Goal: Information Seeking & Learning: Learn about a topic

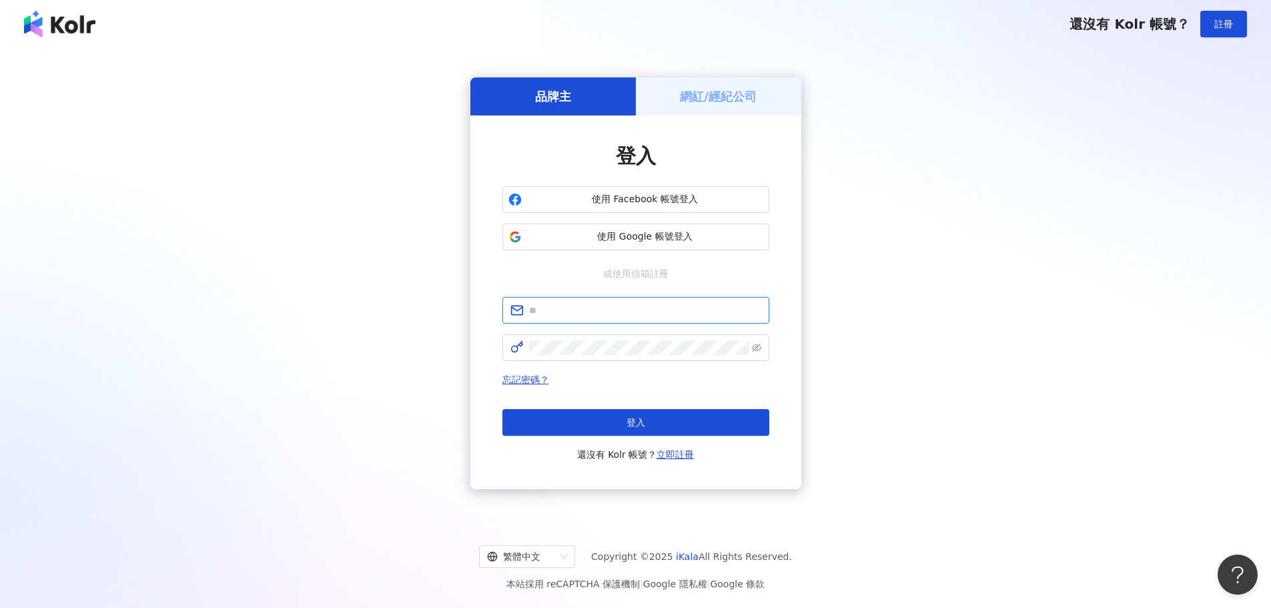
drag, startPoint x: 619, startPoint y: 310, endPoint x: 611, endPoint y: 311, distance: 8.1
click at [619, 310] on input "text" at bounding box center [645, 310] width 232 height 15
paste input "**********"
type input "**********"
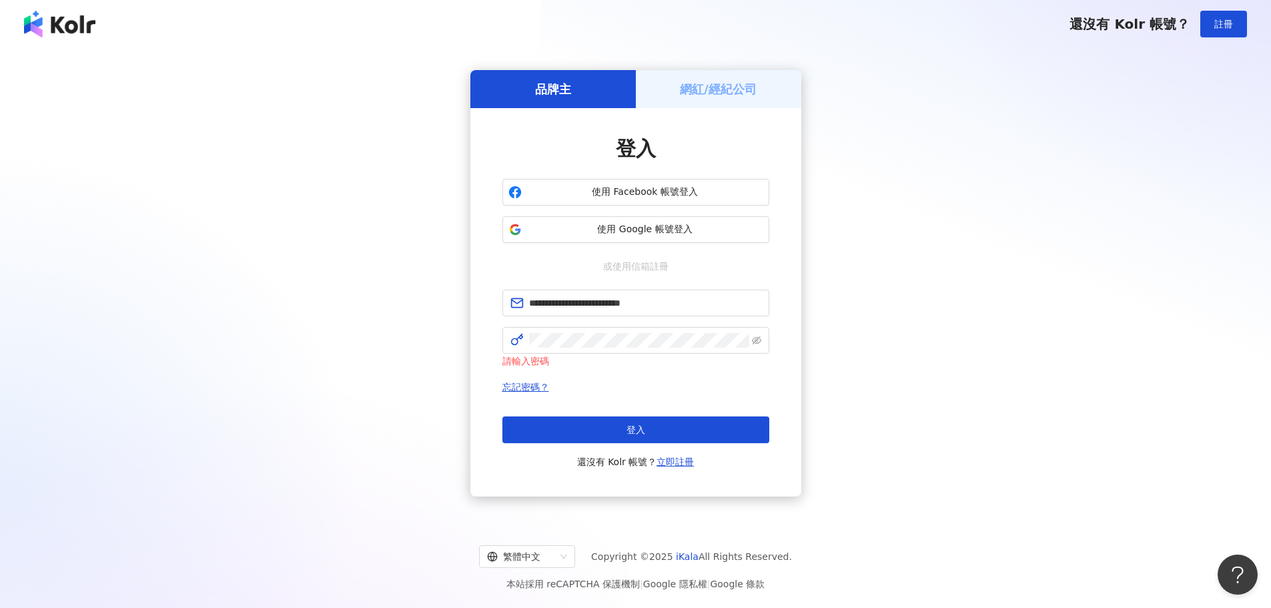
click at [647, 418] on button "登入" at bounding box center [635, 429] width 267 height 27
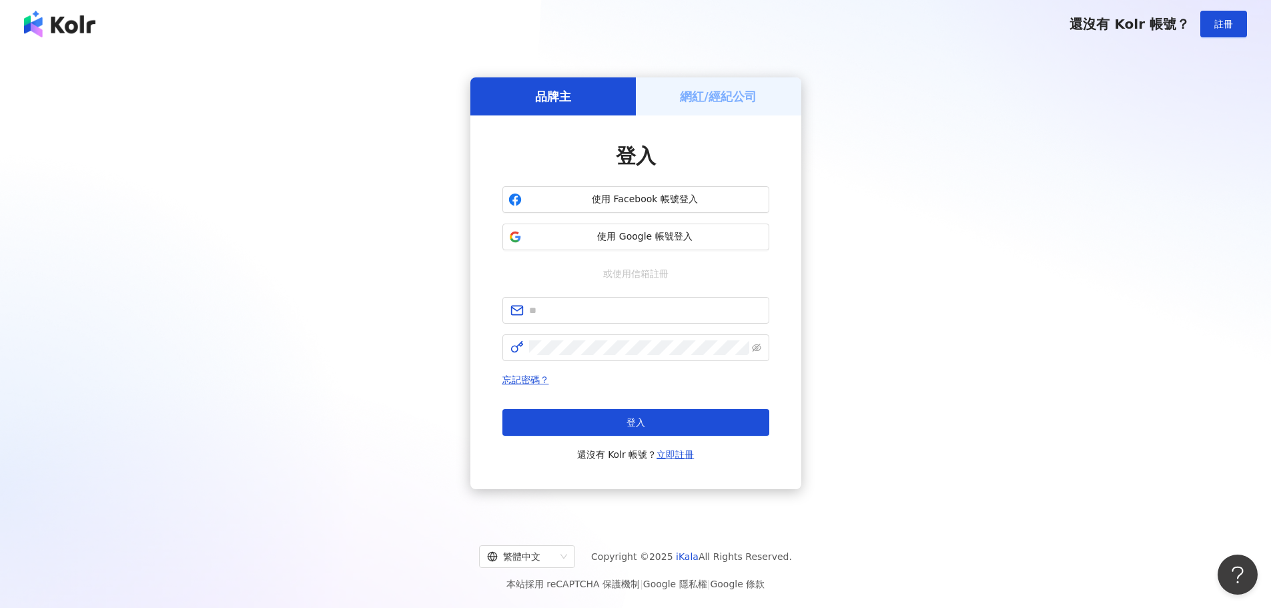
click at [773, 110] on div "網紅/經紀公司" at bounding box center [718, 96] width 165 height 38
click at [773, 99] on div "網紅/經紀公司" at bounding box center [718, 96] width 165 height 38
click at [771, 103] on div "網紅/經紀公司" at bounding box center [718, 96] width 165 height 38
click at [687, 100] on h5 "網紅/經紀公司" at bounding box center [718, 96] width 77 height 17
click at [512, 105] on div "品牌主" at bounding box center [552, 96] width 165 height 38
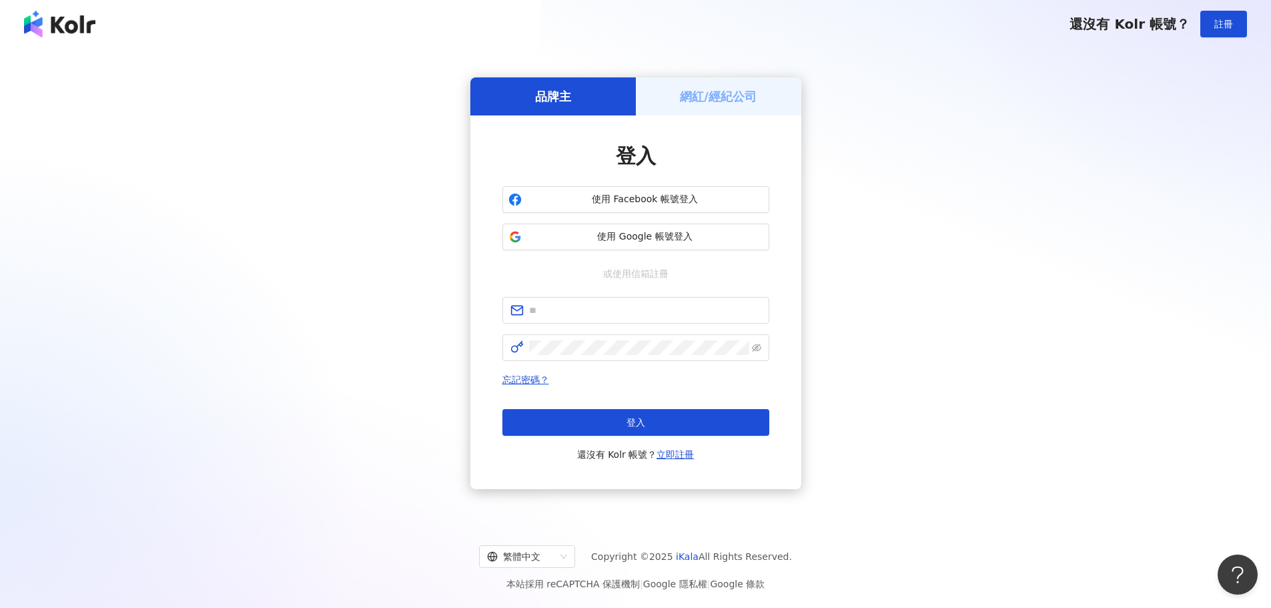
click at [520, 97] on div "品牌主" at bounding box center [552, 96] width 165 height 38
click at [604, 310] on input "text" at bounding box center [645, 310] width 232 height 15
paste input "**********"
click at [532, 307] on input "**********" at bounding box center [645, 310] width 232 height 15
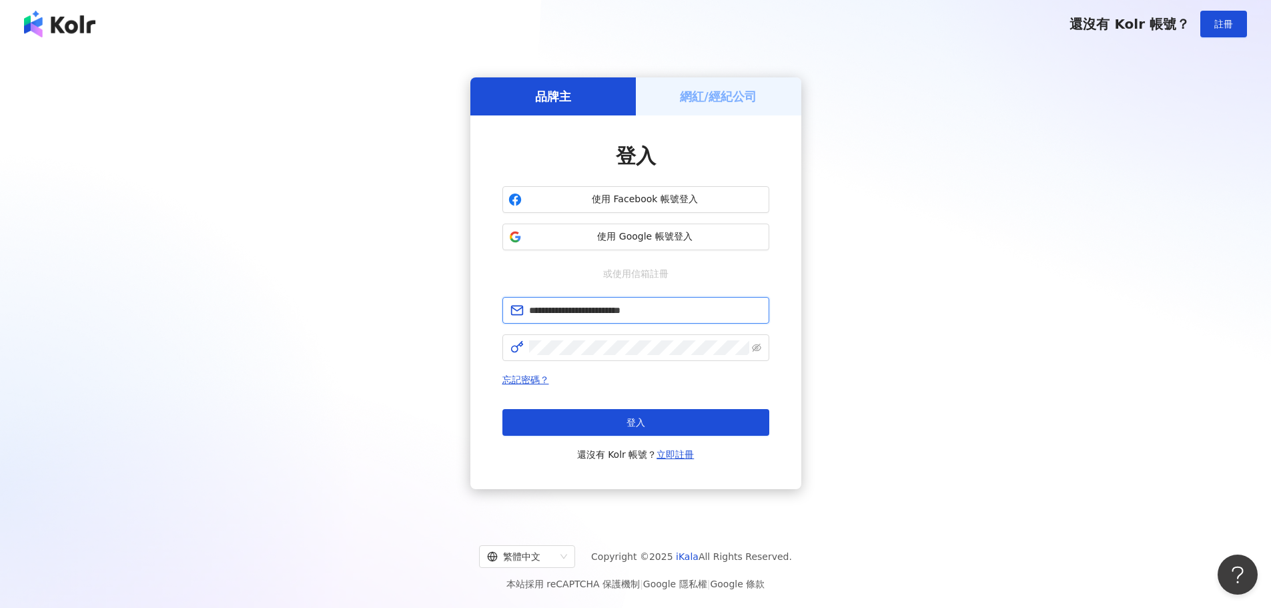
click at [676, 317] on input "**********" at bounding box center [645, 310] width 232 height 15
type input "**********"
click at [606, 338] on span at bounding box center [635, 347] width 267 height 27
click at [727, 316] on input "text" at bounding box center [645, 310] width 232 height 15
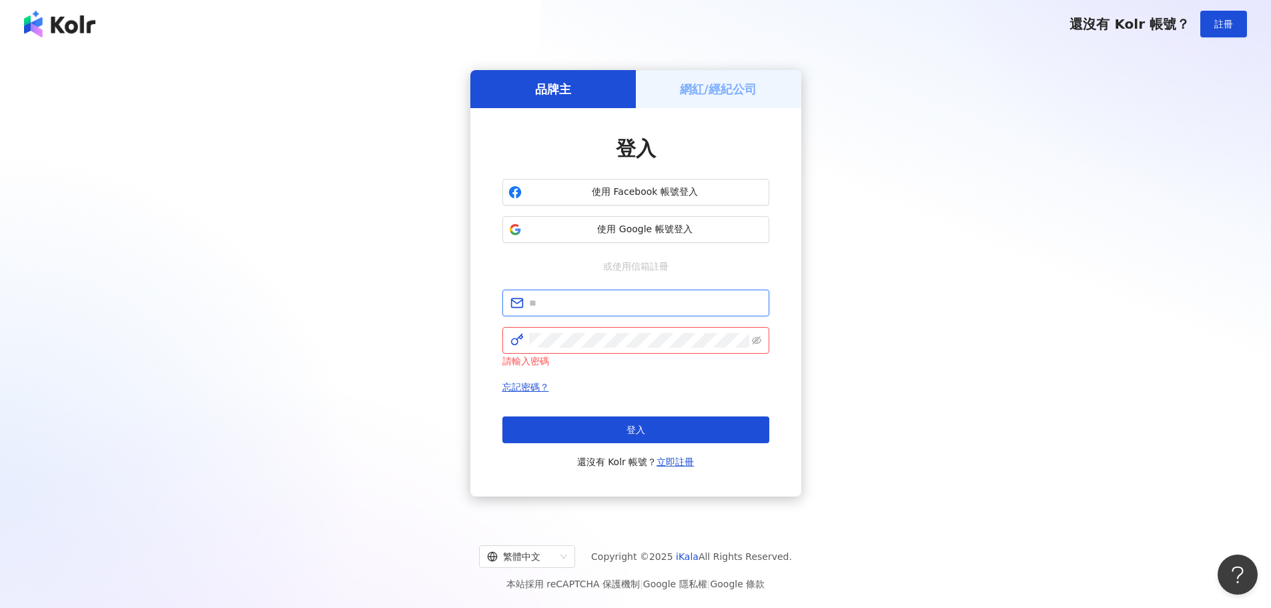
click at [572, 302] on input "text" at bounding box center [645, 303] width 232 height 15
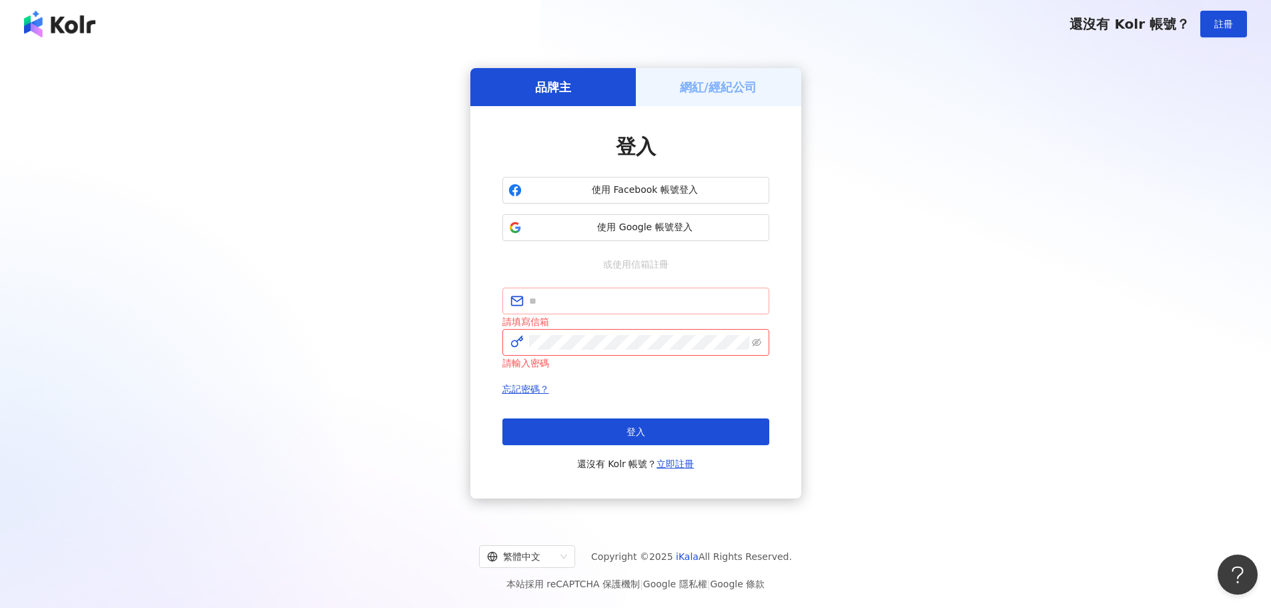
click at [553, 293] on span at bounding box center [635, 301] width 267 height 27
click at [542, 308] on input "text" at bounding box center [645, 301] width 232 height 15
paste input "**********"
type input "**********"
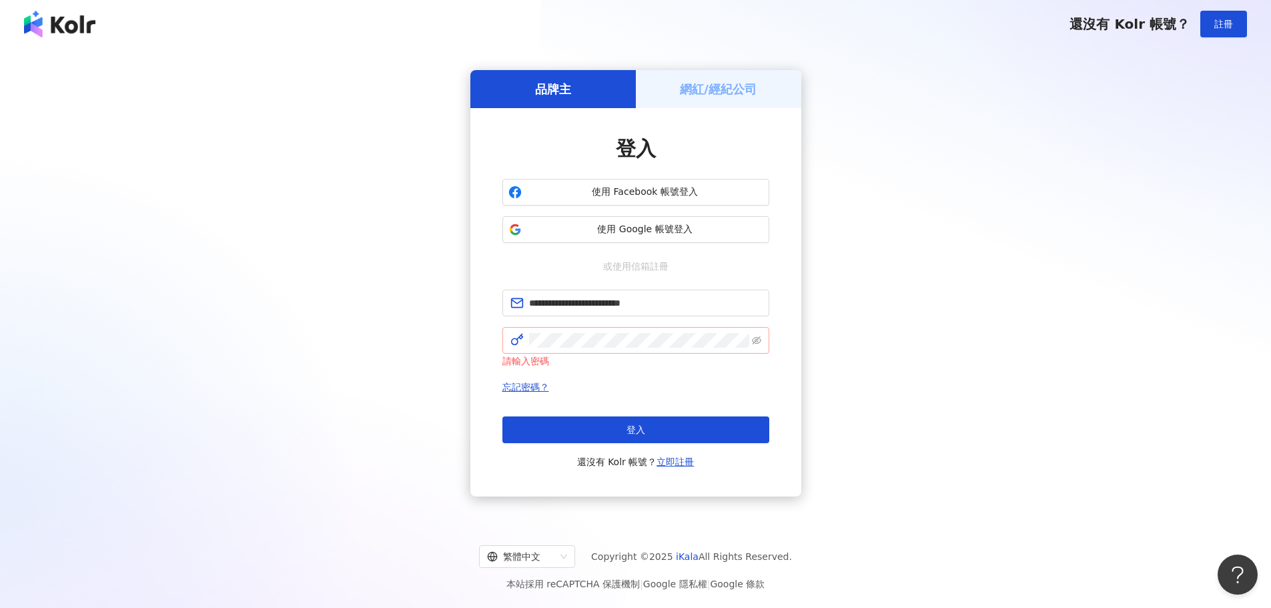
click at [526, 341] on span at bounding box center [518, 340] width 16 height 15
click at [755, 344] on icon "eye-invisible" at bounding box center [756, 340] width 9 height 9
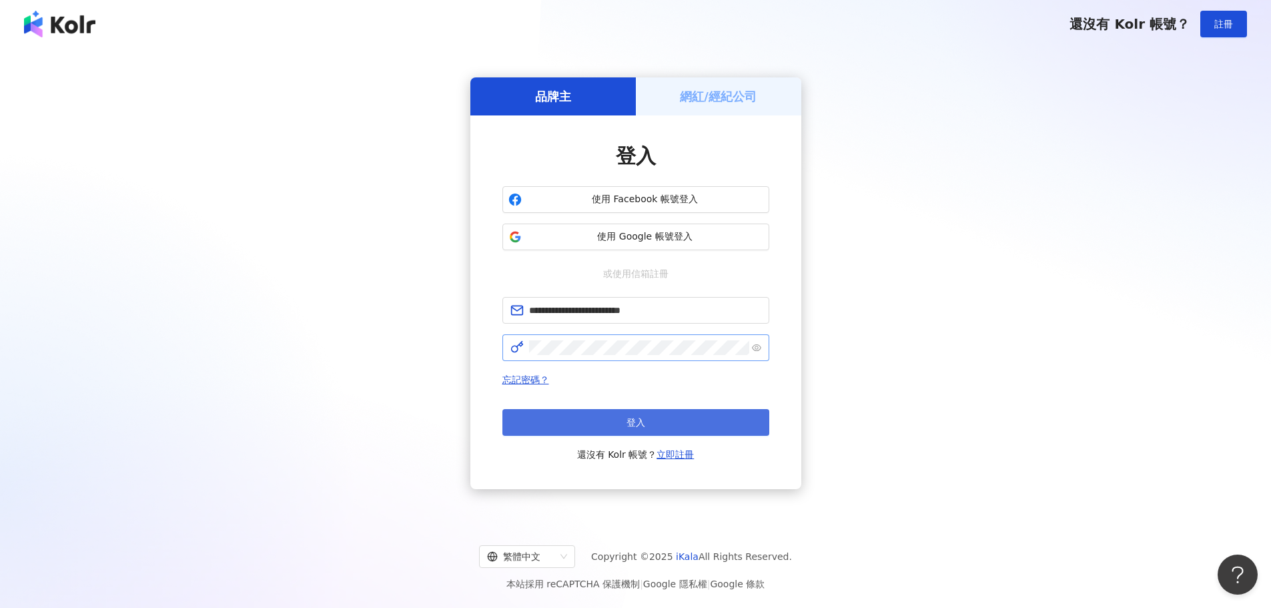
click at [621, 435] on button "登入" at bounding box center [635, 422] width 267 height 27
click at [783, 101] on div "網紅/經紀公司" at bounding box center [718, 96] width 165 height 38
click at [765, 98] on div "網紅/經紀公司" at bounding box center [718, 96] width 165 height 38
drag, startPoint x: 765, startPoint y: 98, endPoint x: 573, endPoint y: 99, distance: 191.5
click at [740, 99] on div "網紅/經紀公司" at bounding box center [718, 96] width 165 height 38
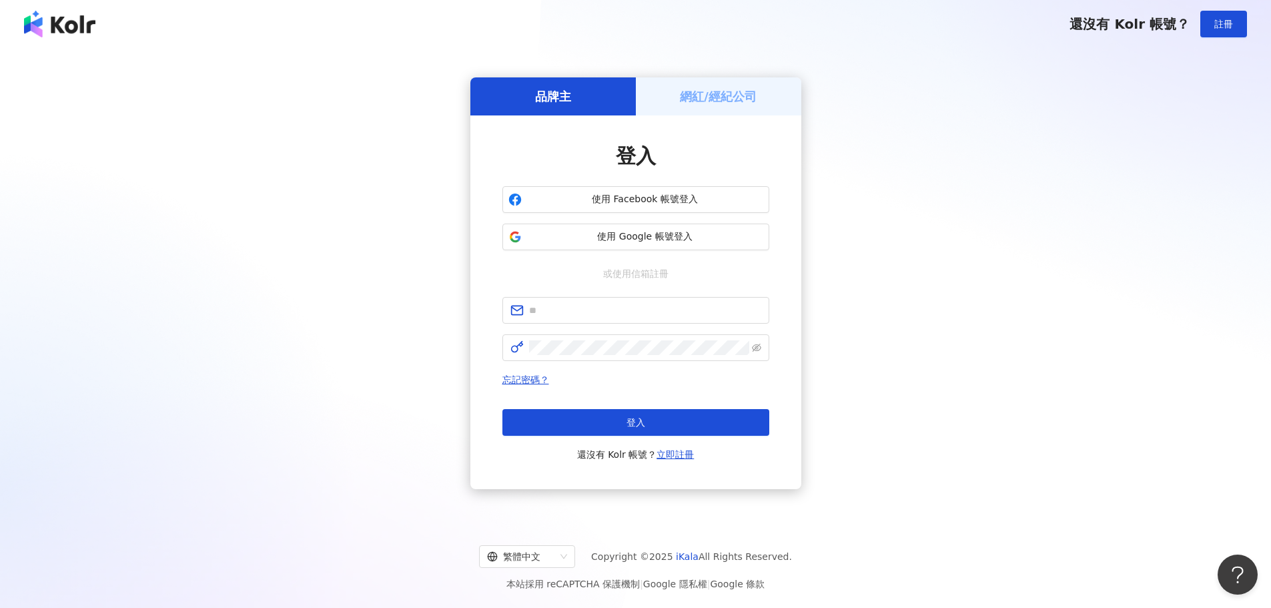
click at [567, 99] on h5 "品牌主" at bounding box center [553, 96] width 36 height 17
click at [720, 105] on div "網紅/經紀公司" at bounding box center [718, 96] width 165 height 38
drag, startPoint x: 720, startPoint y: 105, endPoint x: 697, endPoint y: 144, distance: 44.9
click at [702, 136] on div "品牌主 網紅/經紀公司 登入 使用 Facebook 帳號登入 使用 Google 帳號登入 或使用信箱註冊 忘記密碼？ 登入 還沒有 Kolr 帳號？ 立即…" at bounding box center [635, 283] width 331 height 412
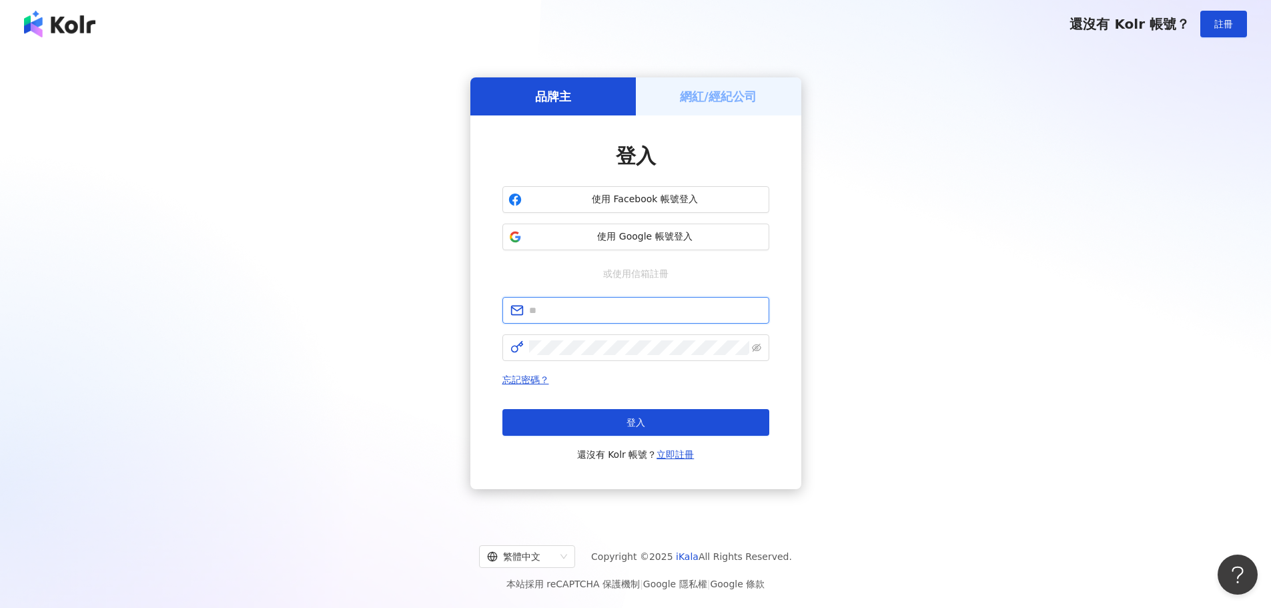
click at [617, 308] on input "text" at bounding box center [645, 310] width 232 height 15
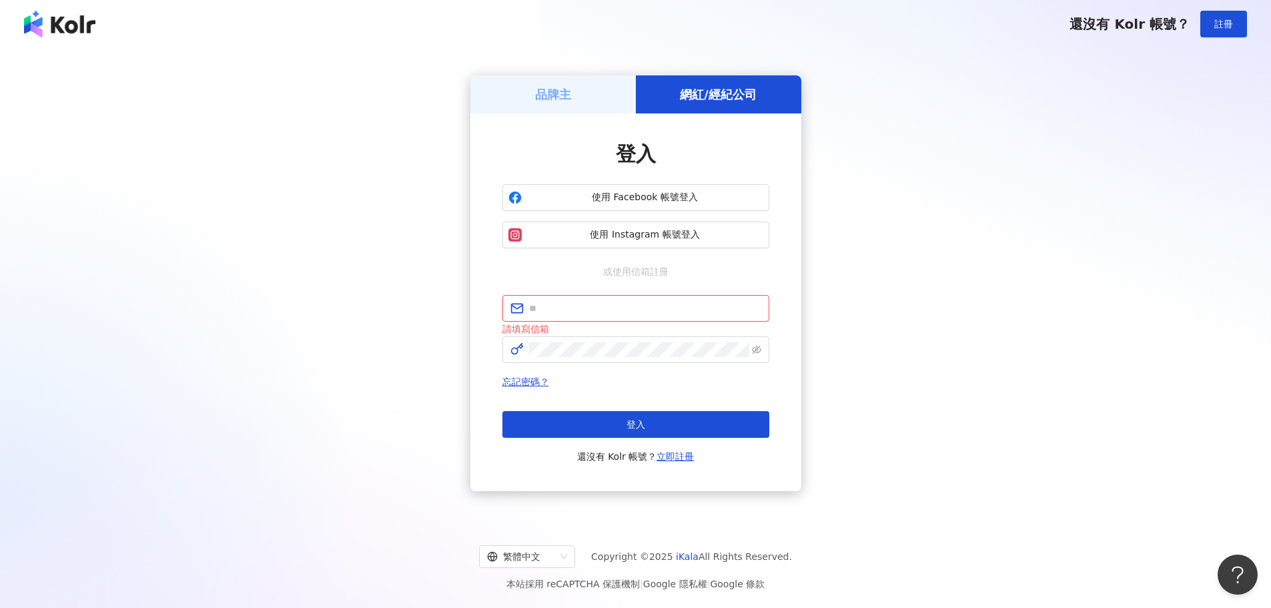
click at [607, 87] on div "品牌主" at bounding box center [552, 94] width 165 height 38
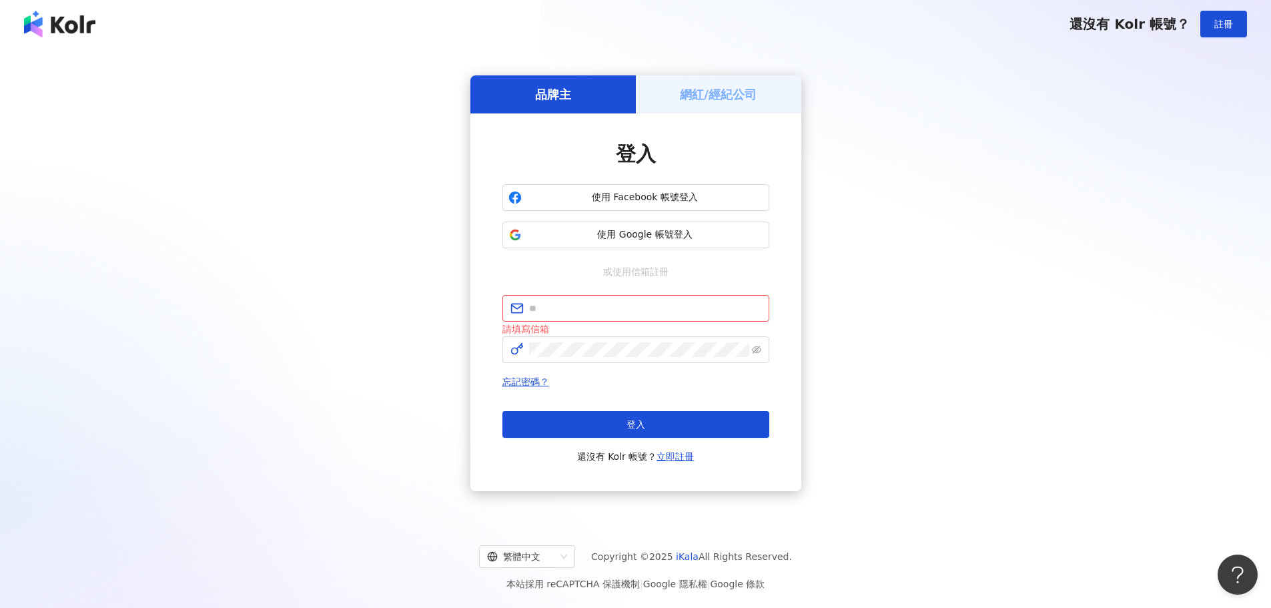
drag, startPoint x: 503, startPoint y: 258, endPoint x: 485, endPoint y: 316, distance: 60.8
click at [486, 316] on div "登入 使用 Facebook 帳號登入 使用 Google 帳號登入 或使用信箱註冊 請填寫信箱 忘記密碼？ 登入 還沒有 Kolr 帳號？ 立即註冊" at bounding box center [635, 302] width 331 height 378
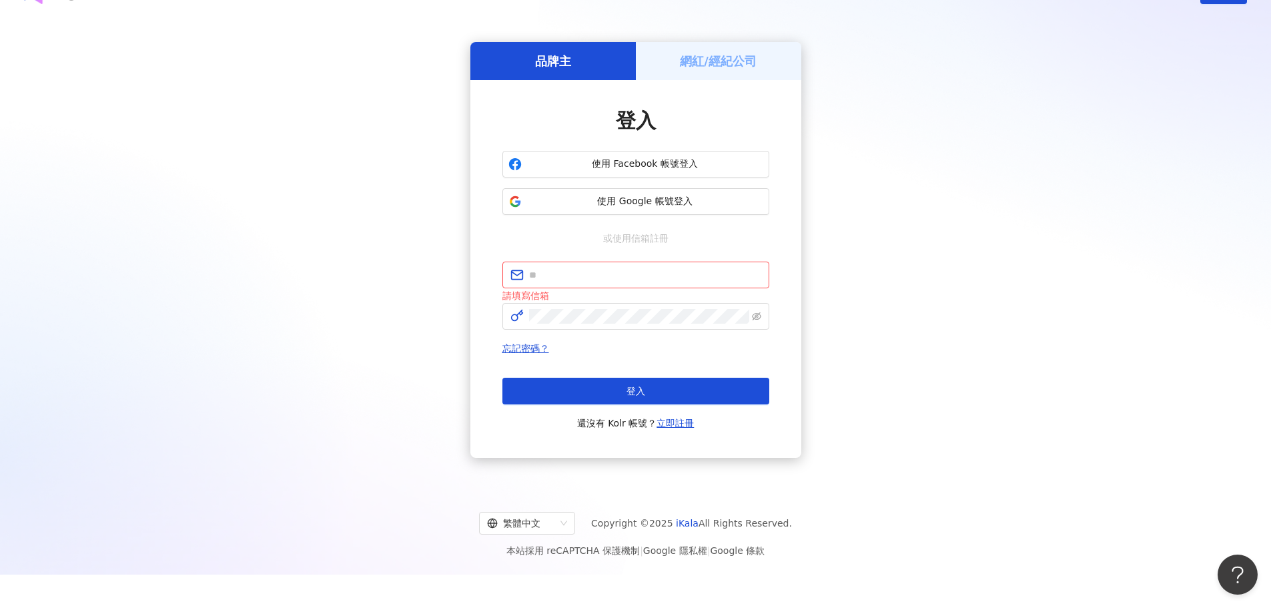
scroll to position [61, 0]
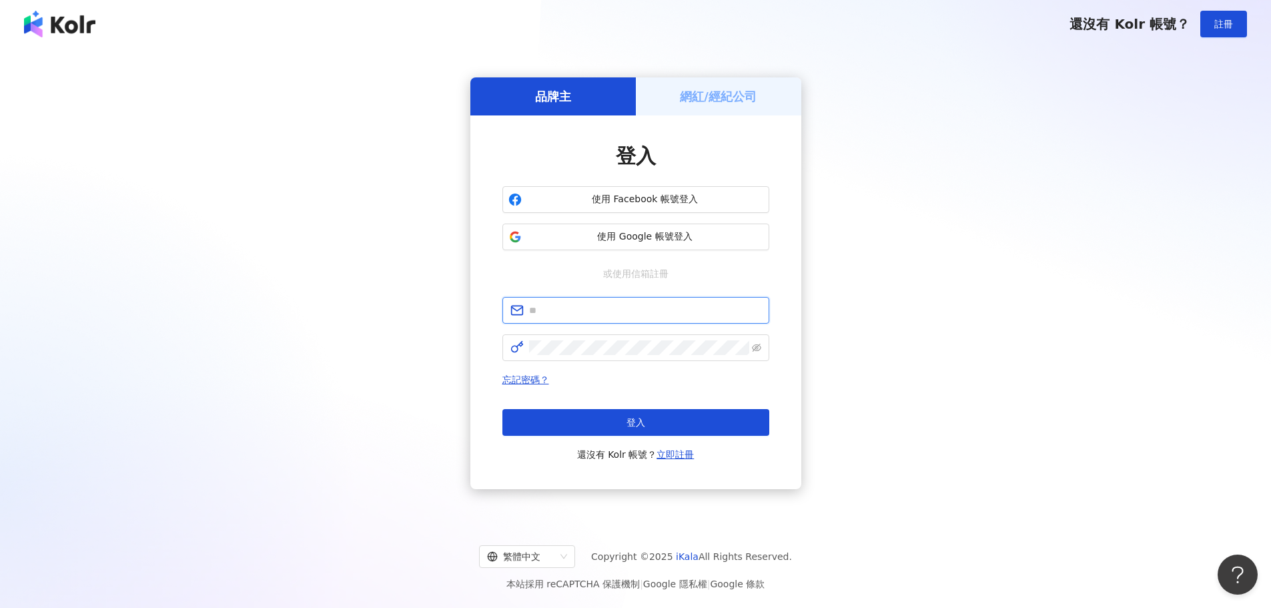
drag, startPoint x: 625, startPoint y: 305, endPoint x: 617, endPoint y: 308, distance: 8.7
click at [625, 305] on input "text" at bounding box center [645, 310] width 232 height 15
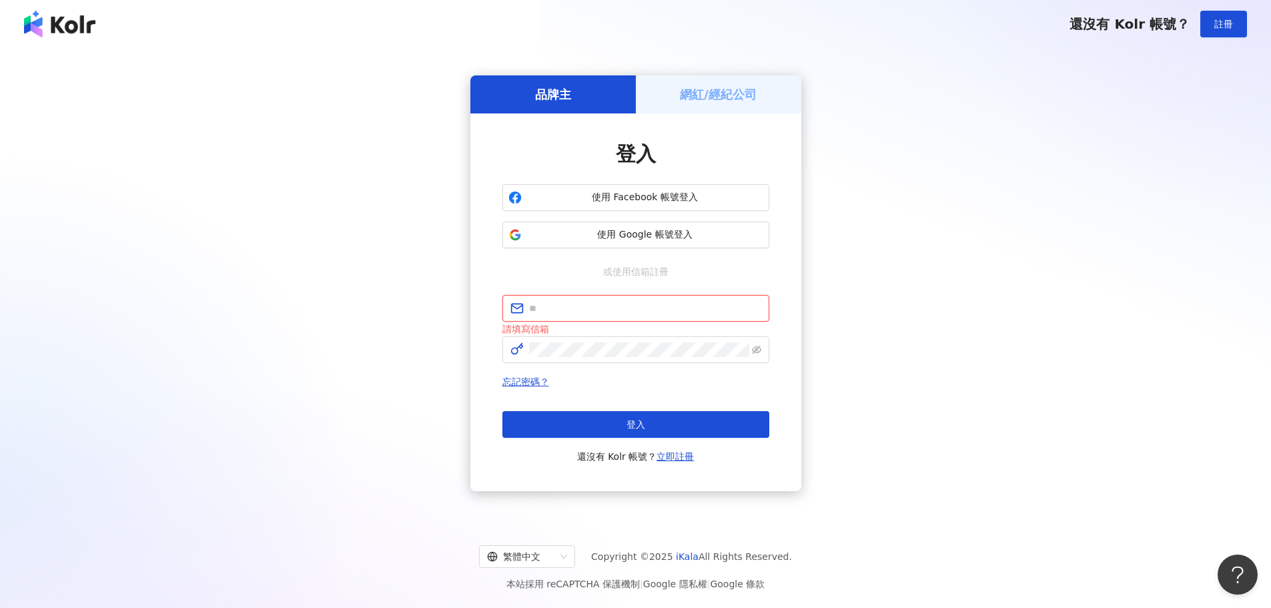
click at [560, 314] on input "text" at bounding box center [645, 308] width 232 height 15
paste input "**********"
type input "**********"
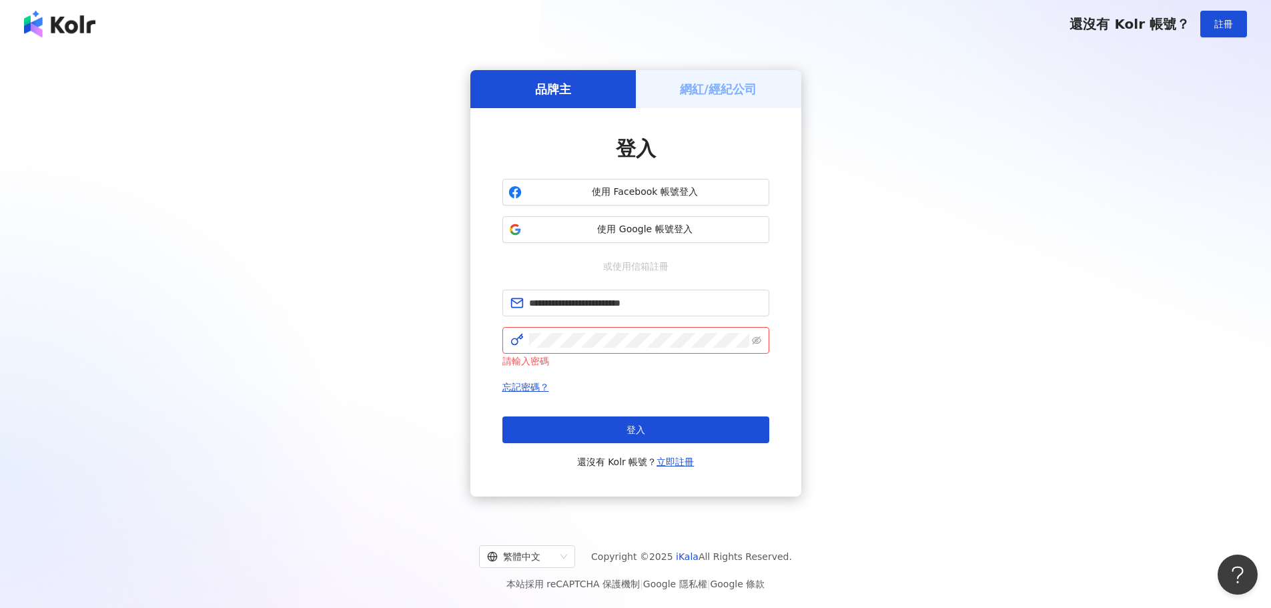
click at [600, 380] on span "忘記密碼？" at bounding box center [635, 387] width 267 height 16
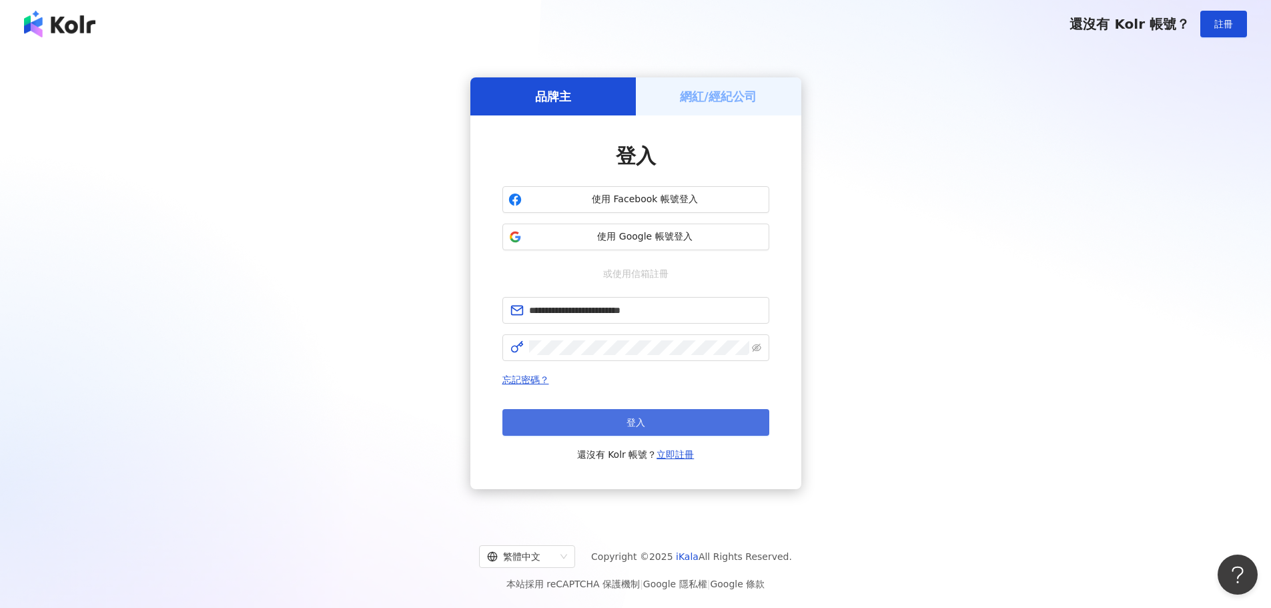
click at [593, 433] on button "登入" at bounding box center [635, 422] width 267 height 27
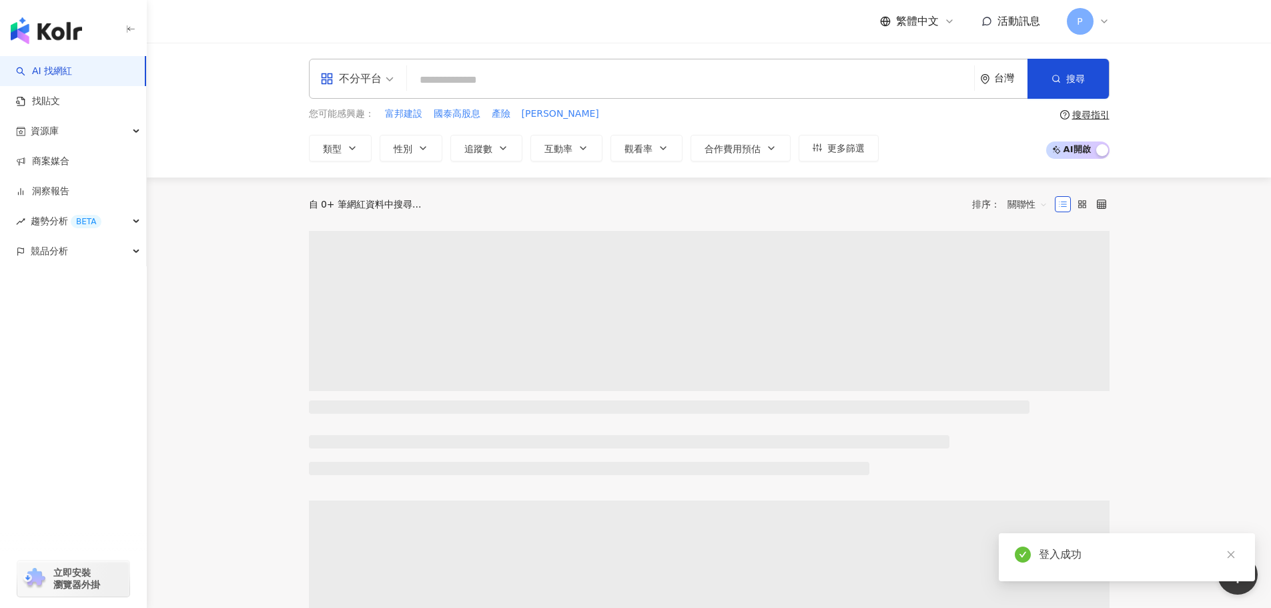
click at [741, 91] on input "search" at bounding box center [690, 79] width 556 height 25
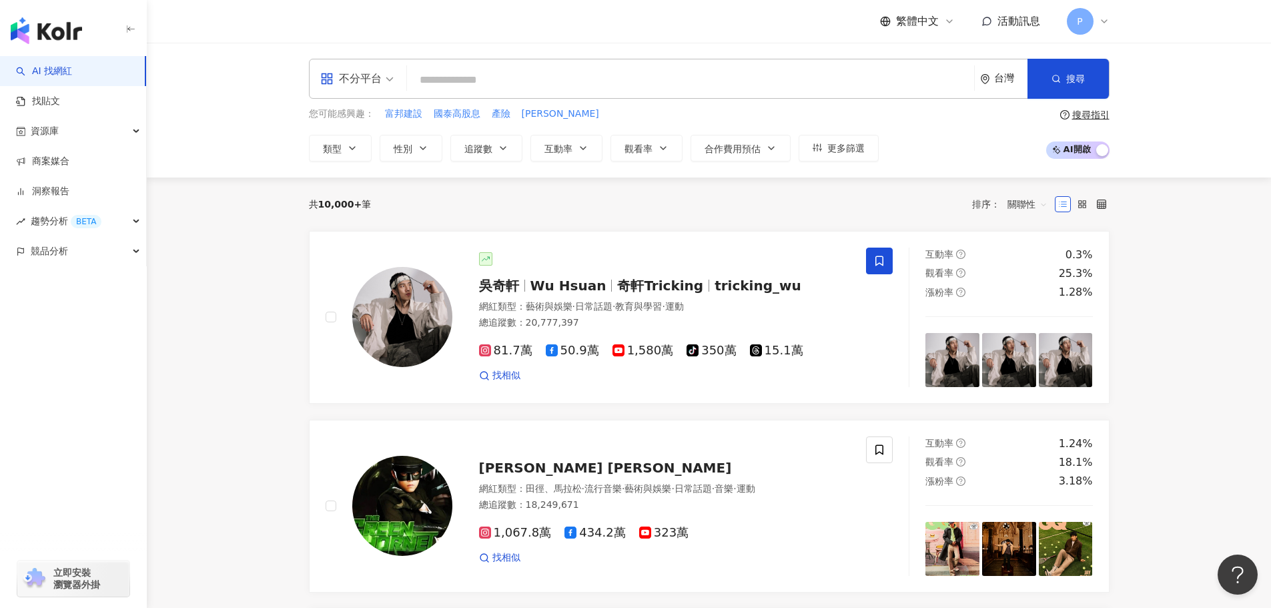
click at [545, 77] on input "search" at bounding box center [690, 79] width 556 height 25
click at [418, 66] on div "不分平台 台灣 搜尋" at bounding box center [709, 79] width 801 height 40
click at [428, 81] on input "search" at bounding box center [690, 79] width 556 height 25
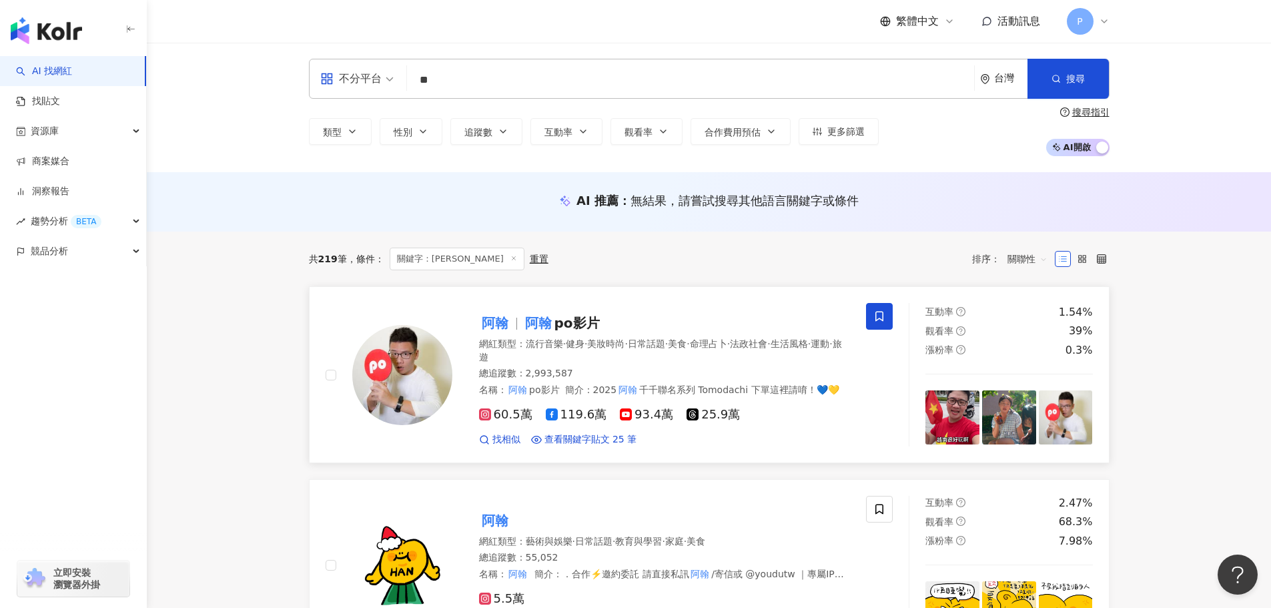
type input "**"
click at [522, 324] on mark "阿翰" at bounding box center [538, 322] width 32 height 21
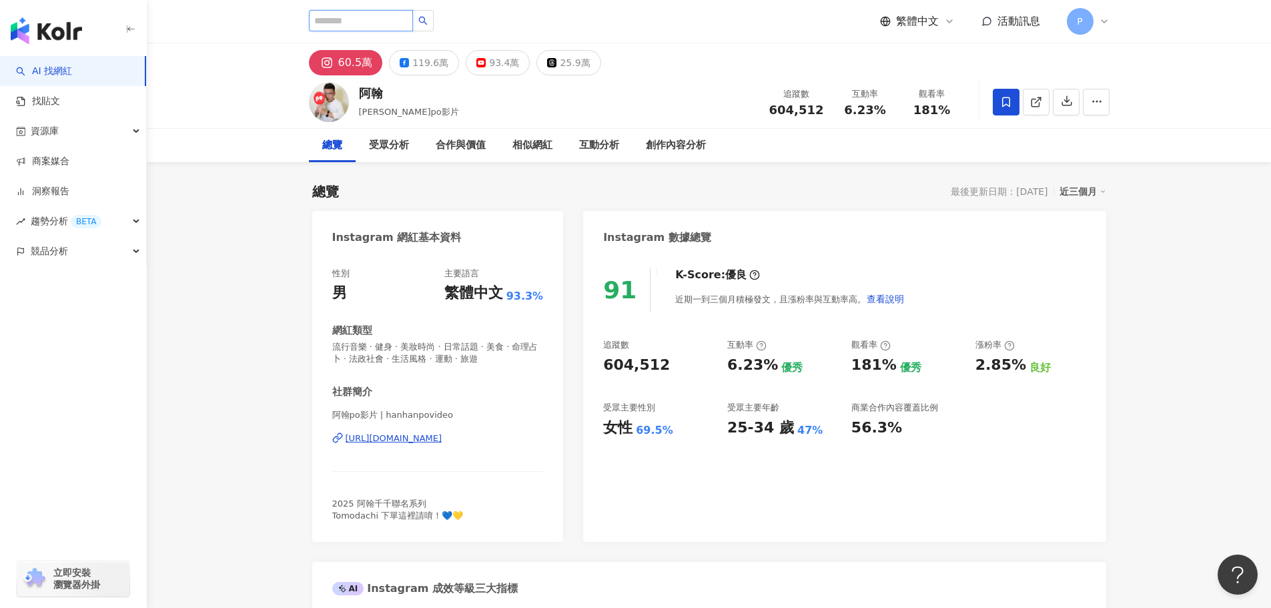
click at [319, 23] on input "search" at bounding box center [361, 20] width 104 height 21
type input "***"
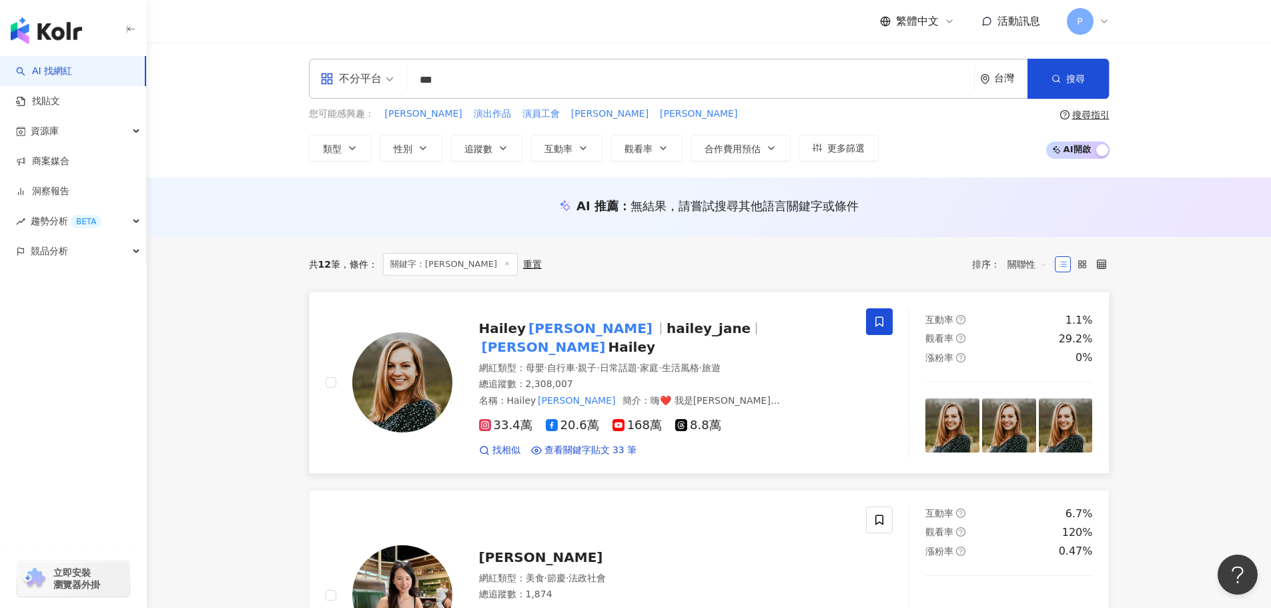
click at [667, 328] on span "hailey_jane" at bounding box center [714, 328] width 95 height 16
click at [606, 318] on div "Hailey 莫彩曦 hailey_jane 莫彩曦 Hailey 網紅類型 ： 母嬰 · 自行車 · 親子 · 日常話題 · 家庭 · 生活風格 · 旅遊 …" at bounding box center [651, 382] width 398 height 149
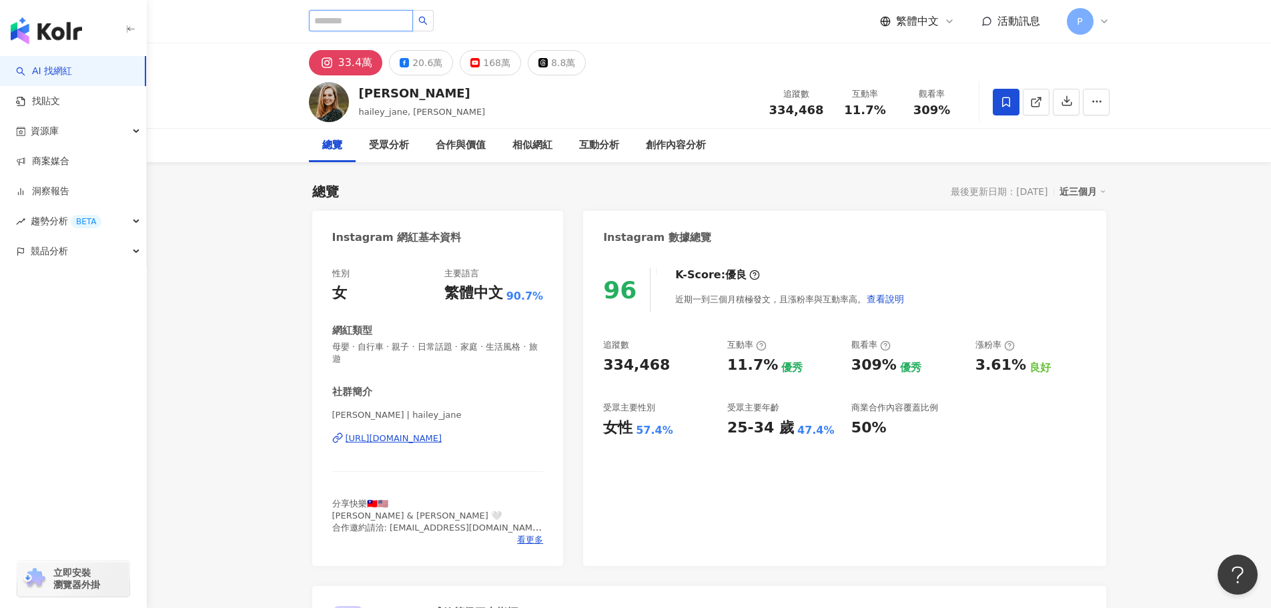
click at [386, 18] on input "search" at bounding box center [361, 20] width 104 height 21
type input "*"
type input "**"
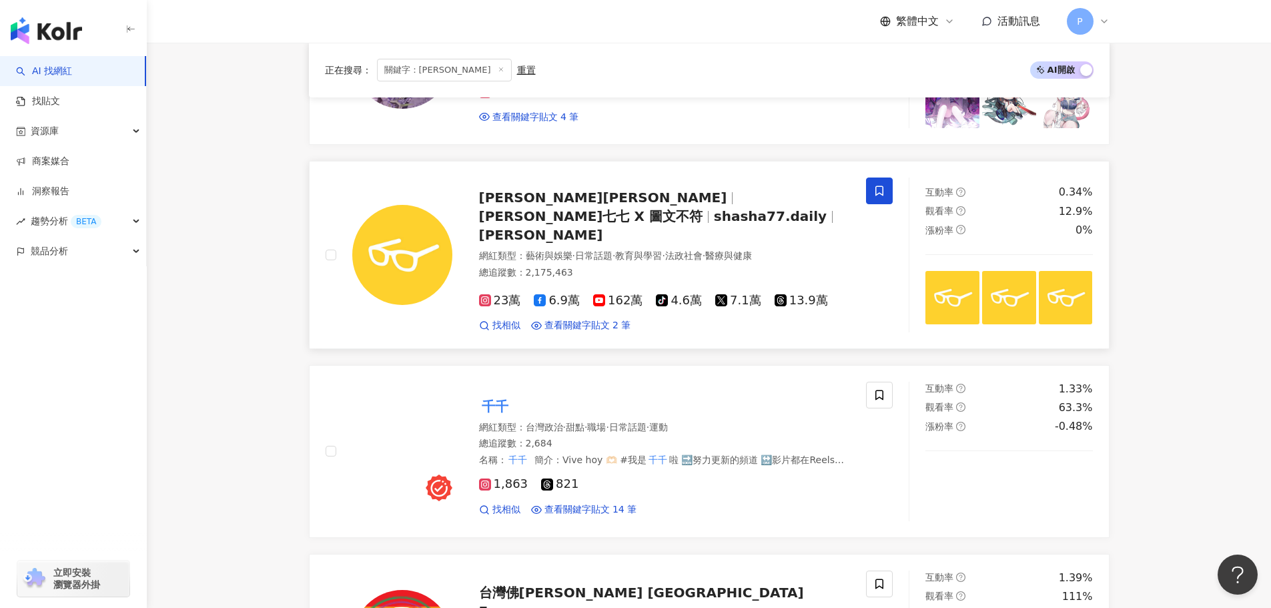
scroll to position [334, 0]
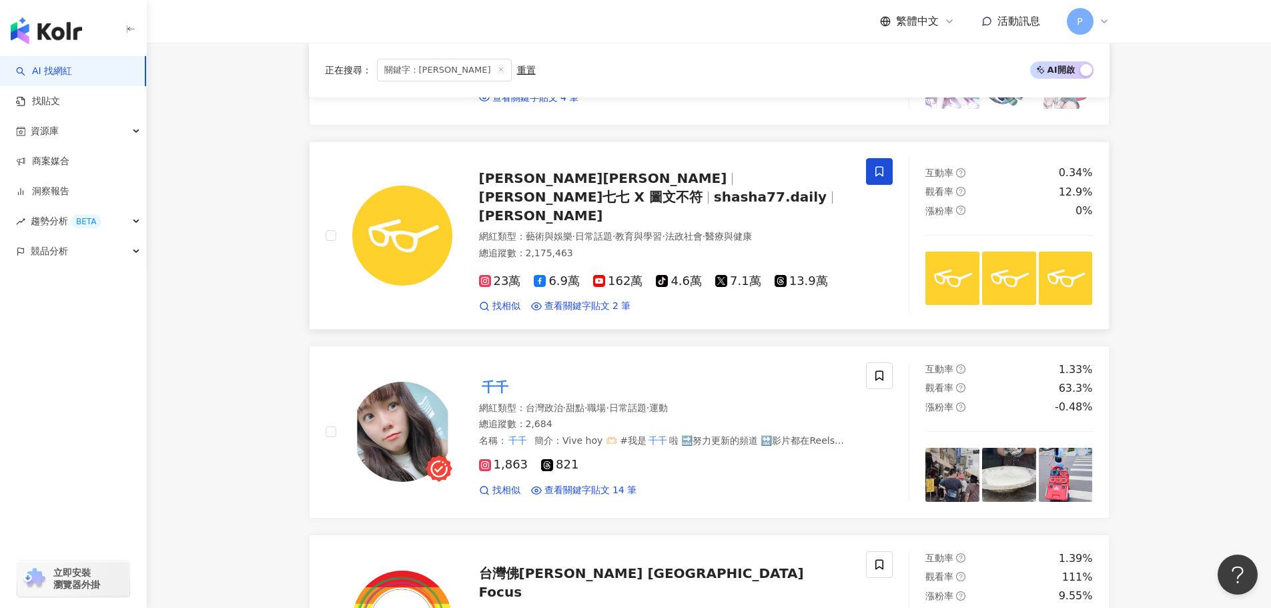
click at [631, 189] on span "志祺七七 X 圖文不符" at bounding box center [591, 197] width 224 height 16
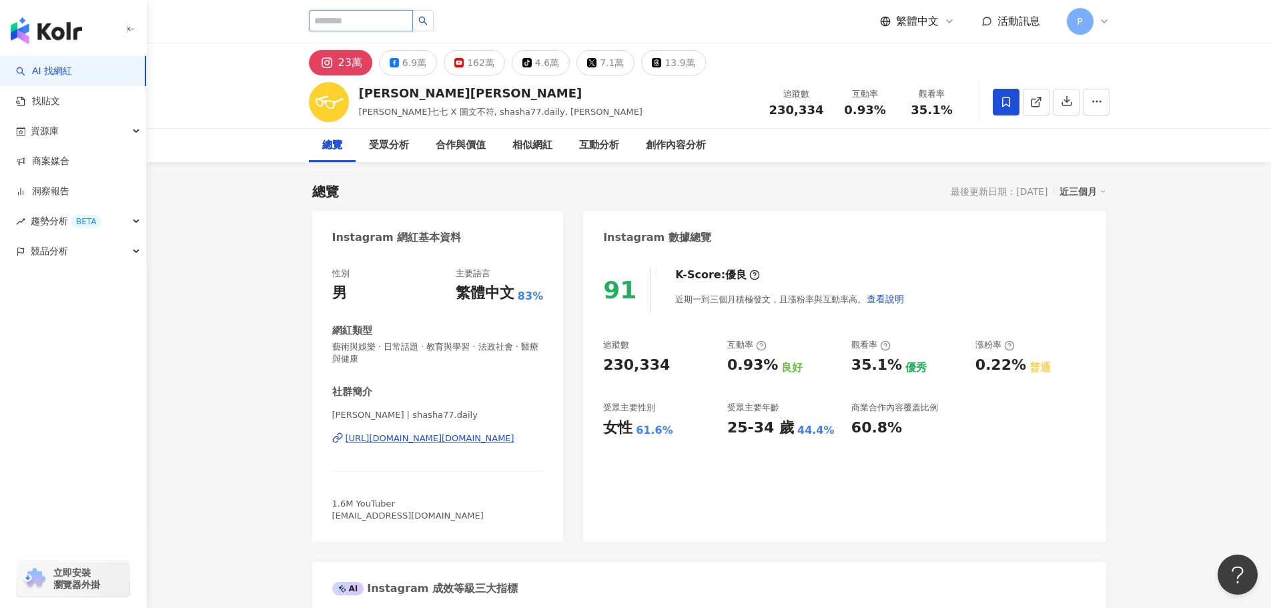
click at [355, 21] on input "search" at bounding box center [361, 20] width 104 height 21
type input "****"
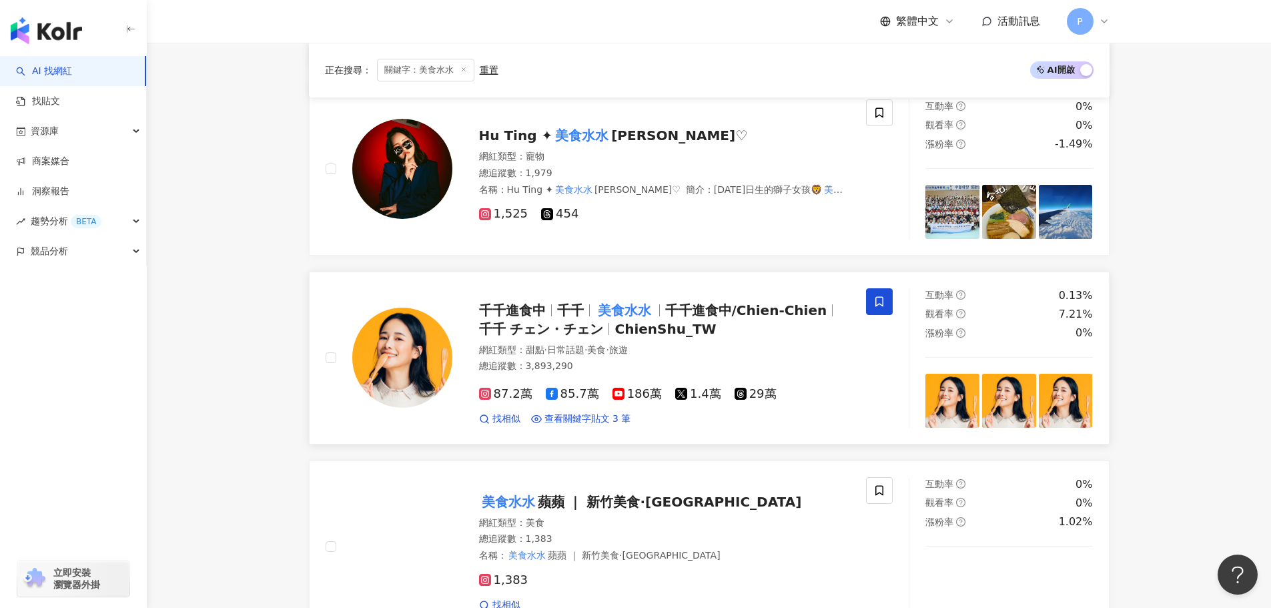
scroll to position [667, 0]
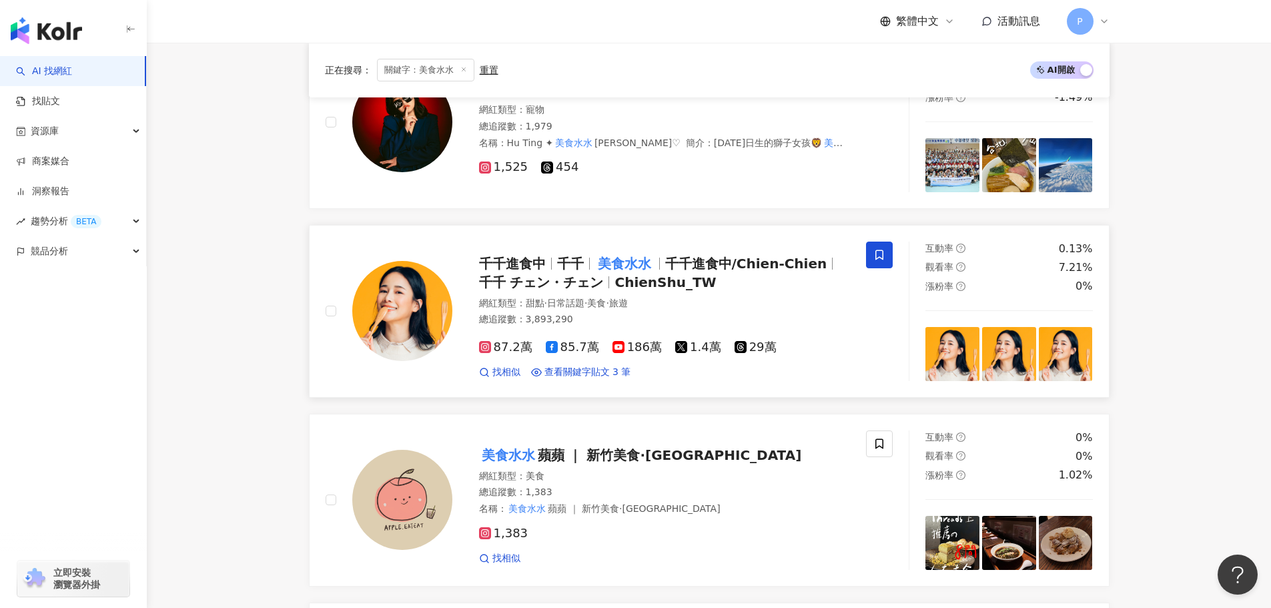
click at [646, 258] on mark "美食水水" at bounding box center [624, 263] width 59 height 21
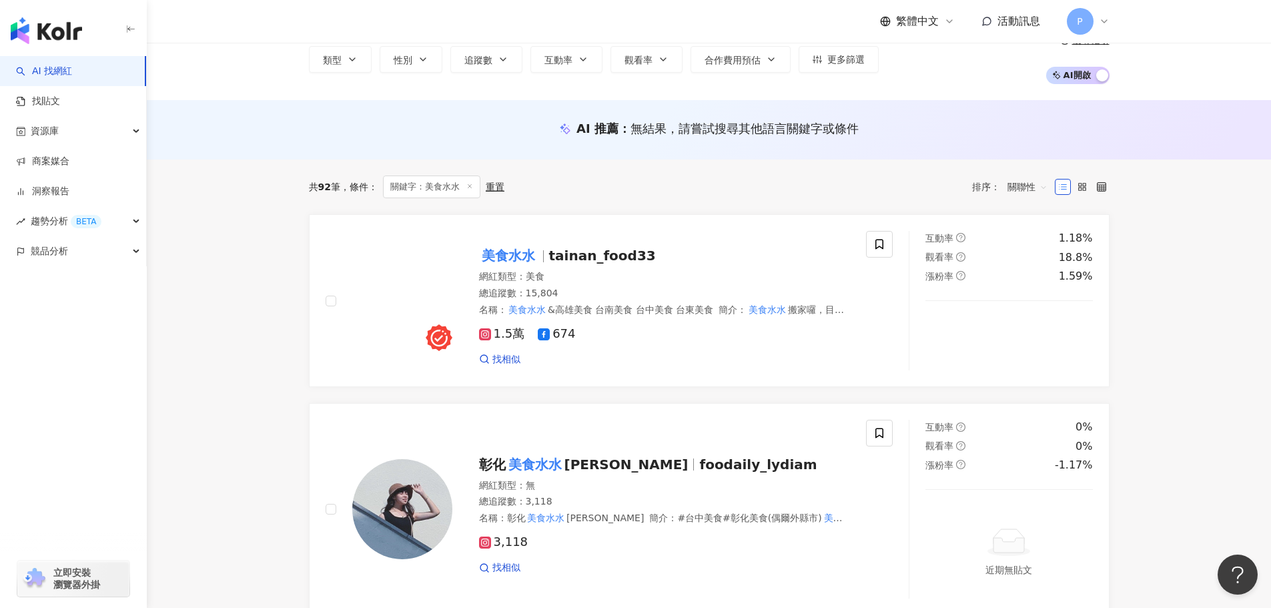
scroll to position [0, 0]
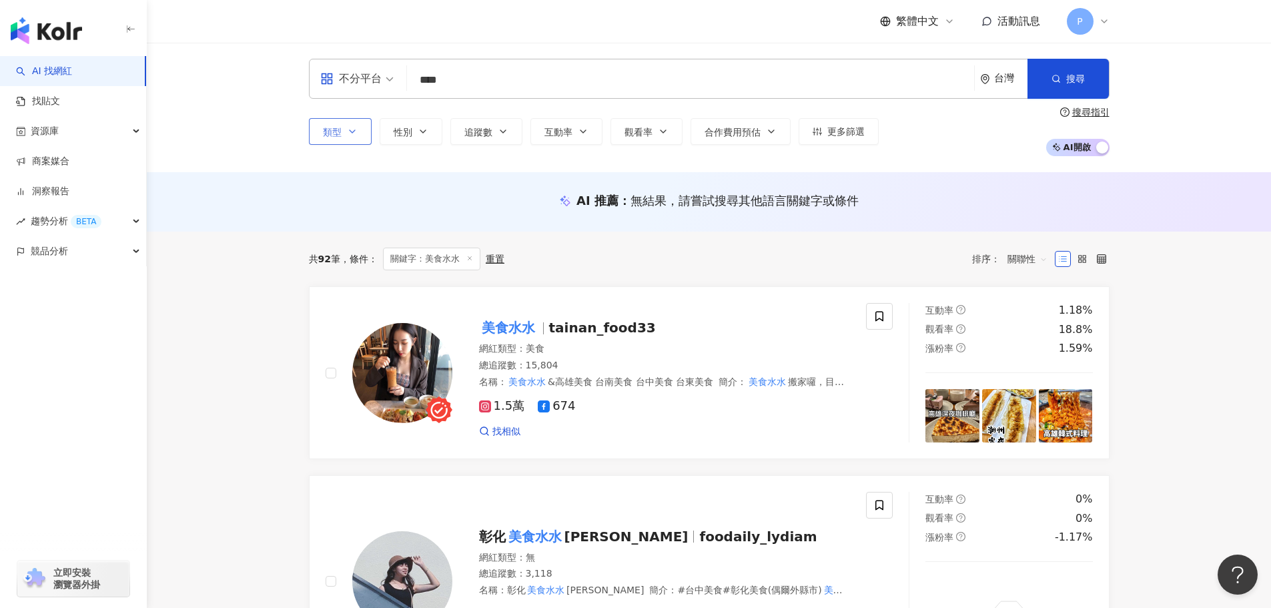
click at [358, 137] on button "類型" at bounding box center [340, 131] width 63 height 27
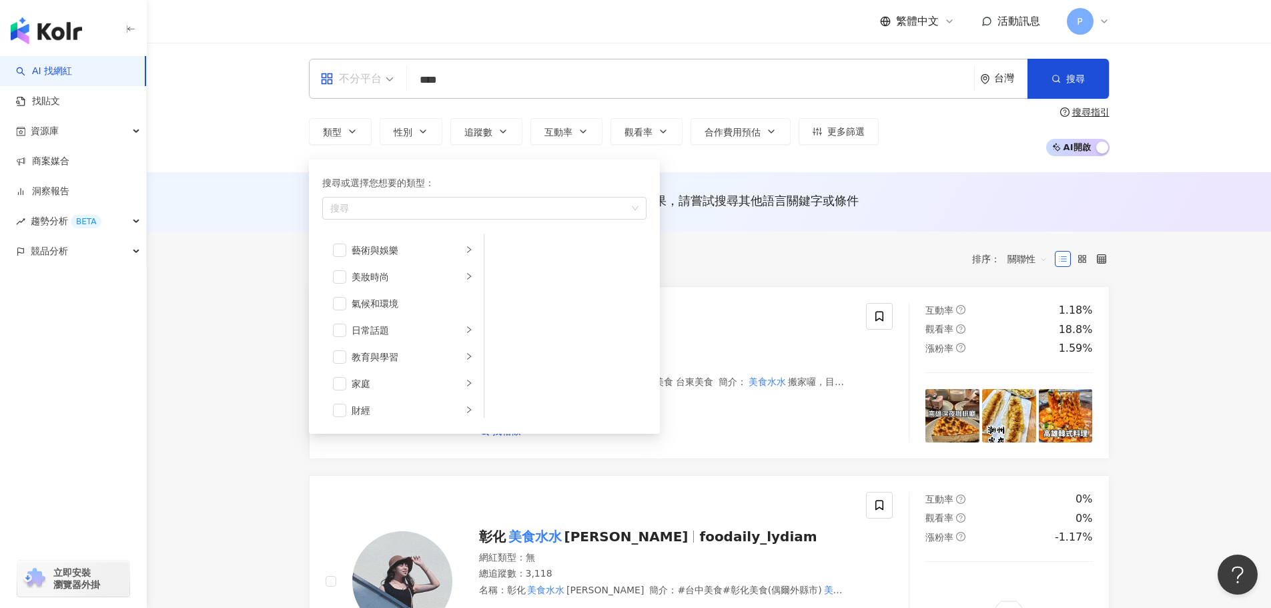
click at [399, 80] on div "不分平台" at bounding box center [357, 78] width 88 height 39
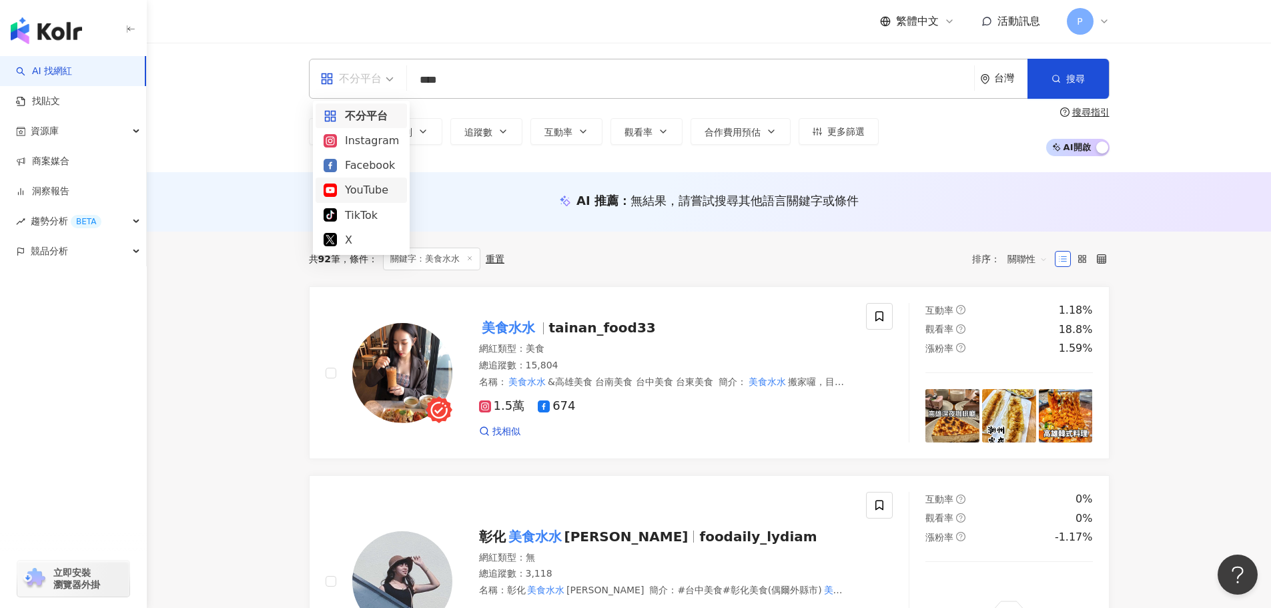
click at [384, 183] on div "YouTube" at bounding box center [361, 189] width 75 height 17
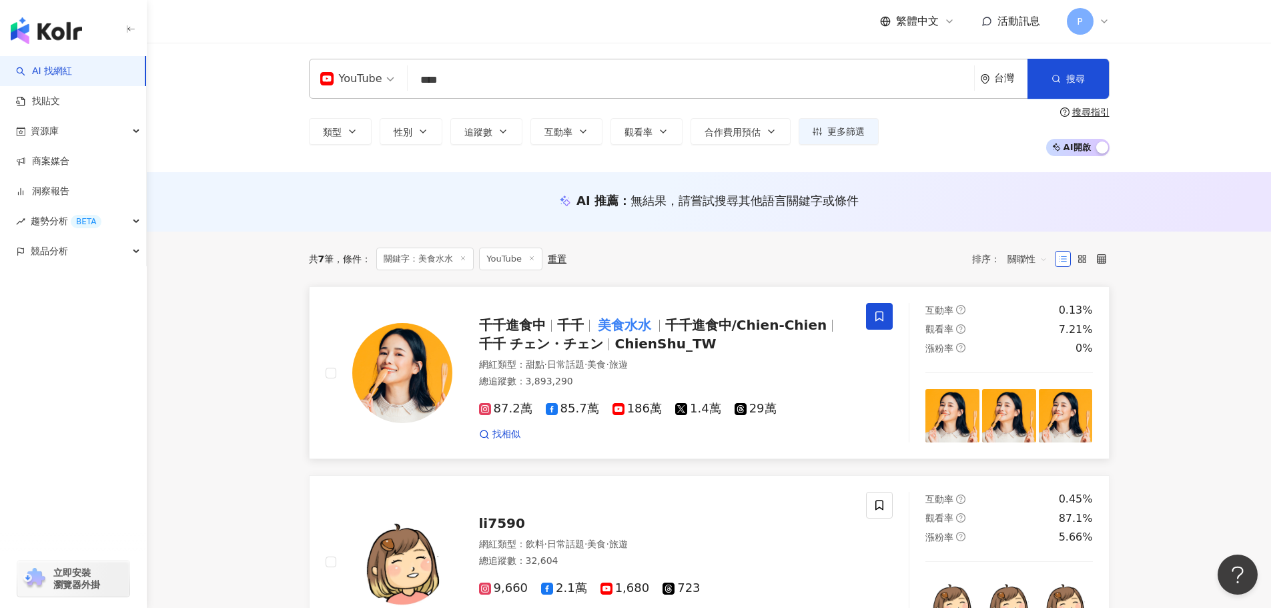
click at [563, 327] on span "千千" at bounding box center [570, 325] width 27 height 16
click at [652, 320] on mark "美食水水" at bounding box center [624, 324] width 59 height 21
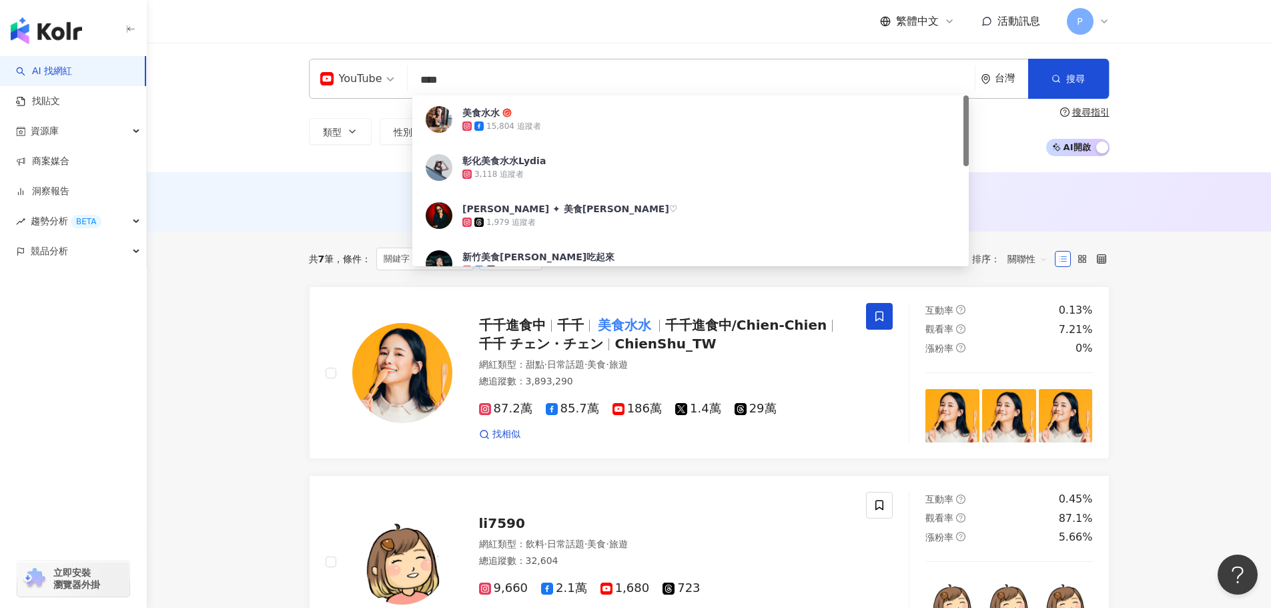
drag, startPoint x: 468, startPoint y: 89, endPoint x: 412, endPoint y: 81, distance: 57.3
click at [413, 81] on input "****" at bounding box center [691, 79] width 556 height 25
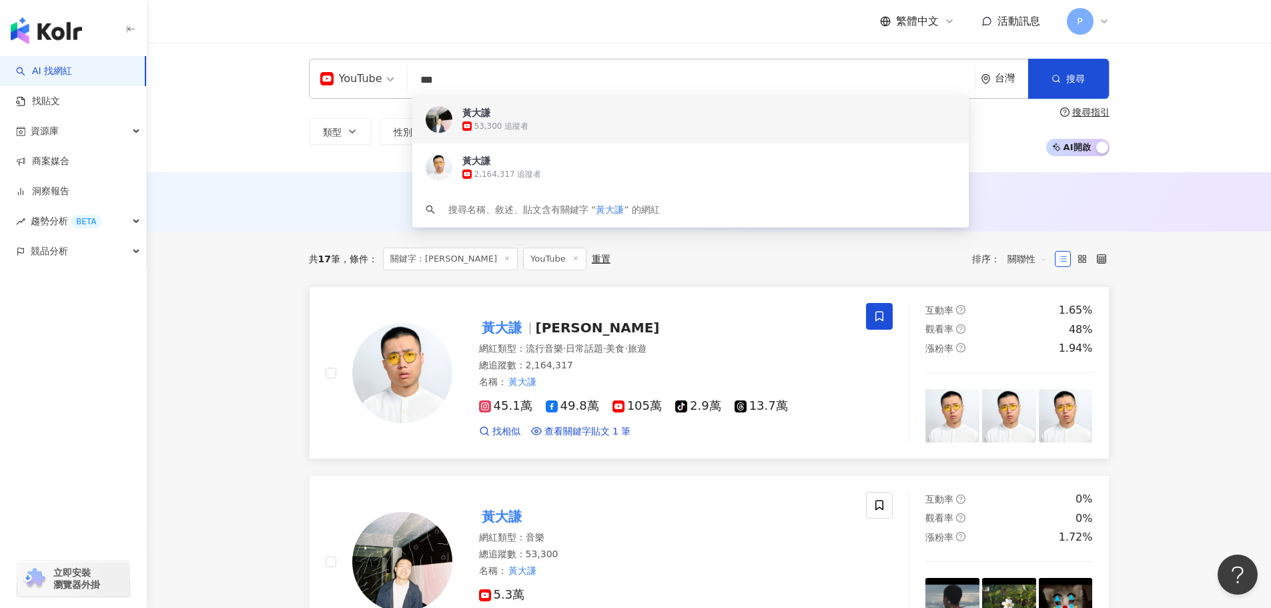
click at [631, 402] on span "105萬" at bounding box center [637, 406] width 49 height 14
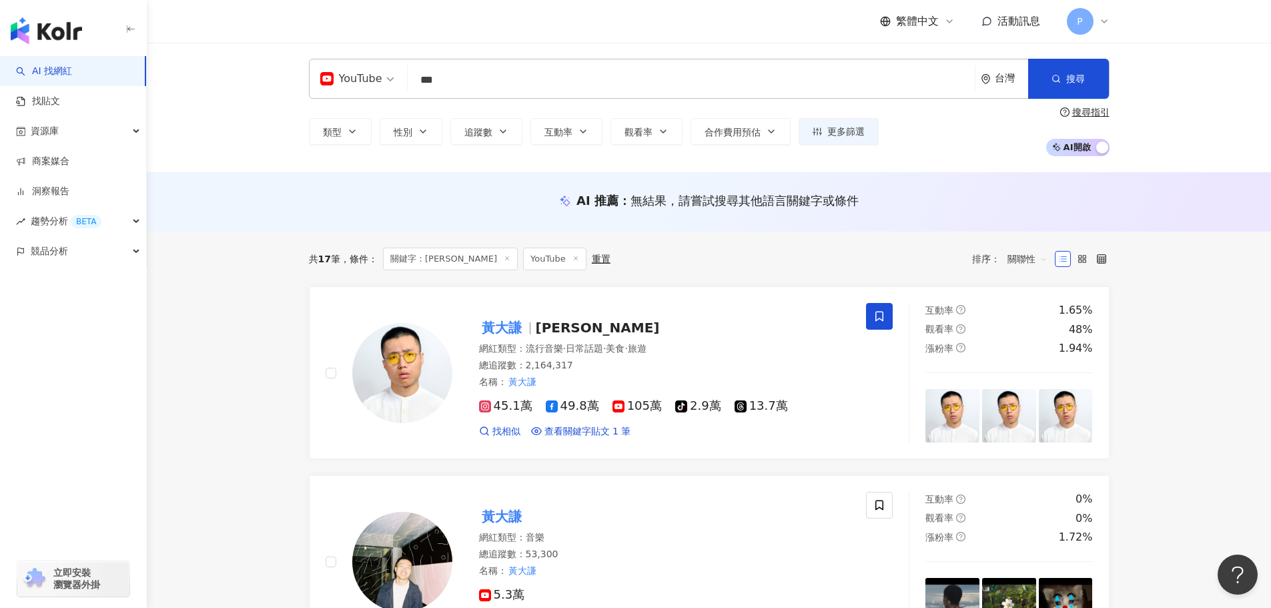
click at [188, 81] on div "YouTube *** 台灣 搜尋 b97782ea-4340-48b0-bde6-19e150c9a640 c2ffdf8c-d421-45f4-93db-…" at bounding box center [709, 107] width 1124 height 129
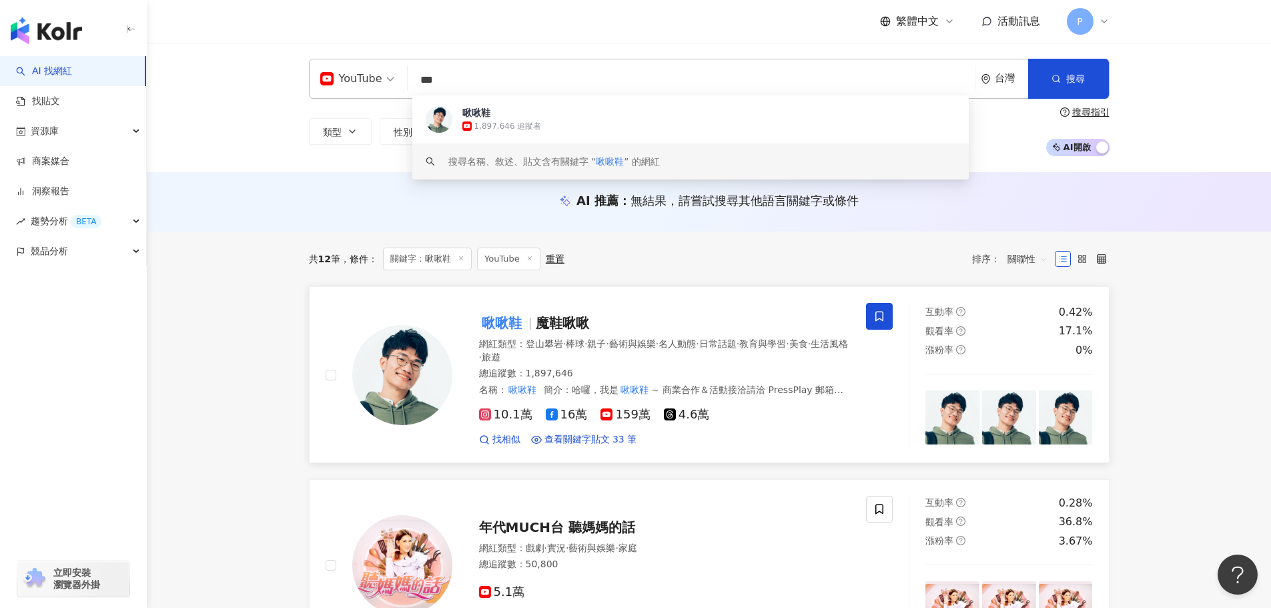
type input "***"
click at [608, 416] on span "159萬" at bounding box center [625, 415] width 49 height 14
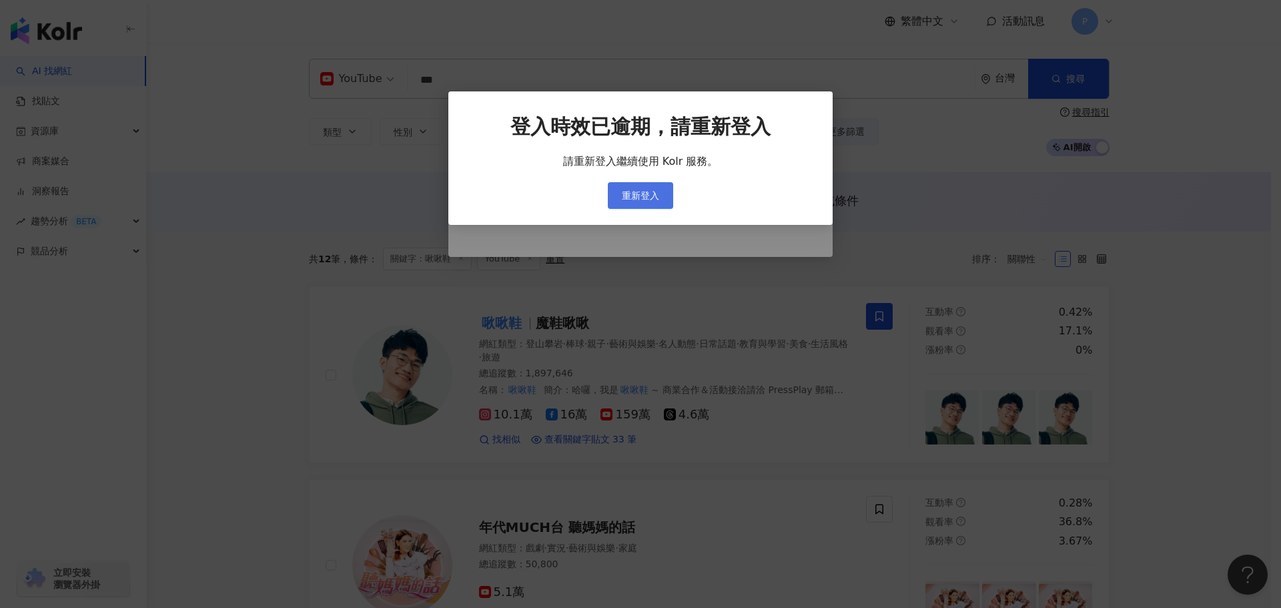
click at [635, 193] on span "重新登入" at bounding box center [640, 195] width 37 height 11
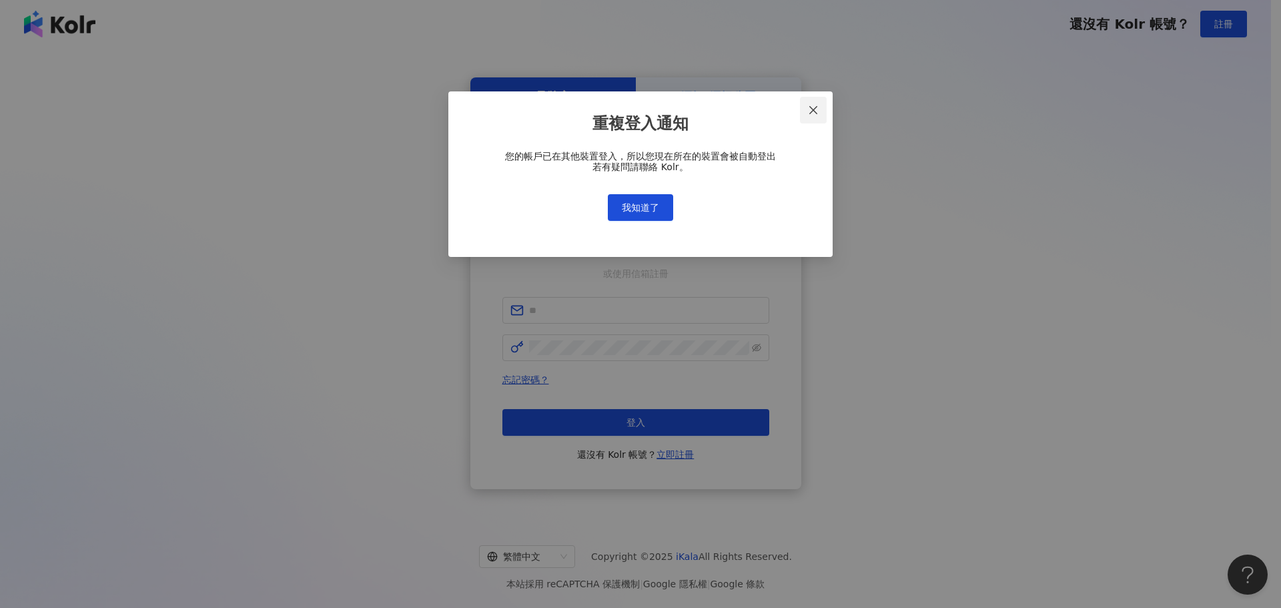
click at [819, 106] on icon "close" at bounding box center [813, 110] width 11 height 11
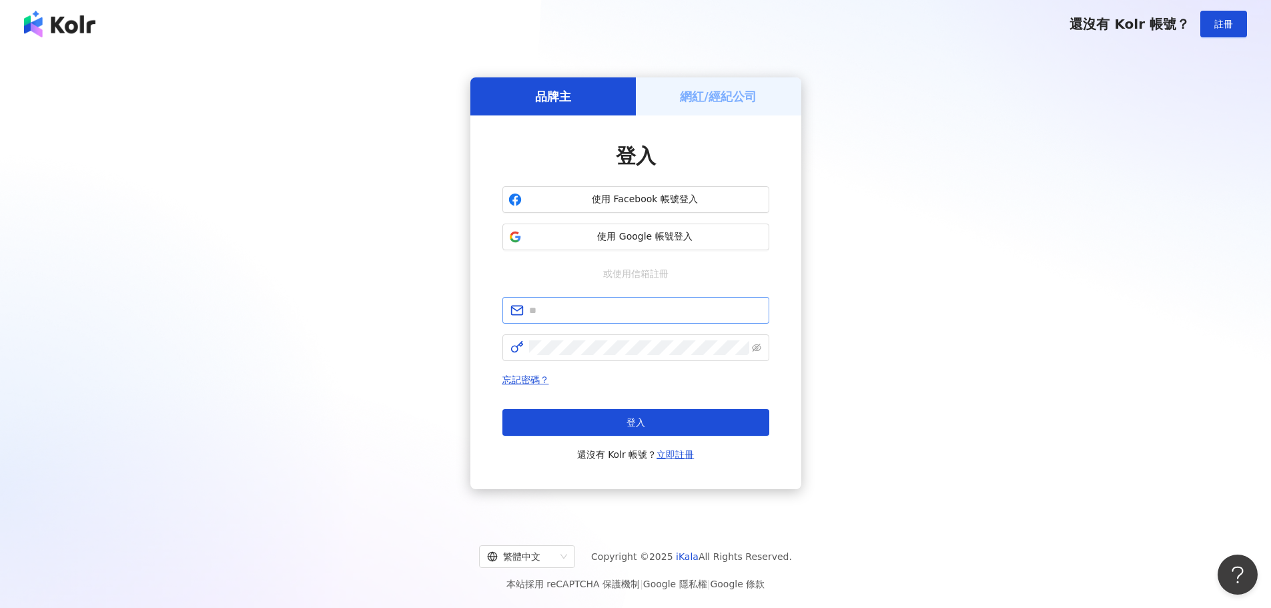
click at [666, 320] on span at bounding box center [635, 310] width 267 height 27
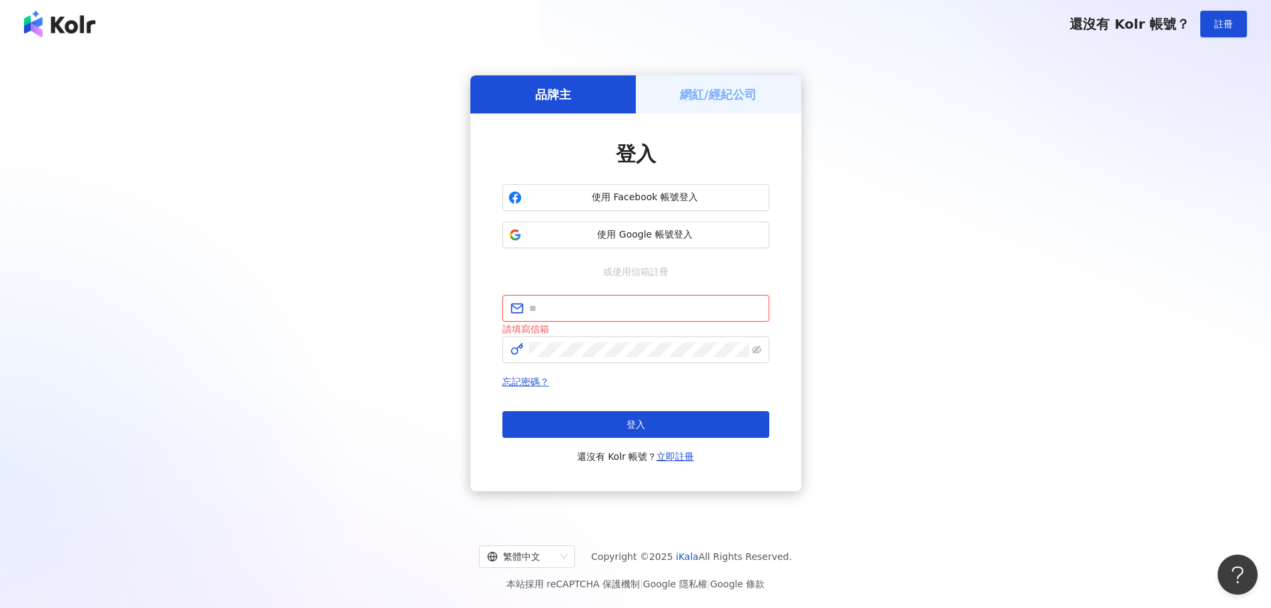
click at [657, 313] on input "text" at bounding box center [645, 308] width 232 height 15
paste input "**********"
type input "**********"
click at [593, 336] on div "請填寫信箱" at bounding box center [635, 329] width 267 height 15
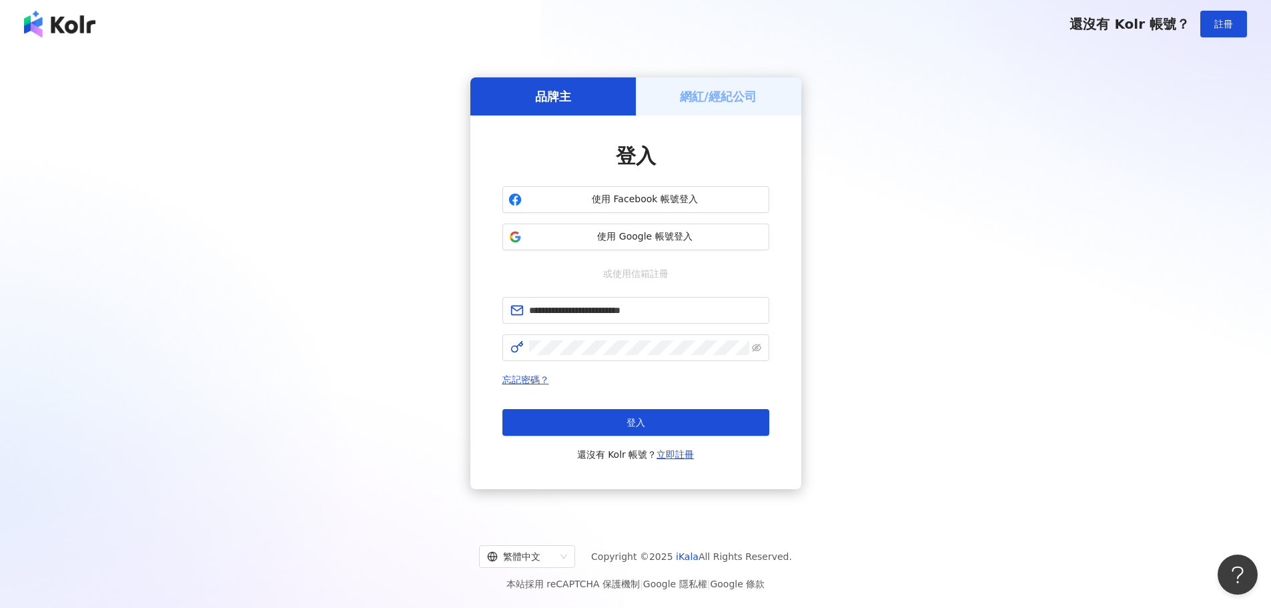
click at [615, 358] on div "請輸入密碼" at bounding box center [635, 358] width 267 height 0
click at [616, 428] on button "登入" at bounding box center [635, 422] width 267 height 27
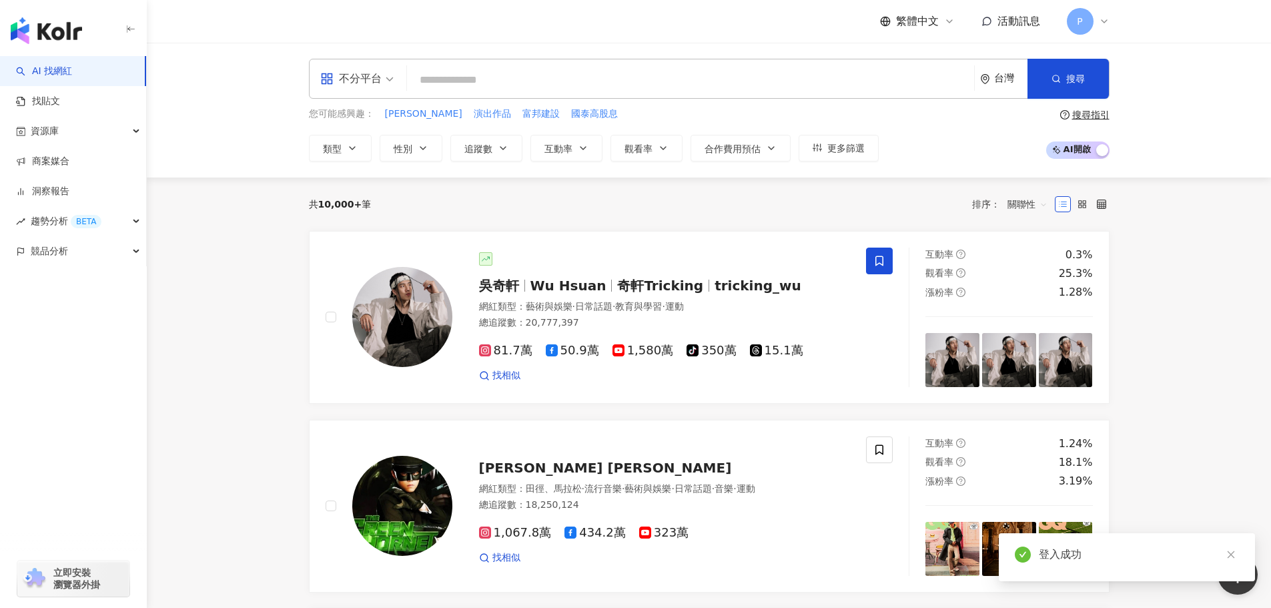
click at [450, 76] on input "search" at bounding box center [690, 79] width 556 height 25
click at [346, 85] on div "不分平台" at bounding box center [350, 78] width 61 height 21
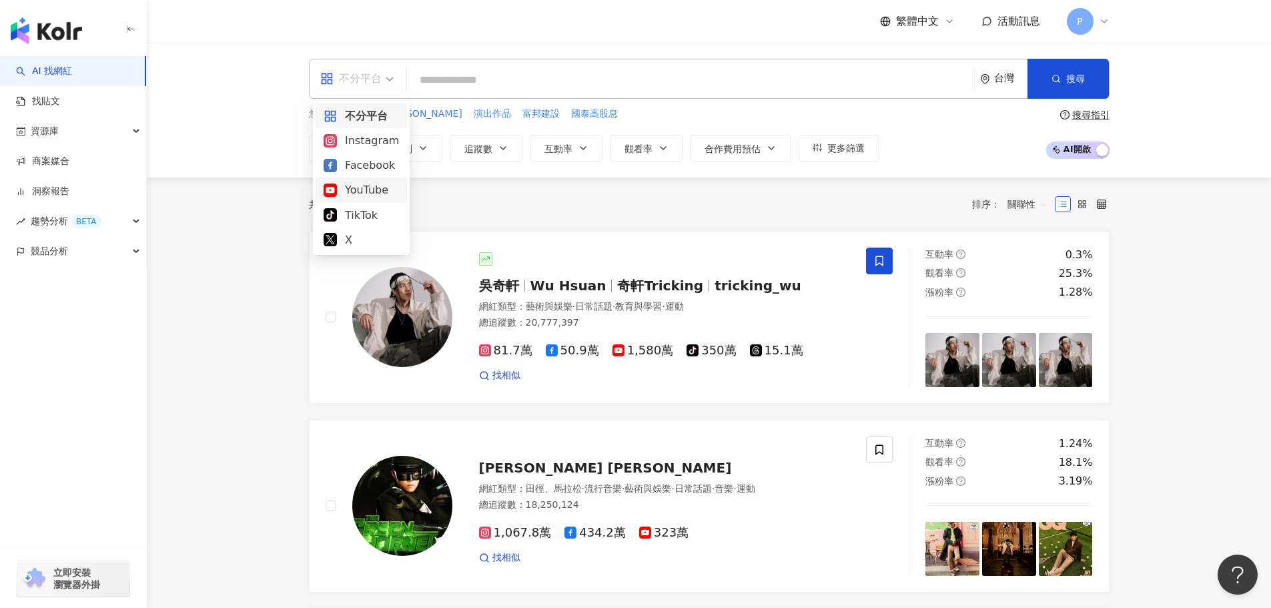
click at [346, 190] on div "YouTube" at bounding box center [361, 189] width 75 height 17
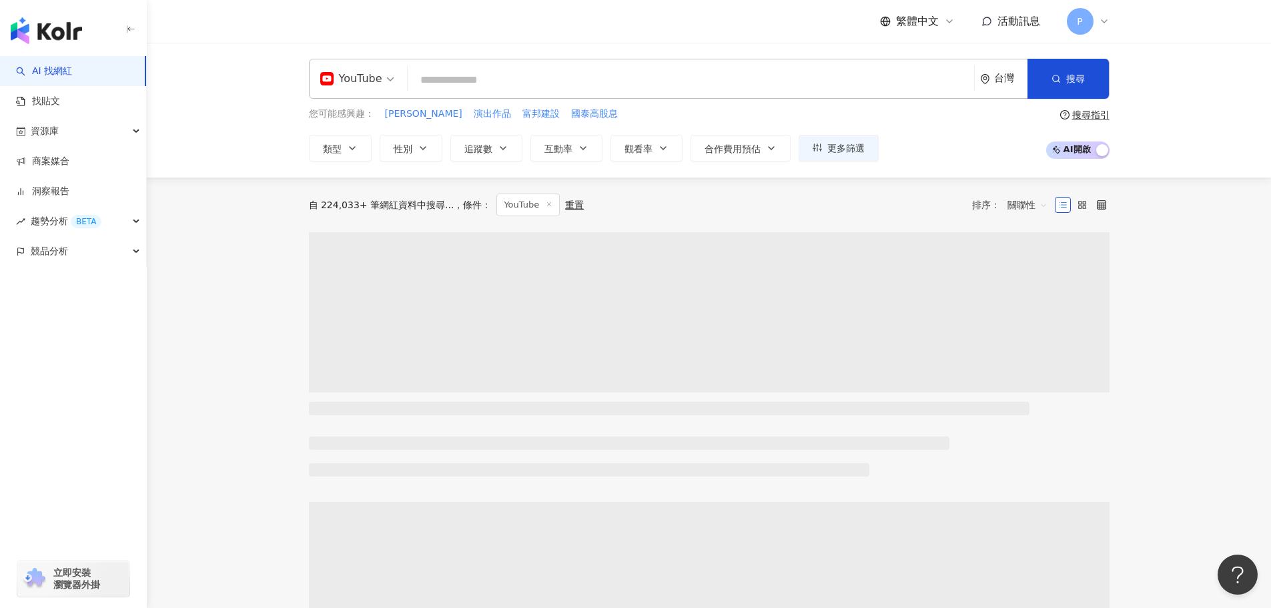
click at [476, 75] on input "search" at bounding box center [691, 79] width 556 height 25
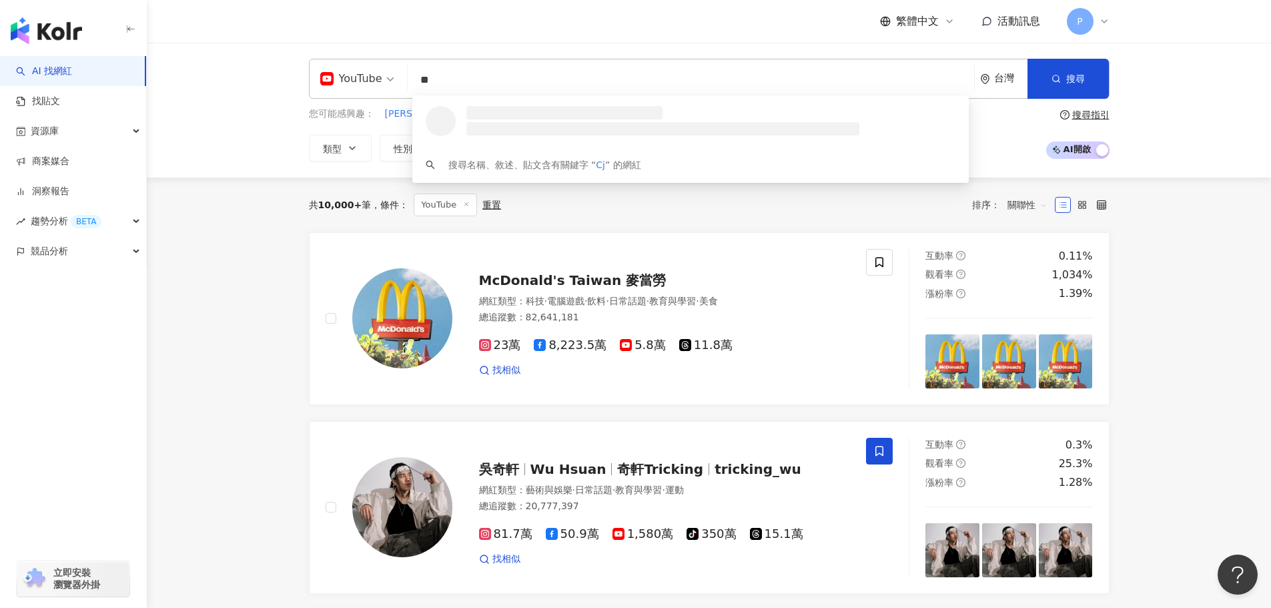
type input "*"
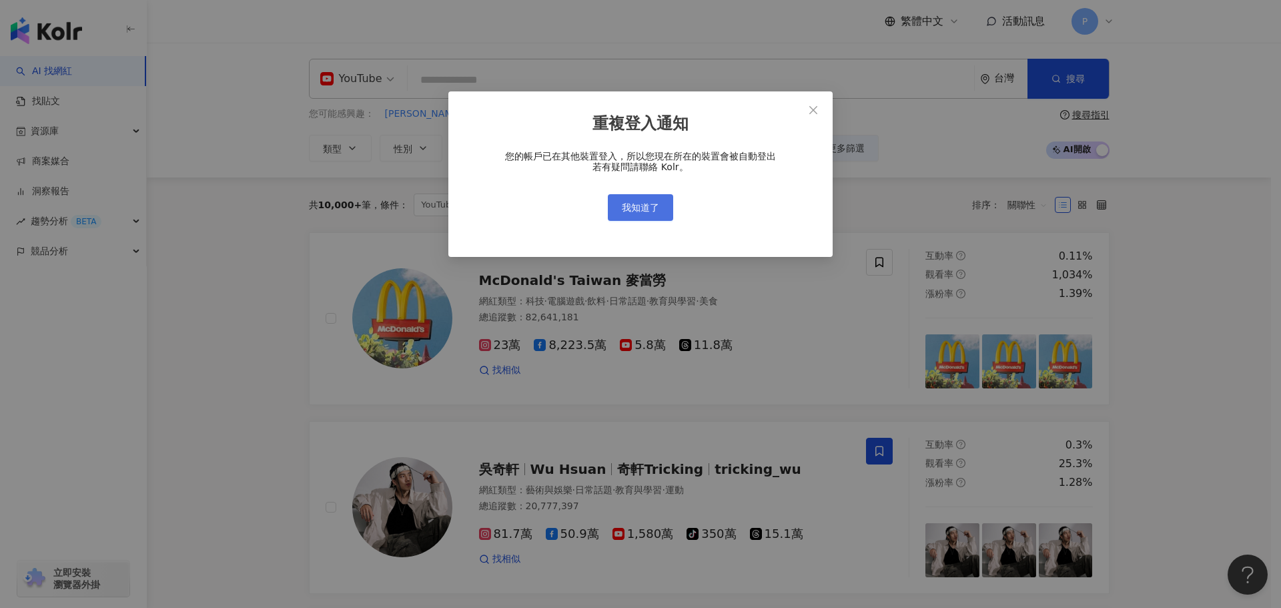
click at [637, 211] on span "我知道了" at bounding box center [640, 207] width 37 height 11
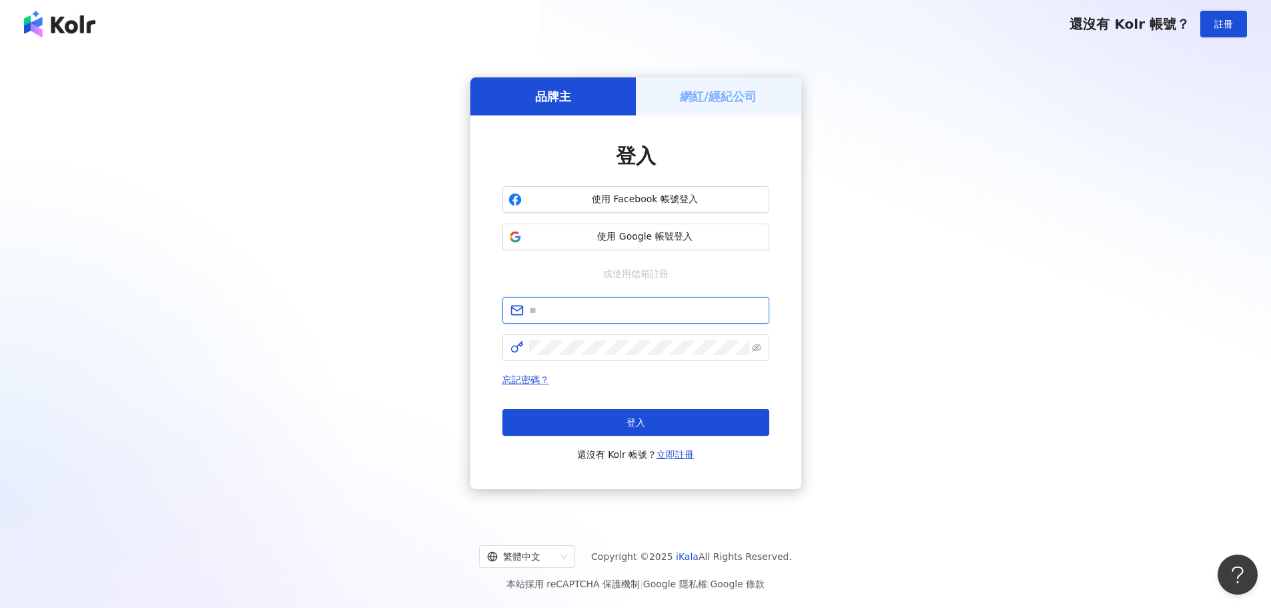
click at [655, 304] on span at bounding box center [635, 310] width 267 height 27
paste input "**********"
type input "**********"
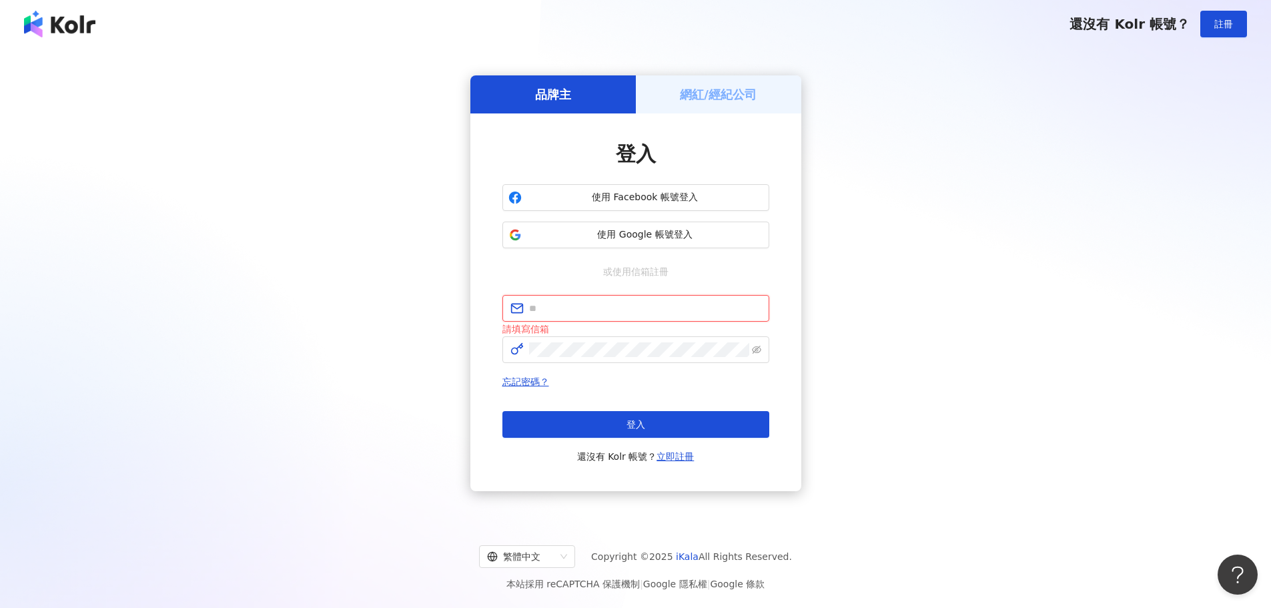
click at [568, 306] on input "text" at bounding box center [645, 308] width 232 height 15
click at [546, 316] on span at bounding box center [635, 308] width 267 height 27
click at [550, 311] on input "text" at bounding box center [645, 308] width 232 height 15
paste input "**********"
type input "**********"
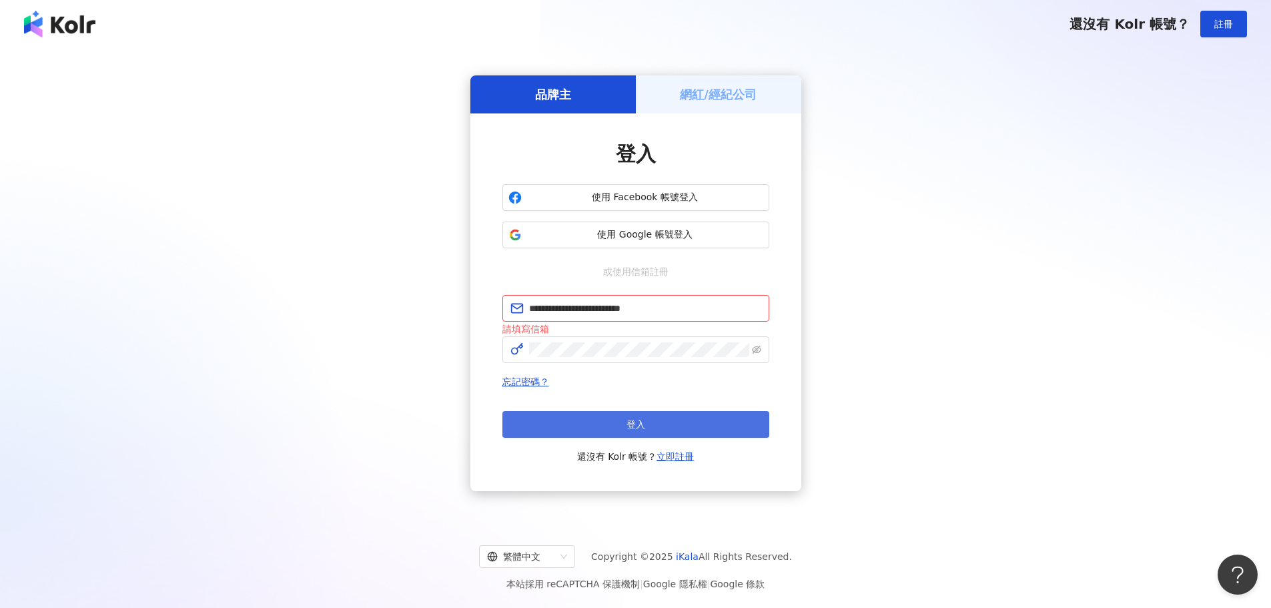
click at [560, 425] on button "登入" at bounding box center [635, 424] width 267 height 27
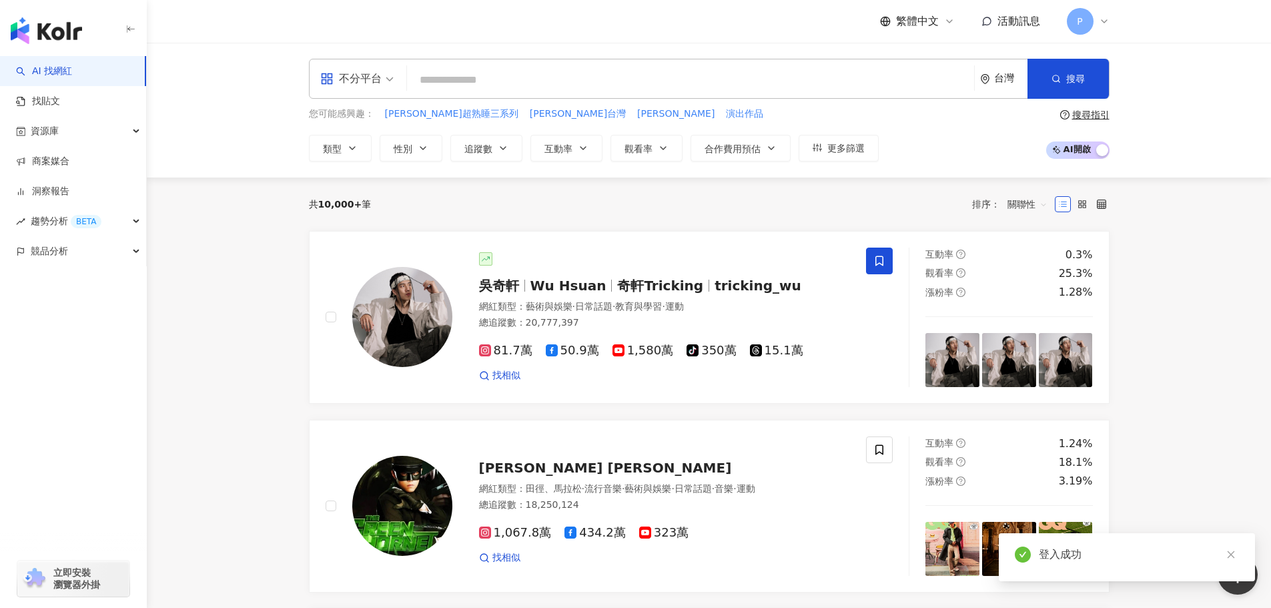
click at [439, 83] on input "search" at bounding box center [690, 79] width 556 height 25
click at [449, 84] on input "search" at bounding box center [690, 79] width 556 height 25
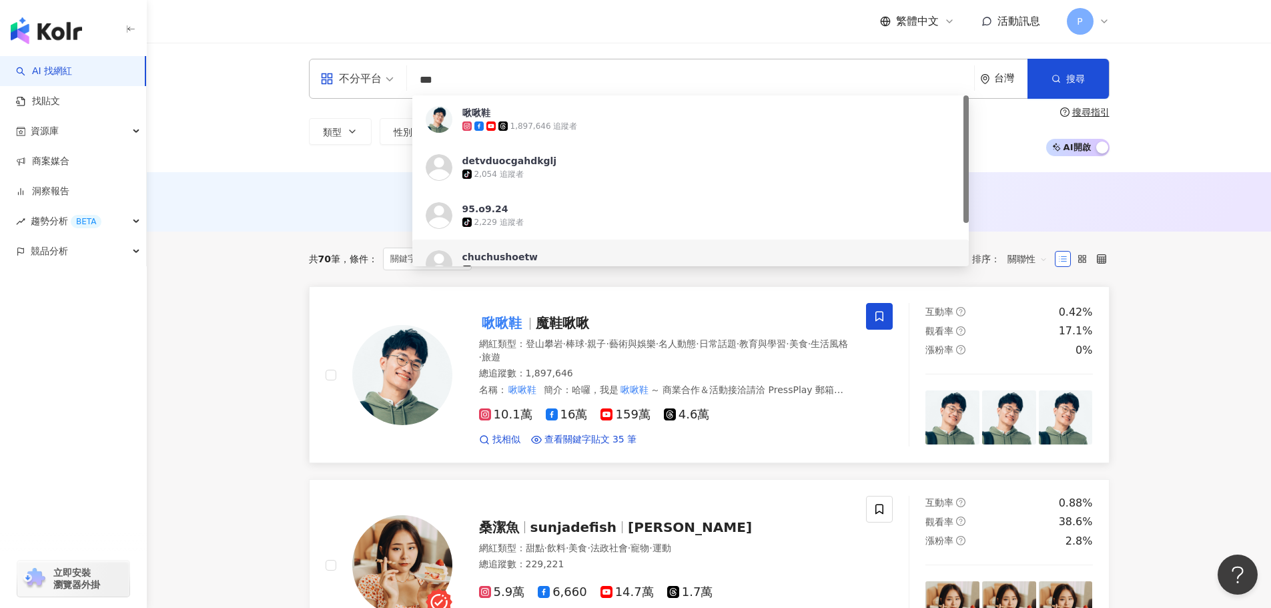
type input "***"
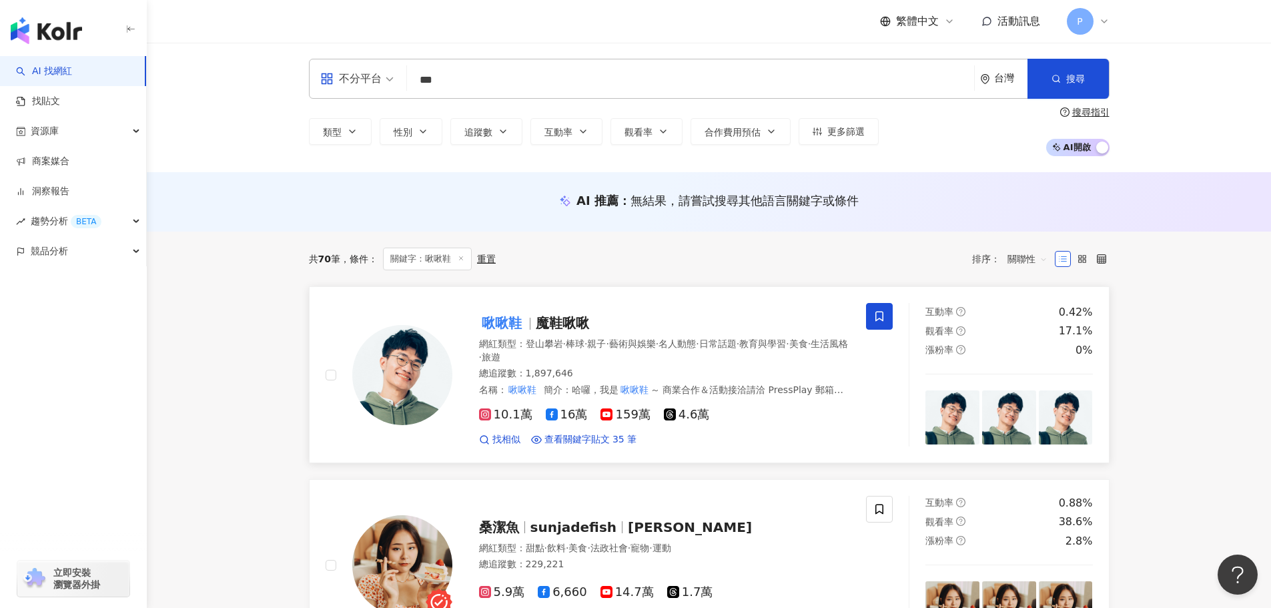
click at [610, 414] on span "159萬" at bounding box center [625, 415] width 49 height 14
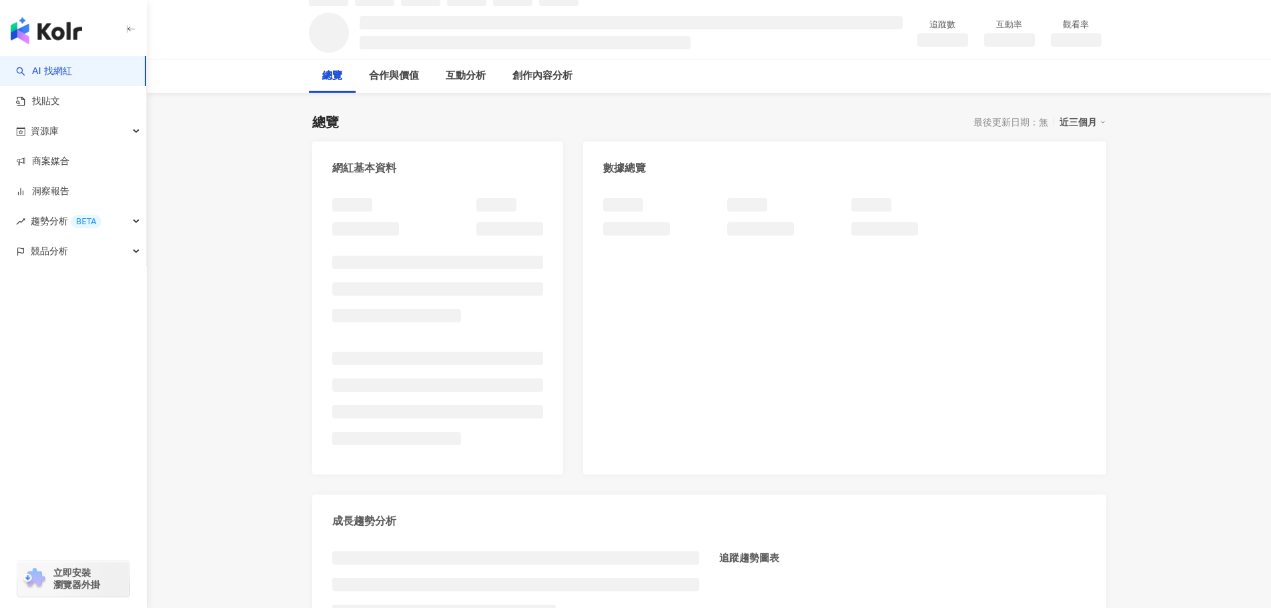
scroll to position [133, 0]
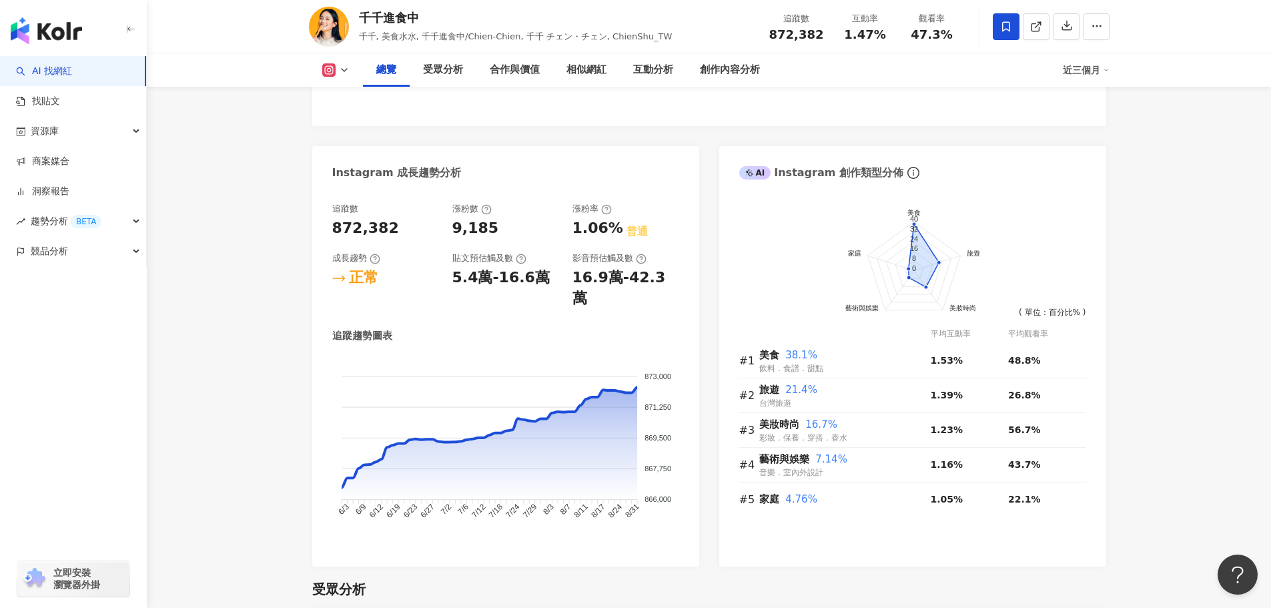
scroll to position [1001, 0]
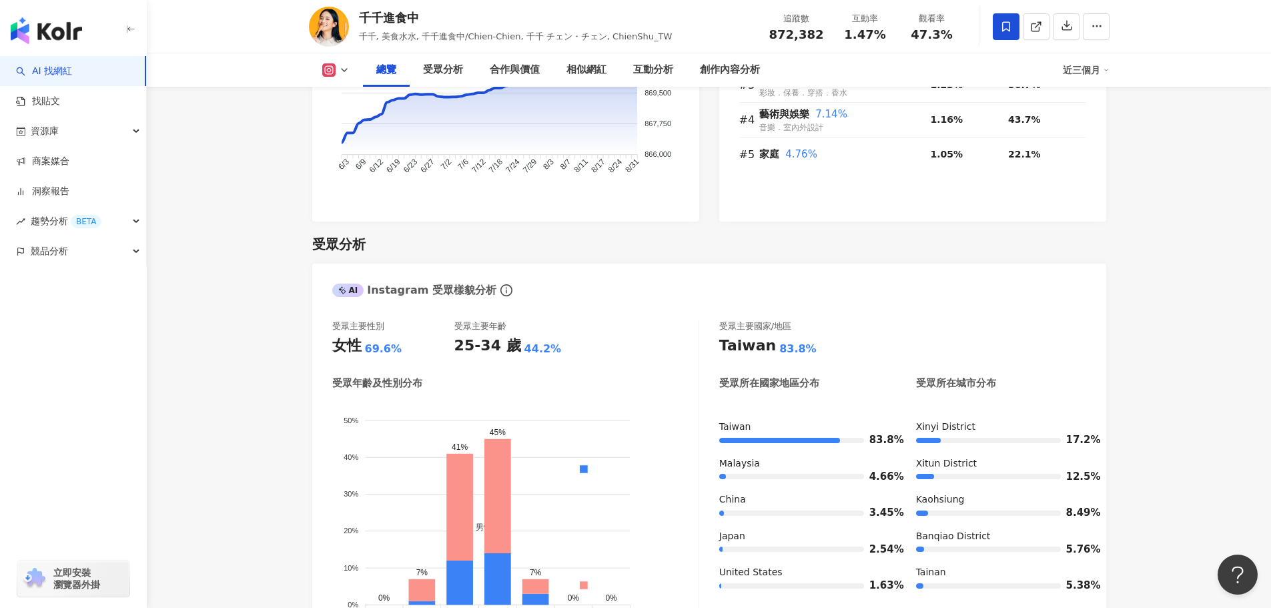
click at [344, 76] on div "總覽 受眾分析 合作與價值 相似網紅 互動分析 創作內容分析 近三個月" at bounding box center [709, 69] width 801 height 33
click at [344, 75] on button at bounding box center [336, 69] width 54 height 13
click at [345, 153] on button "YouTube" at bounding box center [357, 156] width 80 height 19
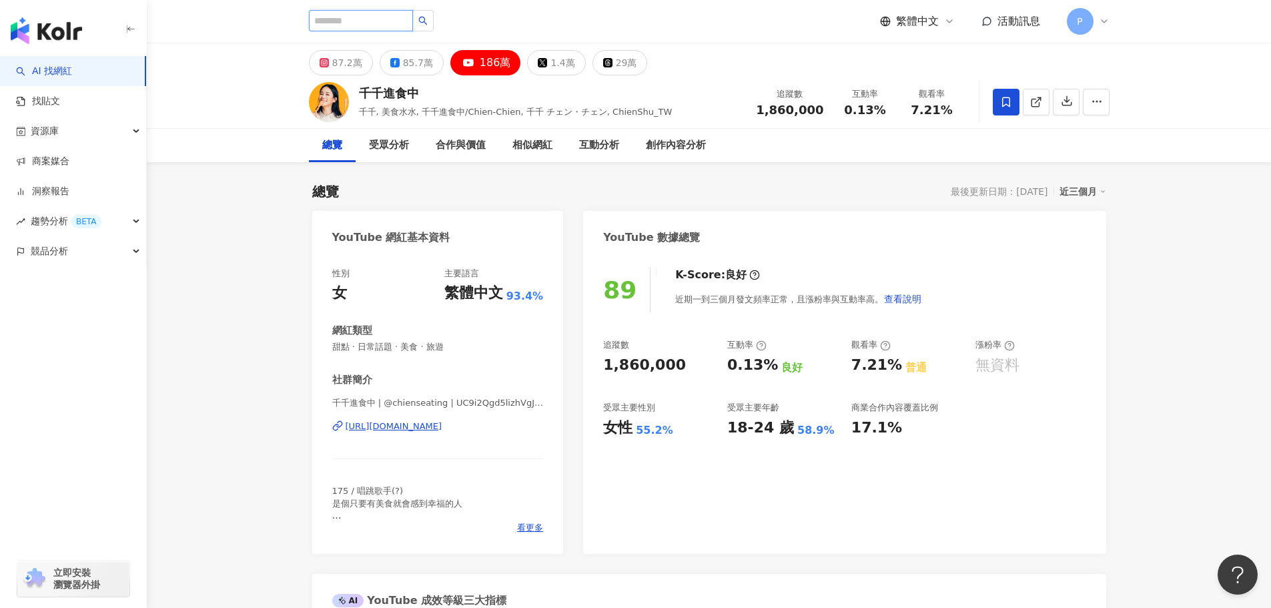
click at [346, 21] on input "search" at bounding box center [361, 20] width 104 height 21
type input "**"
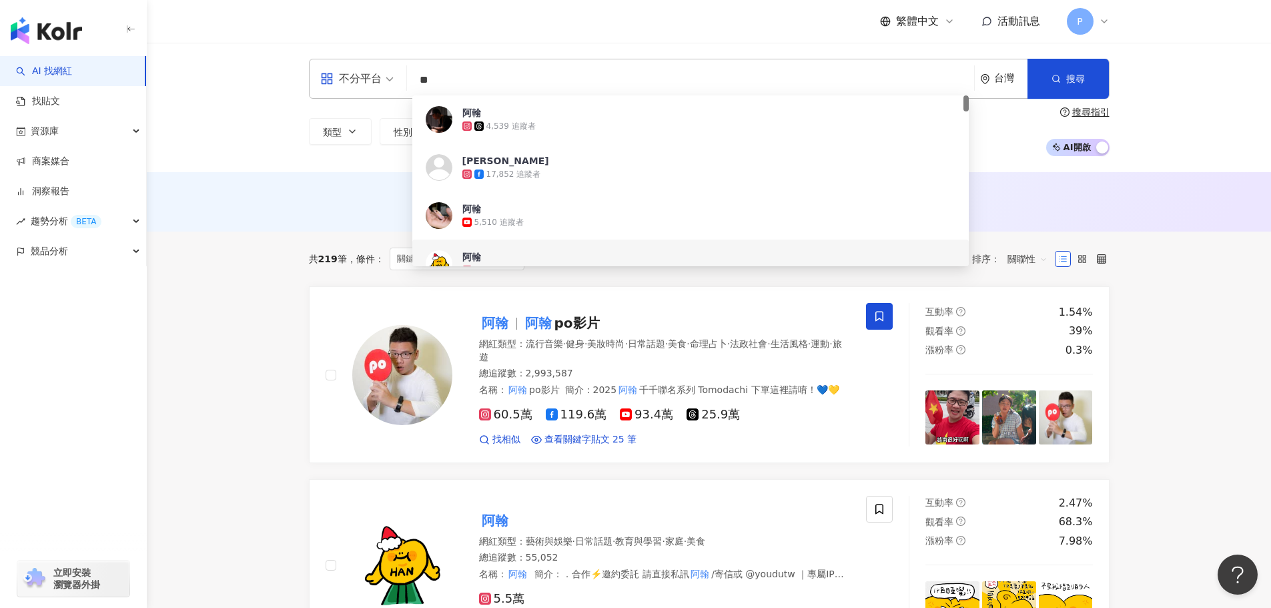
click at [390, 79] on span "不分平台" at bounding box center [356, 78] width 73 height 21
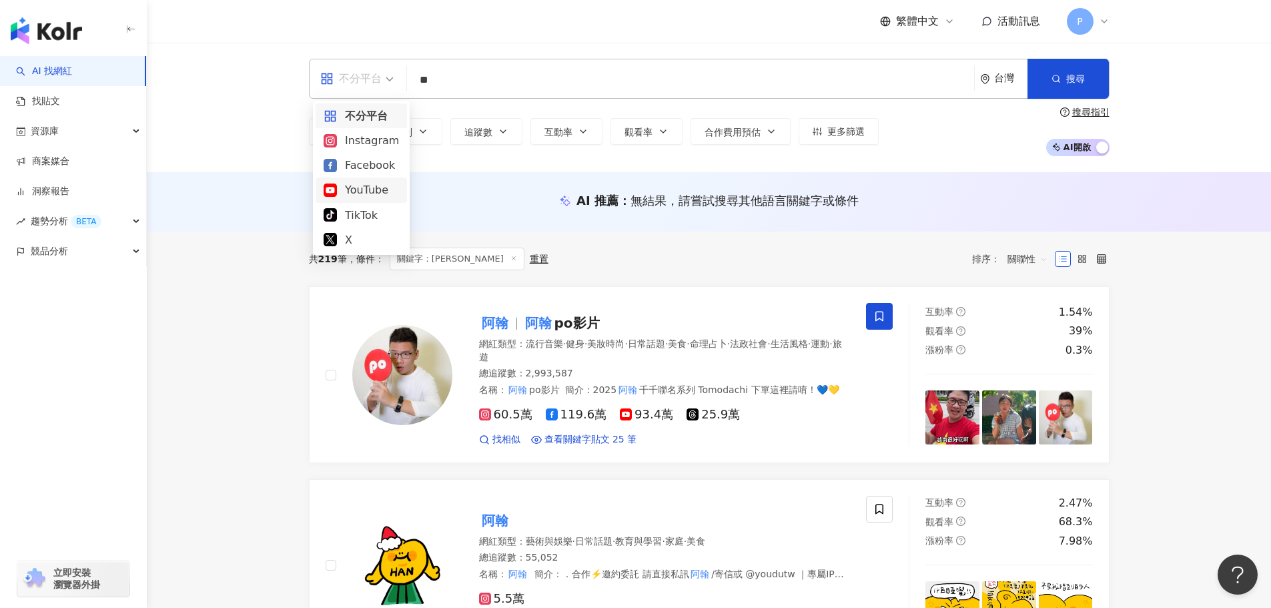
click at [365, 184] on div "YouTube" at bounding box center [361, 189] width 75 height 17
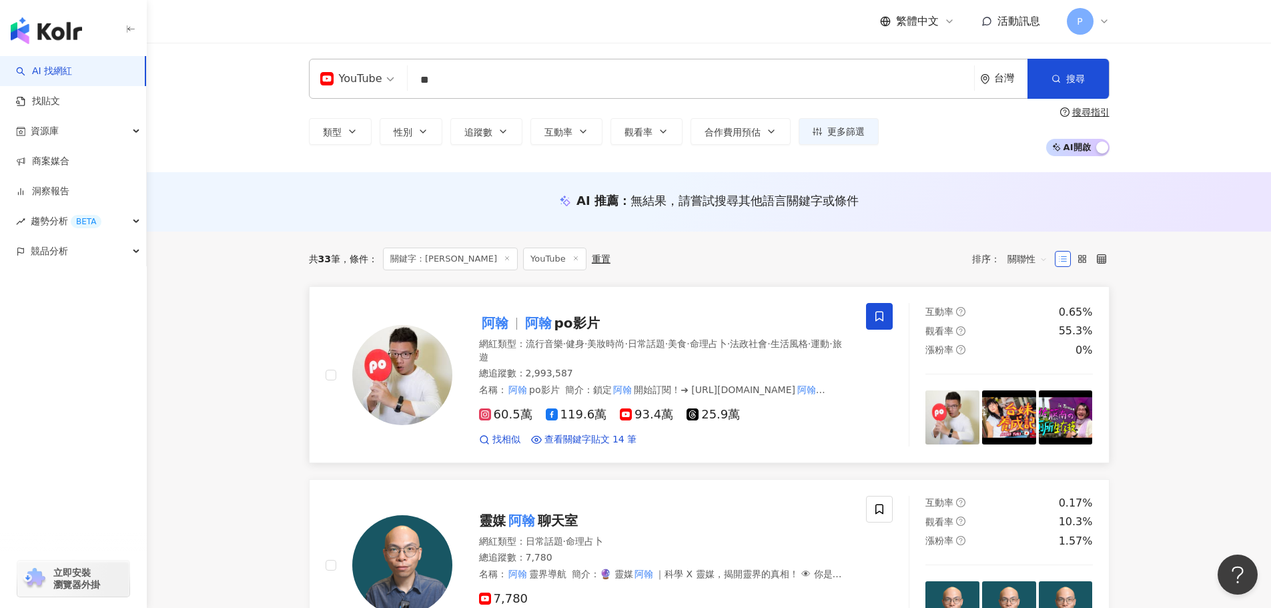
click at [566, 326] on span "po影片" at bounding box center [576, 323] width 45 height 16
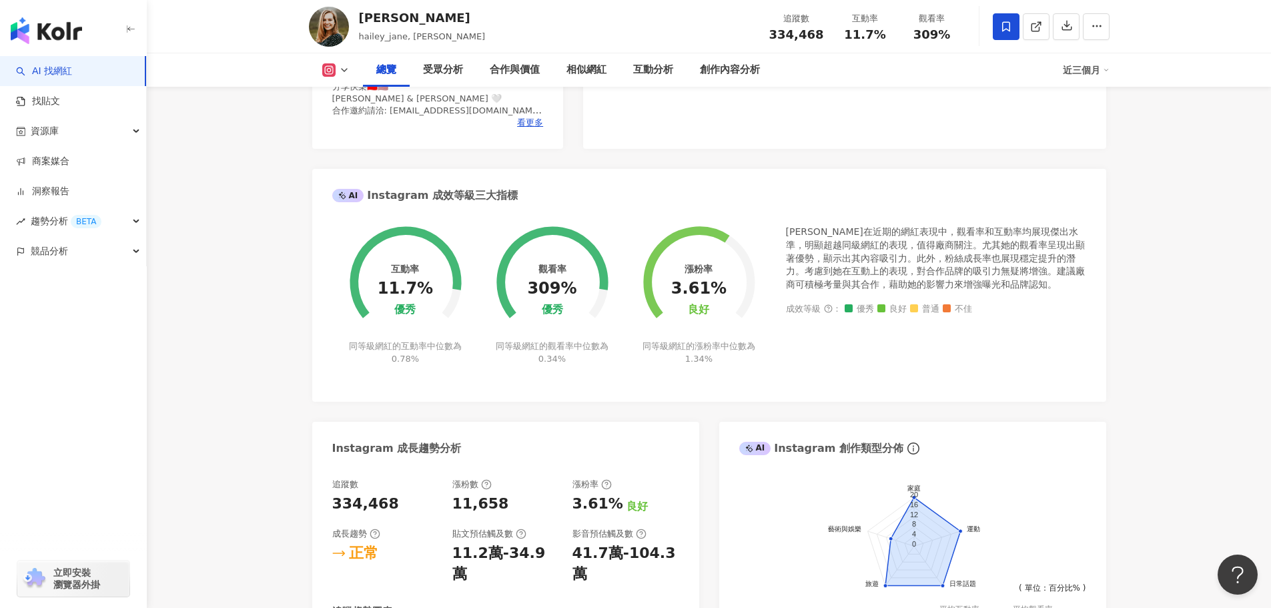
scroll to position [467, 0]
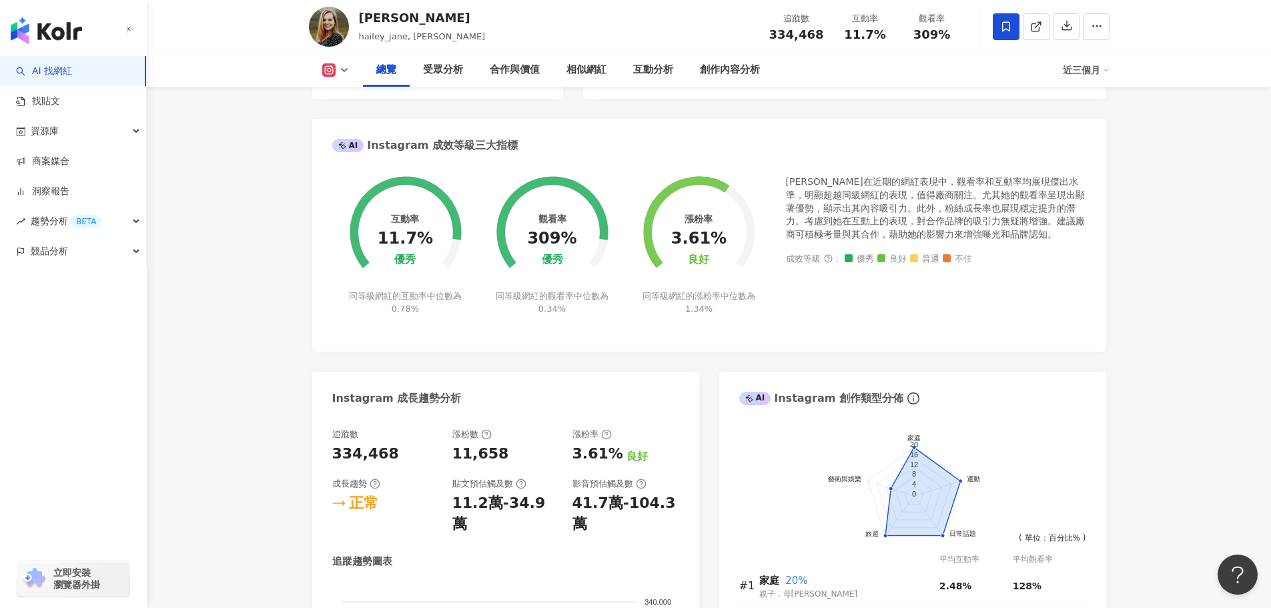
click at [352, 63] on button at bounding box center [336, 69] width 54 height 13
click at [346, 154] on button "YouTube" at bounding box center [357, 156] width 80 height 19
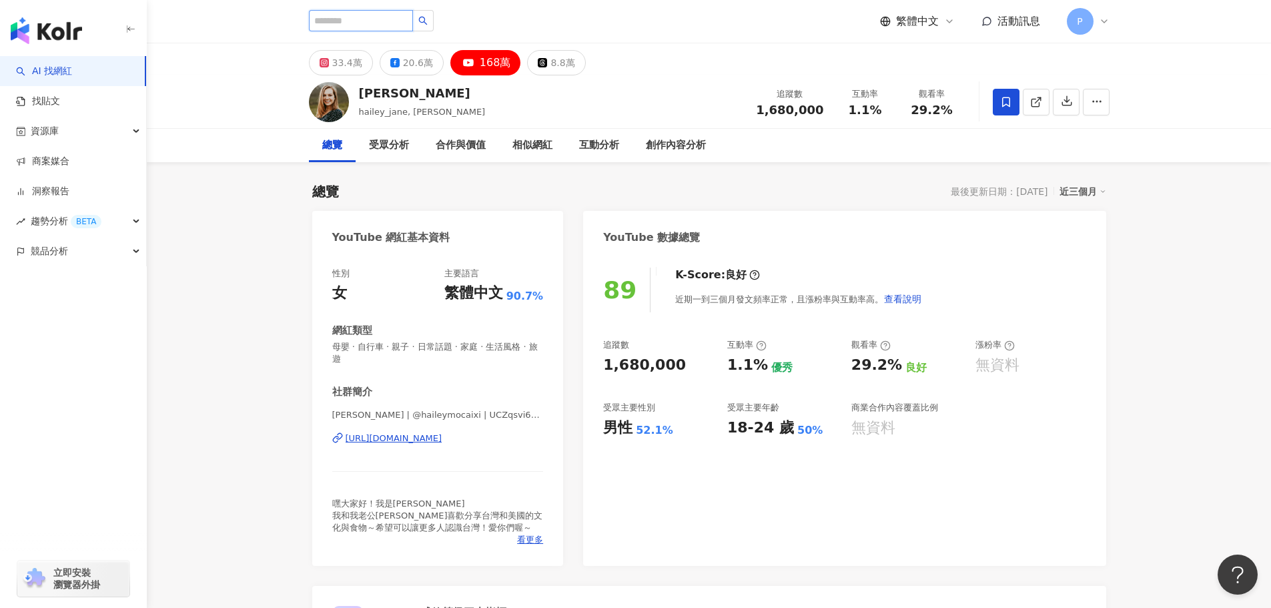
click at [397, 21] on input "search" at bounding box center [361, 20] width 104 height 21
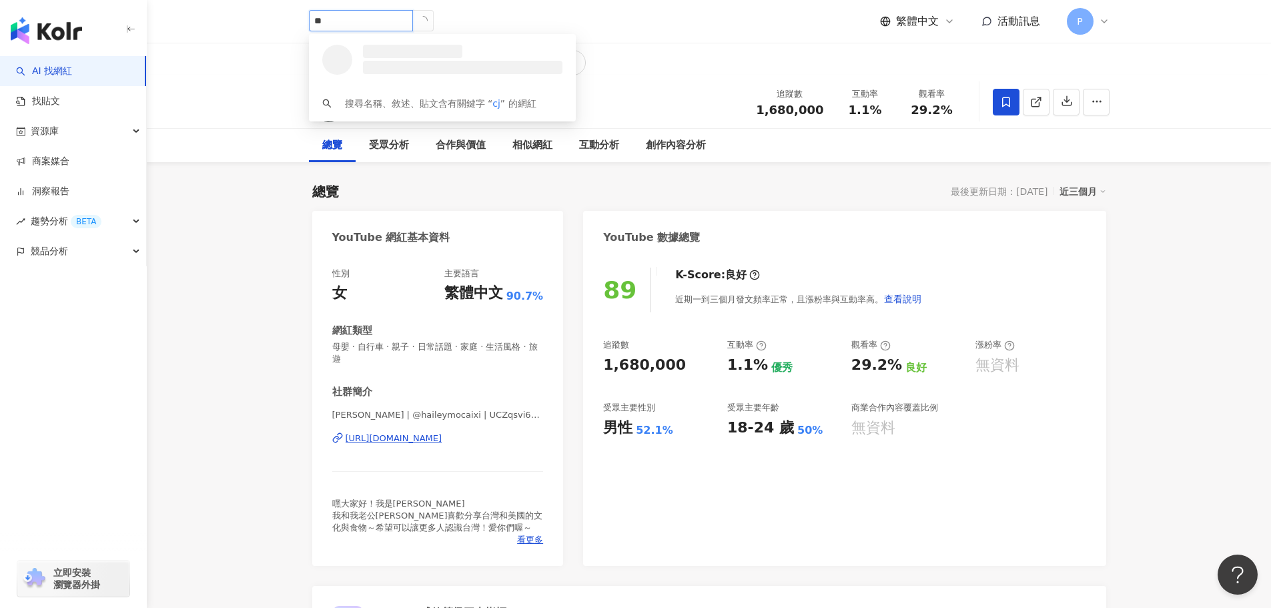
type input "*"
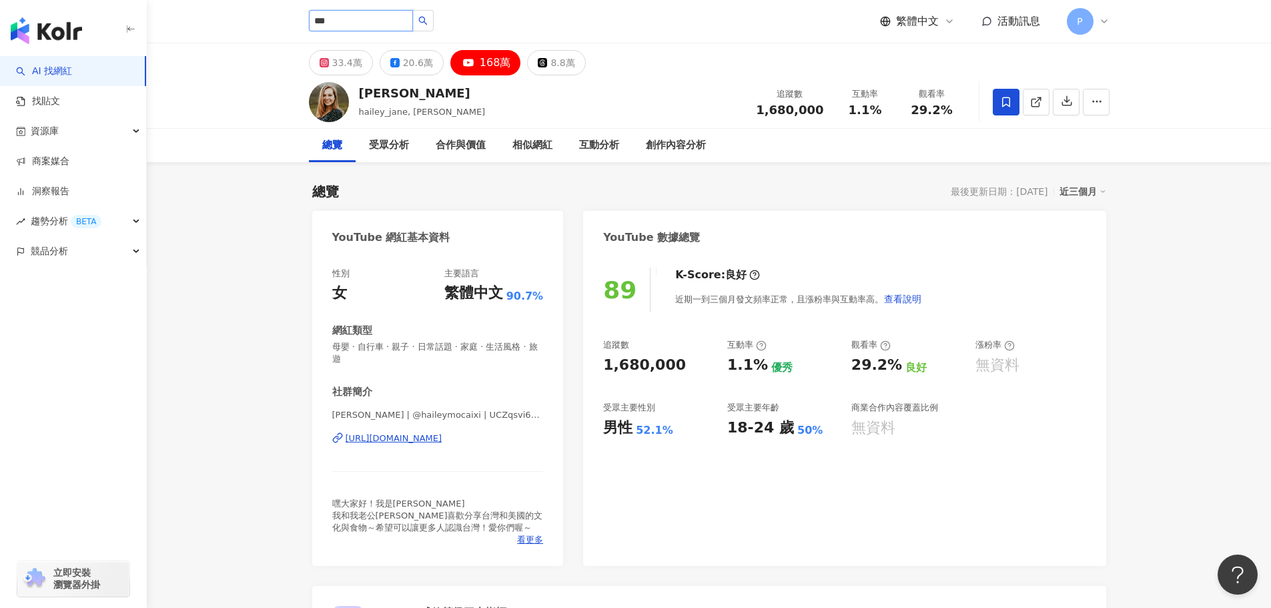
type input "***"
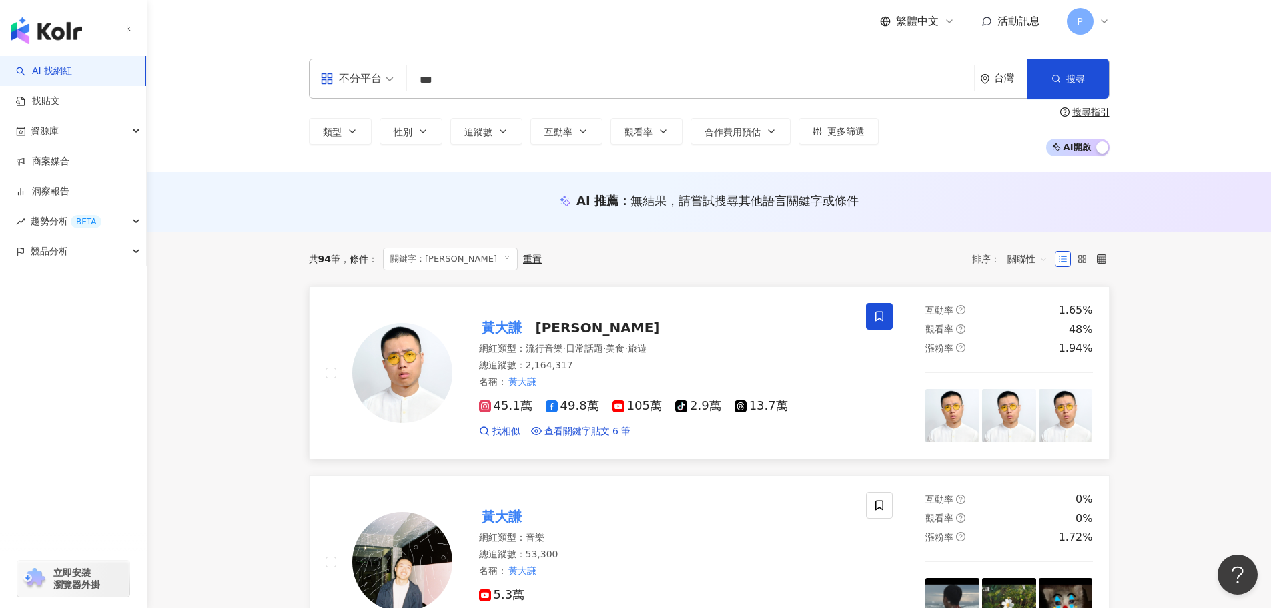
click at [508, 318] on mark "黃大謙" at bounding box center [501, 327] width 45 height 21
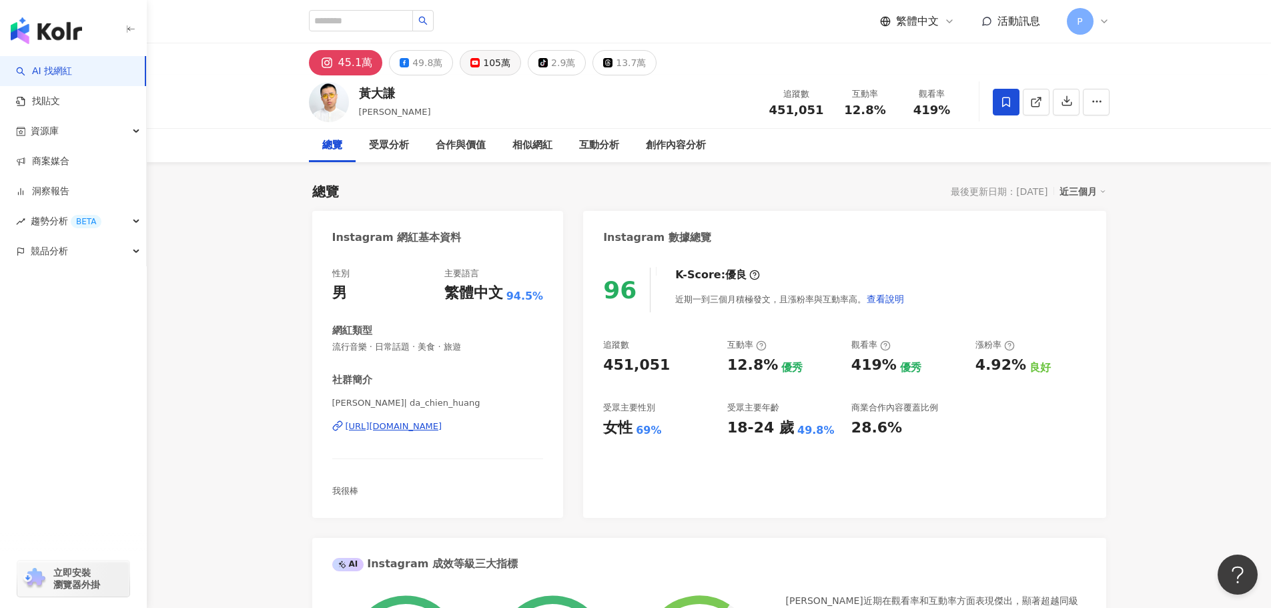
click at [493, 62] on div "105萬" at bounding box center [496, 62] width 27 height 19
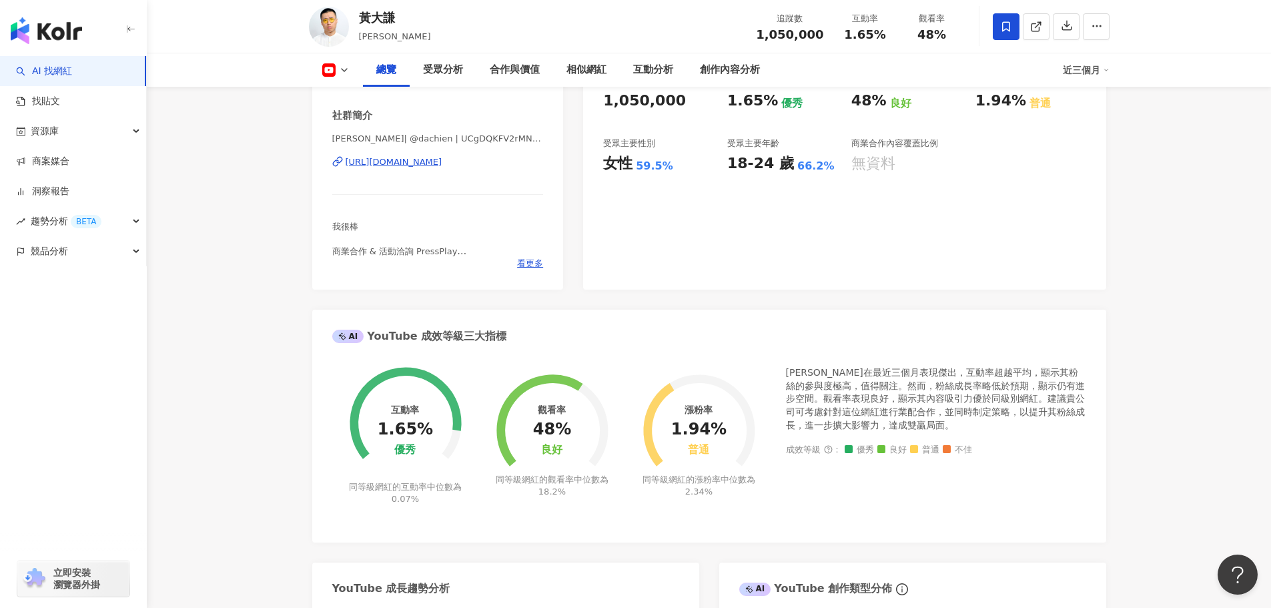
scroll to position [67, 0]
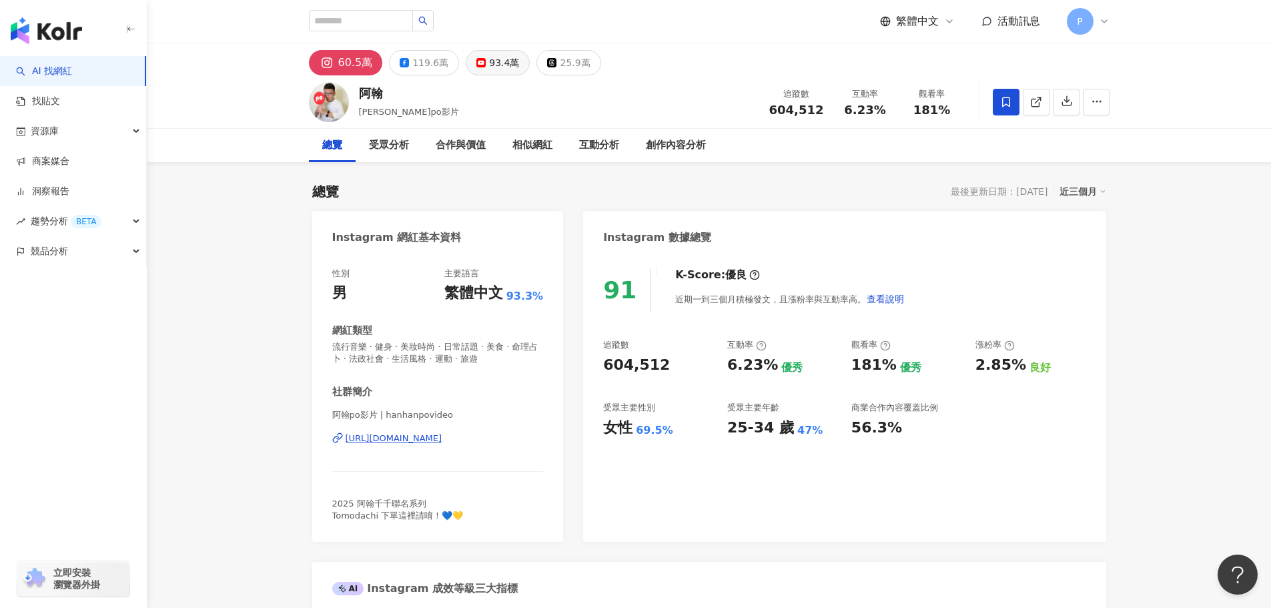
click at [511, 67] on div "93.4萬" at bounding box center [504, 62] width 30 height 19
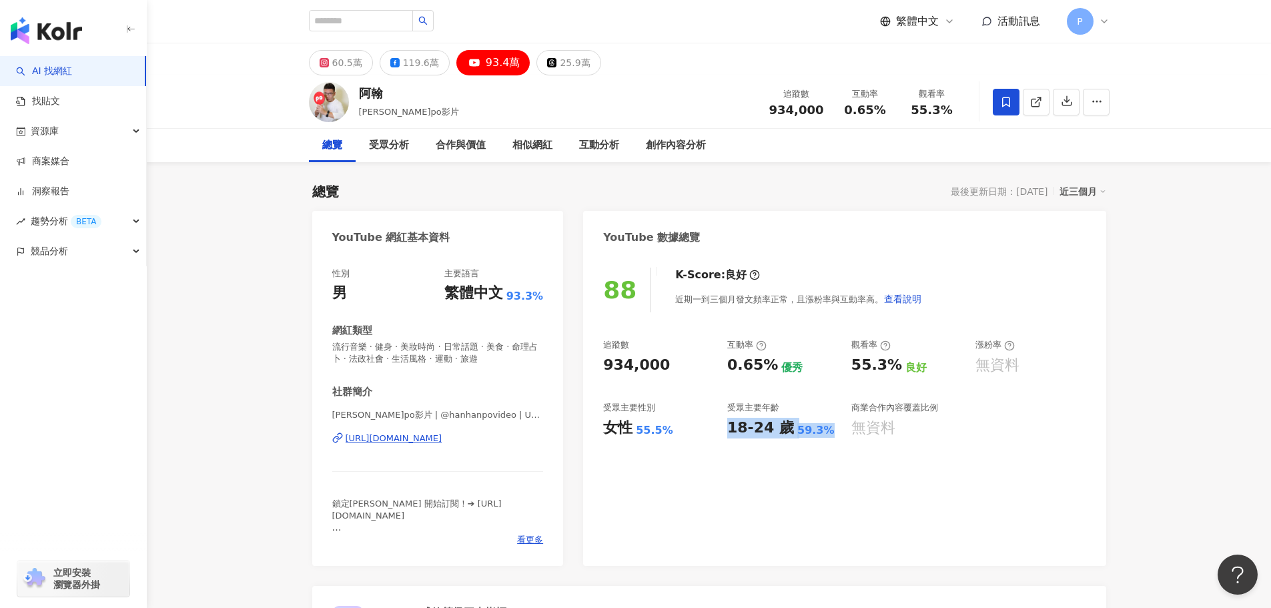
drag, startPoint x: 820, startPoint y: 438, endPoint x: 727, endPoint y: 441, distance: 93.5
click at [727, 441] on div "88 K-Score : 良好 近期一到三個月發文頻率正常，且漲粉率與互動率高。 查看說明 追蹤數 934,000 互動率 0.65% 優秀 觀看率 55.3…" at bounding box center [844, 410] width 522 height 312
drag, startPoint x: 729, startPoint y: 430, endPoint x: 799, endPoint y: 430, distance: 69.4
click at [799, 430] on div "18-24 歲 59.3%" at bounding box center [782, 428] width 111 height 21
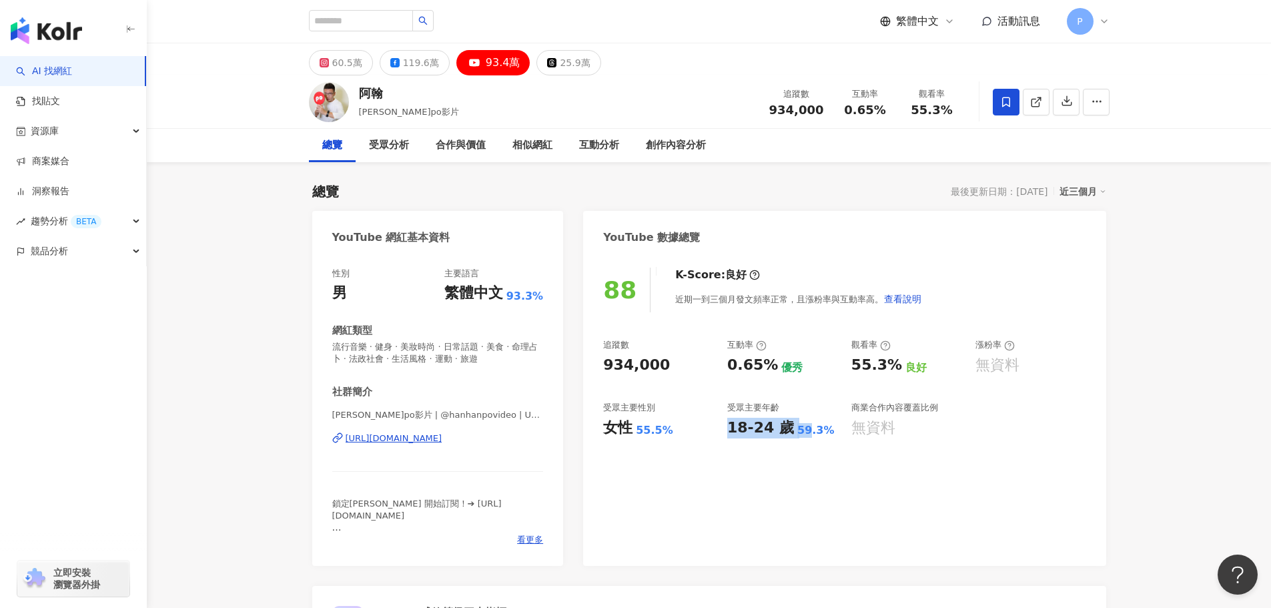
click at [781, 456] on div "88 K-Score : 良好 近期一到三個月發文頻率正常，且漲粉率與互動率高。 查看說明 追蹤數 934,000 互動率 0.65% 優秀 觀看率 55.3…" at bounding box center [844, 410] width 522 height 312
click at [519, 538] on span "看更多" at bounding box center [530, 540] width 26 height 12
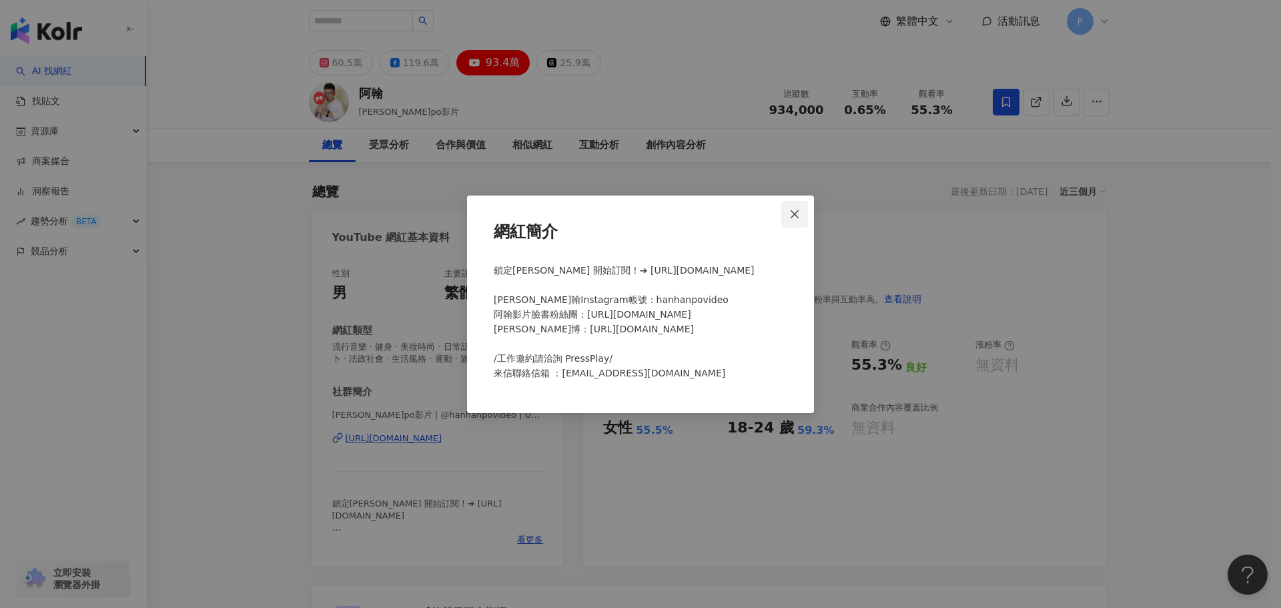
click at [801, 211] on span "Close" at bounding box center [794, 214] width 27 height 11
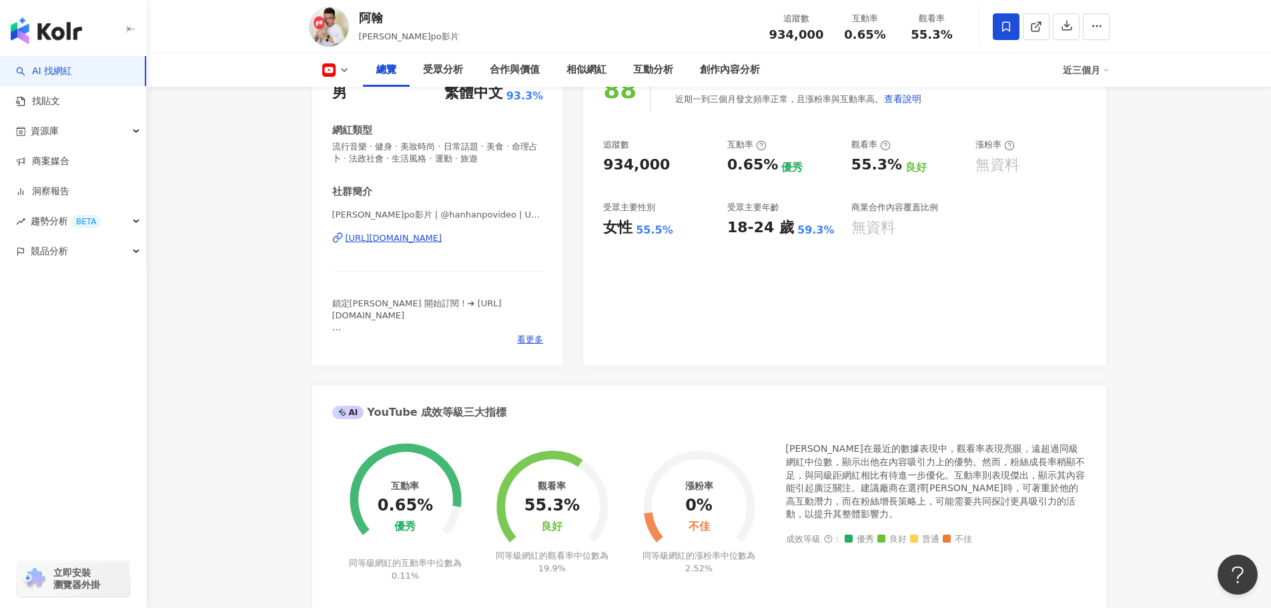
scroll to position [67, 0]
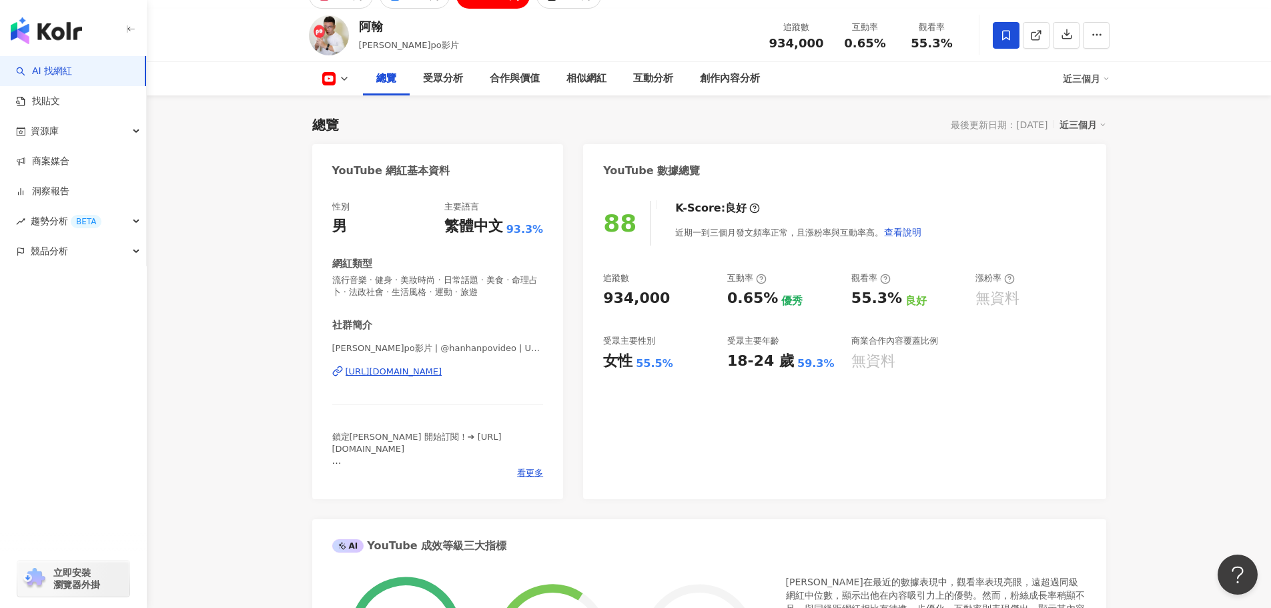
click at [1090, 127] on div "近三個月" at bounding box center [1083, 124] width 47 height 17
click at [1077, 184] on link "近六個月" at bounding box center [1088, 178] width 37 height 15
click at [1076, 175] on div "YouTube 數據總覽" at bounding box center [844, 165] width 522 height 43
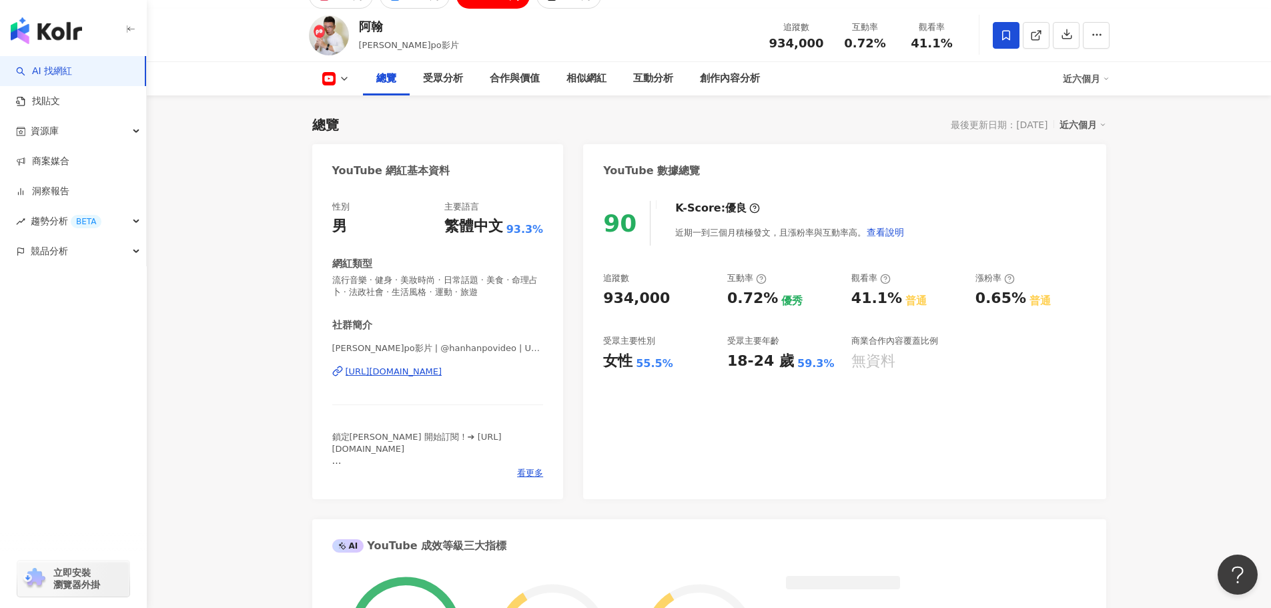
click at [966, 186] on div "YouTube 數據總覽" at bounding box center [844, 165] width 522 height 43
click at [1076, 129] on div "近六個月" at bounding box center [1083, 124] width 47 height 17
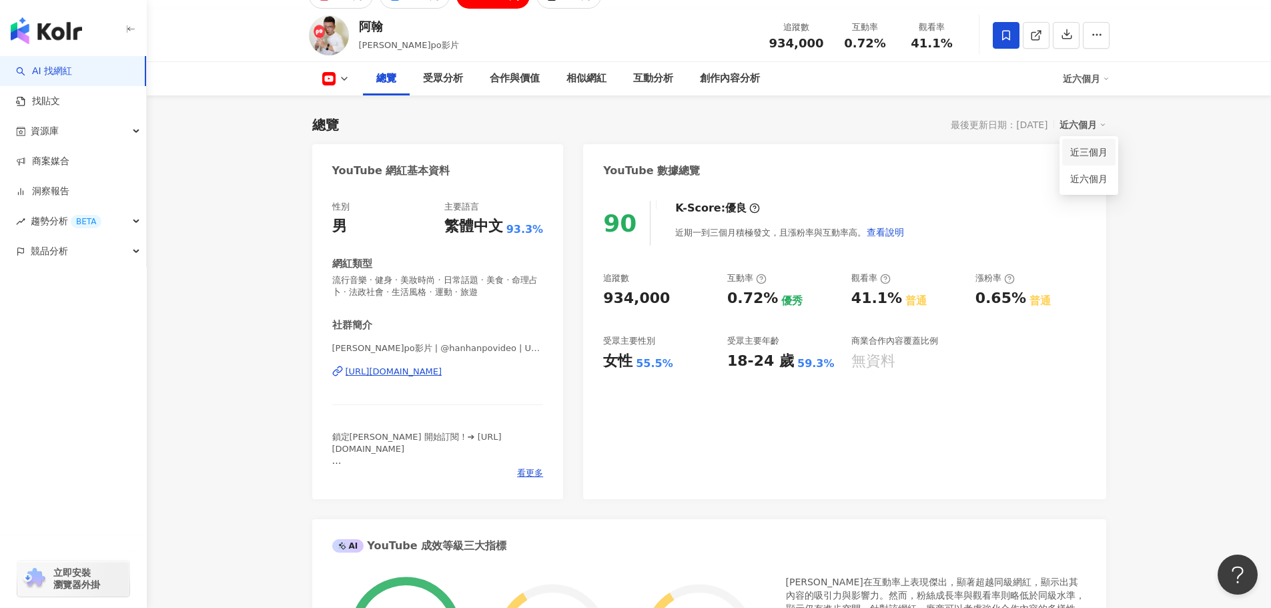
click at [1075, 149] on link "近三個月" at bounding box center [1088, 152] width 37 height 15
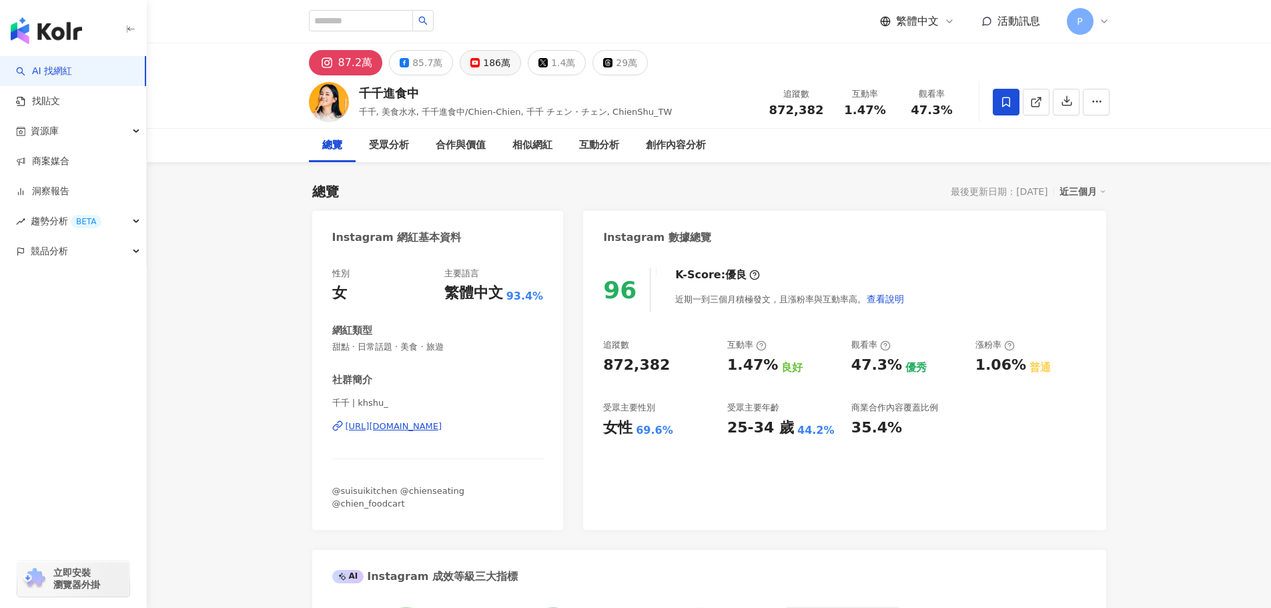
click at [496, 62] on div "186萬" at bounding box center [496, 62] width 27 height 19
click at [496, 63] on div "186萬" at bounding box center [496, 62] width 27 height 19
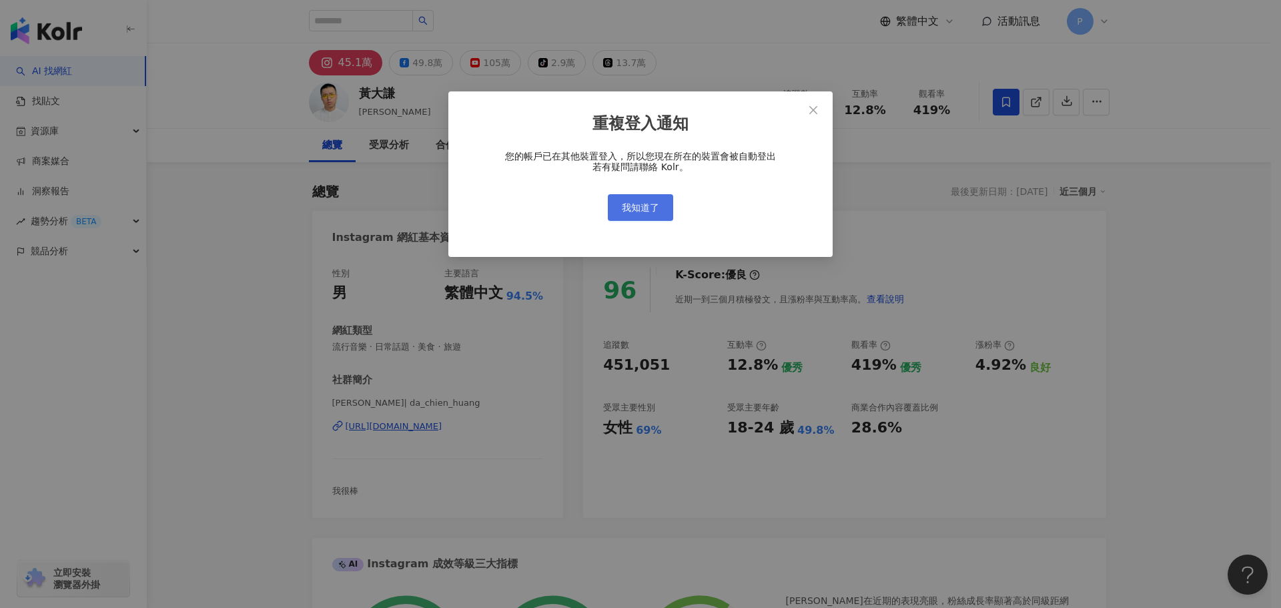
click at [653, 212] on span "我知道了" at bounding box center [640, 207] width 37 height 11
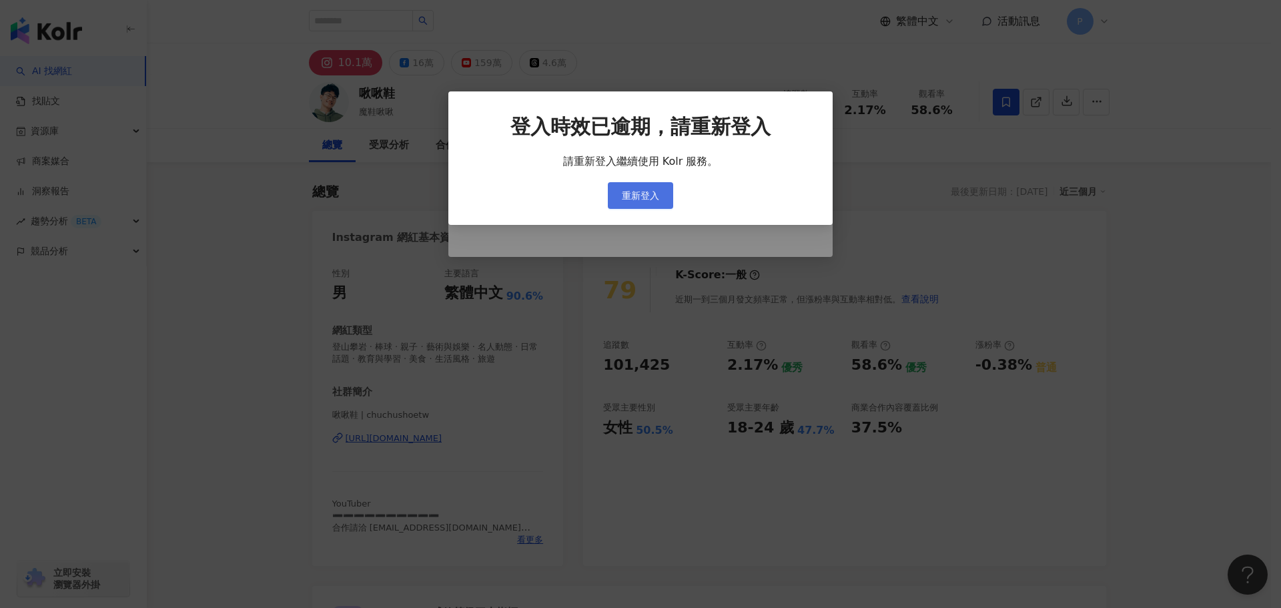
click at [631, 200] on span "重新登入" at bounding box center [640, 195] width 37 height 11
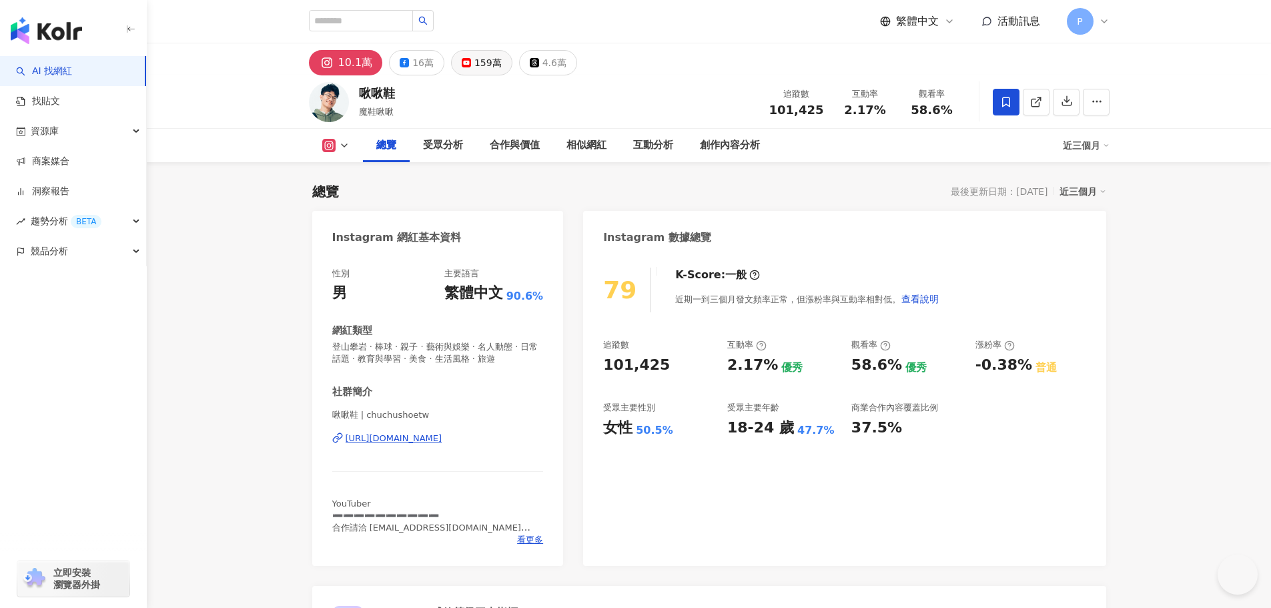
click at [484, 66] on div "159萬" at bounding box center [487, 62] width 27 height 19
click at [484, 65] on div "159萬" at bounding box center [487, 62] width 27 height 19
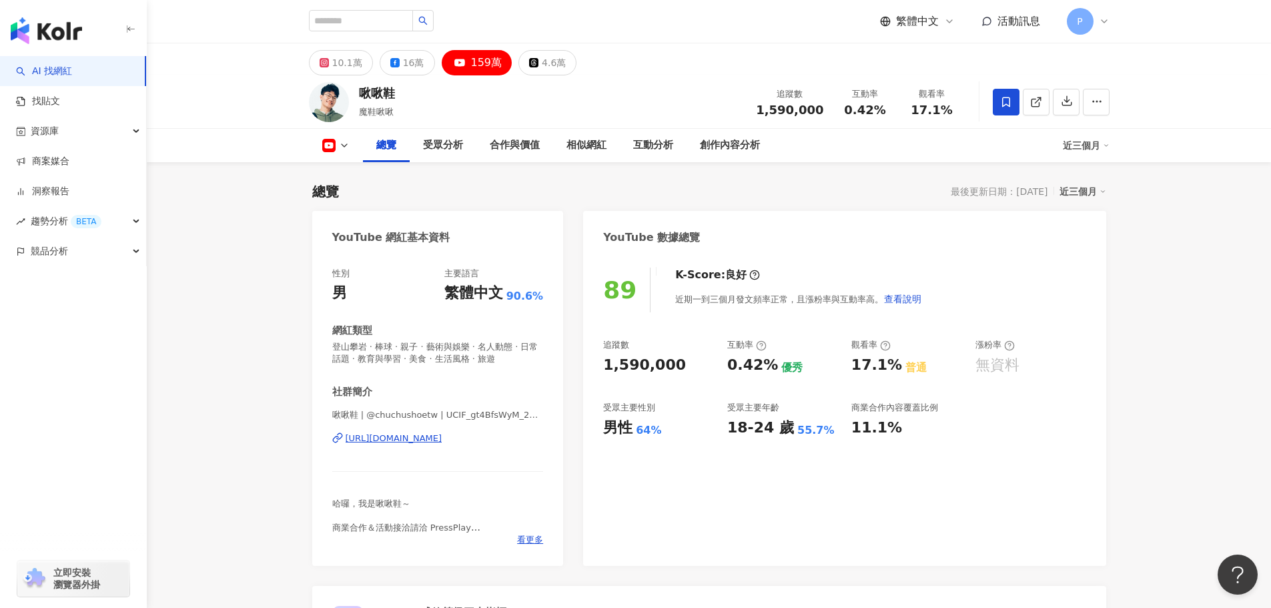
click at [776, 416] on div "受眾主要年齡 18-24 歲 55.7%" at bounding box center [782, 420] width 111 height 36
click at [909, 294] on span "查看說明" at bounding box center [902, 299] width 37 height 11
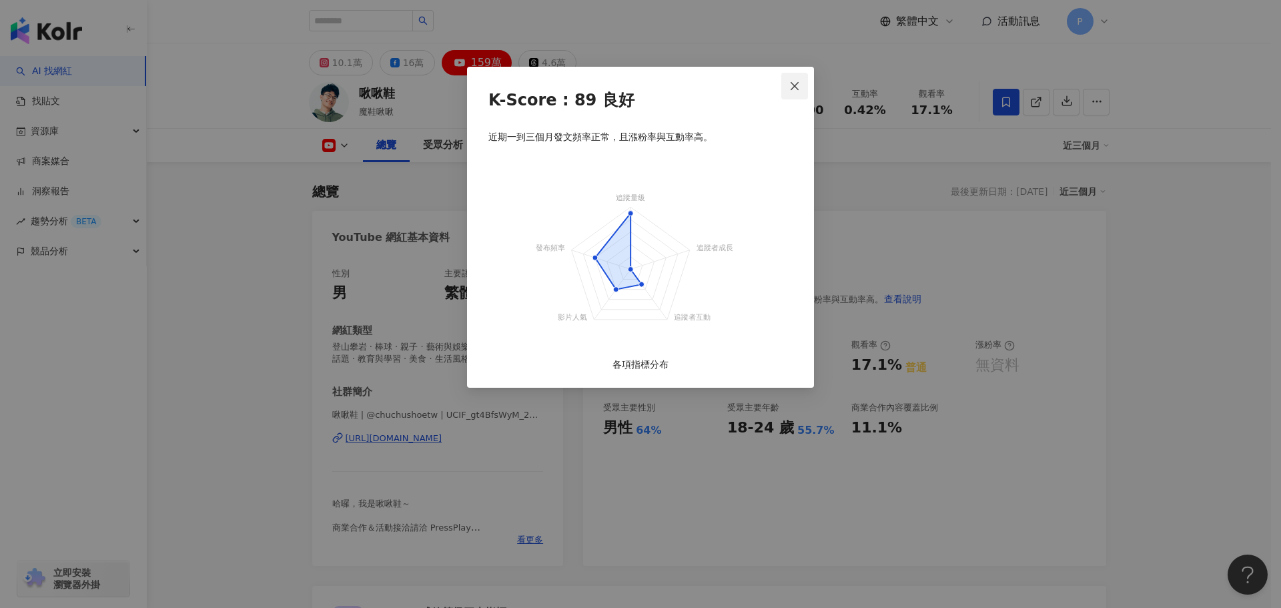
click at [799, 77] on button "Close" at bounding box center [794, 86] width 27 height 27
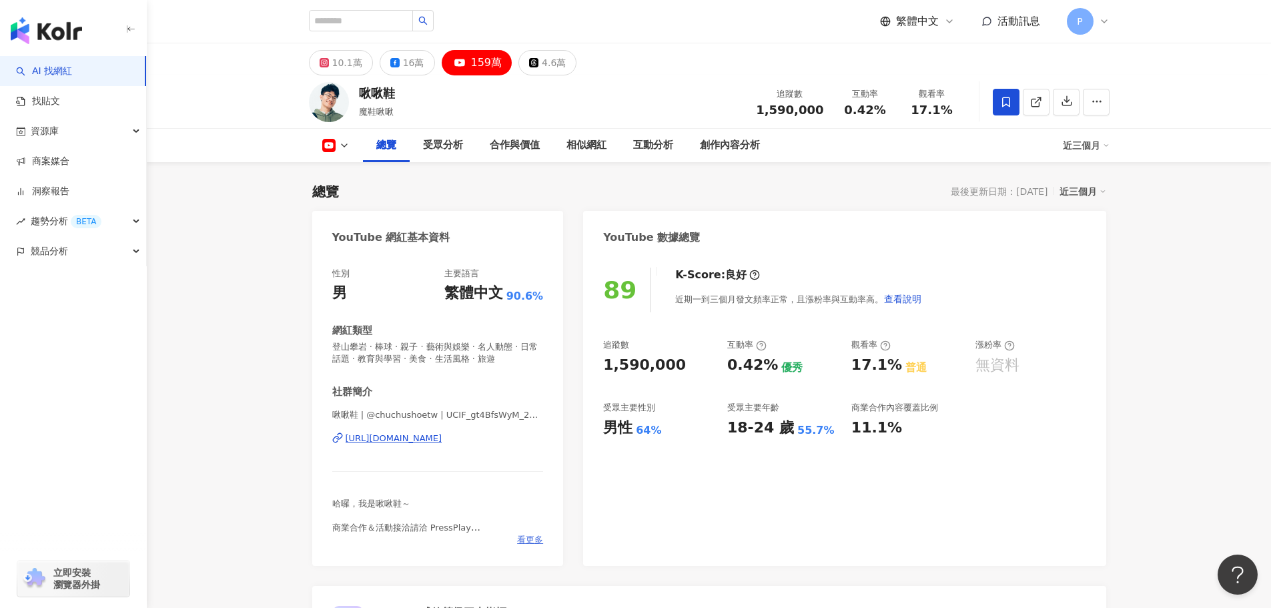
click at [536, 538] on span "看更多" at bounding box center [530, 540] width 26 height 12
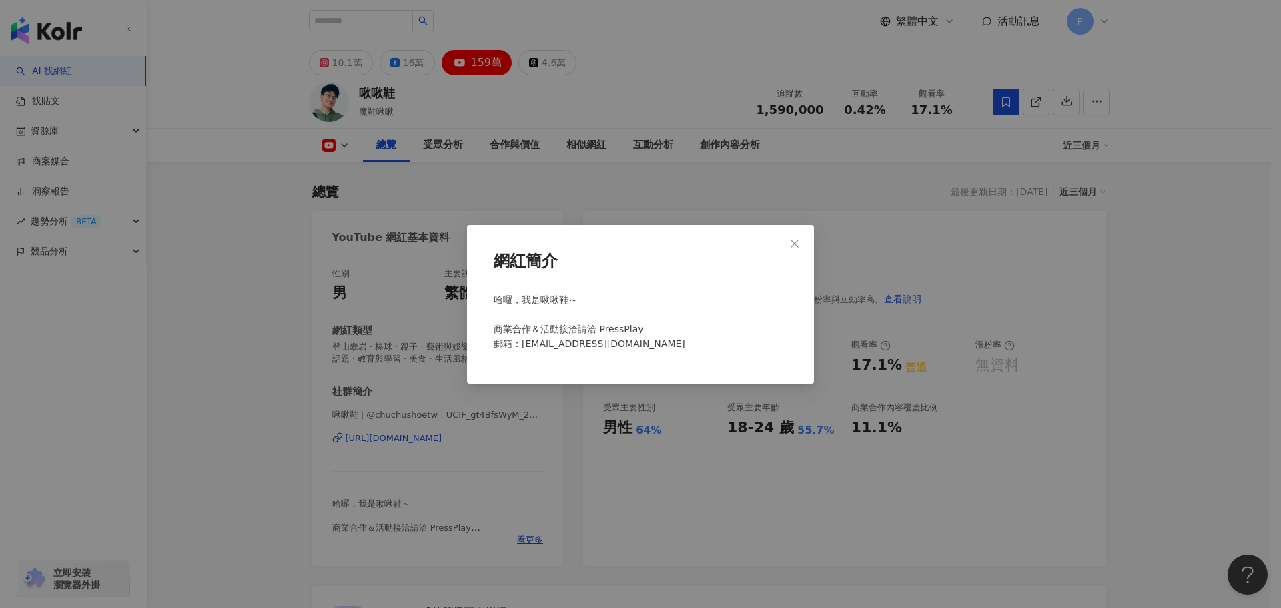
click at [713, 480] on div "網紅簡介 哈囉，我是啾啾鞋～ 商業合作＆活動接洽請洽 PressPlay 郵箱：chuchushoe@pressplay.cc" at bounding box center [640, 304] width 1281 height 608
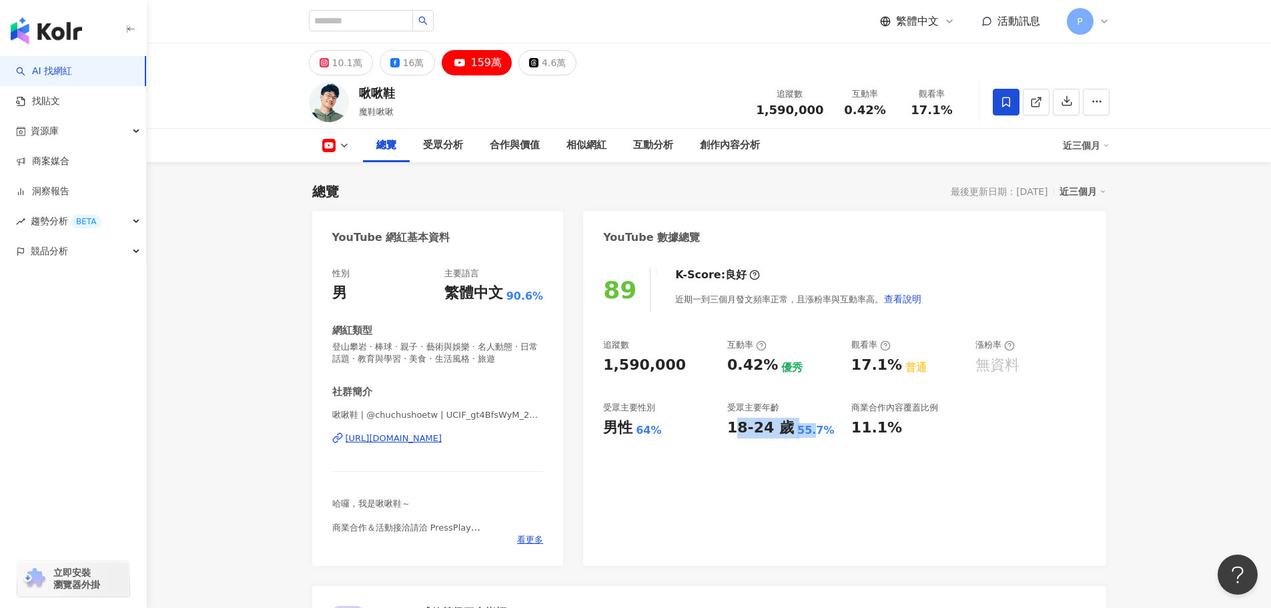
drag, startPoint x: 739, startPoint y: 439, endPoint x: 805, endPoint y: 436, distance: 66.1
click at [805, 436] on div "89 K-Score : 良好 近期一到三個月發文頻率正常，且漲粉率與互動率高。 查看說明 追蹤數 1,590,000 互動率 0.42% 優秀 觀看率 17…" at bounding box center [844, 410] width 522 height 312
click at [801, 462] on div "89 K-Score : 良好 近期一到三個月發文頻率正常，且漲粉率與互動率高。 查看說明 追蹤數 1,590,000 互動率 0.42% 優秀 觀看率 17…" at bounding box center [844, 410] width 522 height 312
click at [462, 151] on div "受眾分析" at bounding box center [443, 145] width 40 height 16
click at [366, 22] on input "search" at bounding box center [361, 20] width 104 height 21
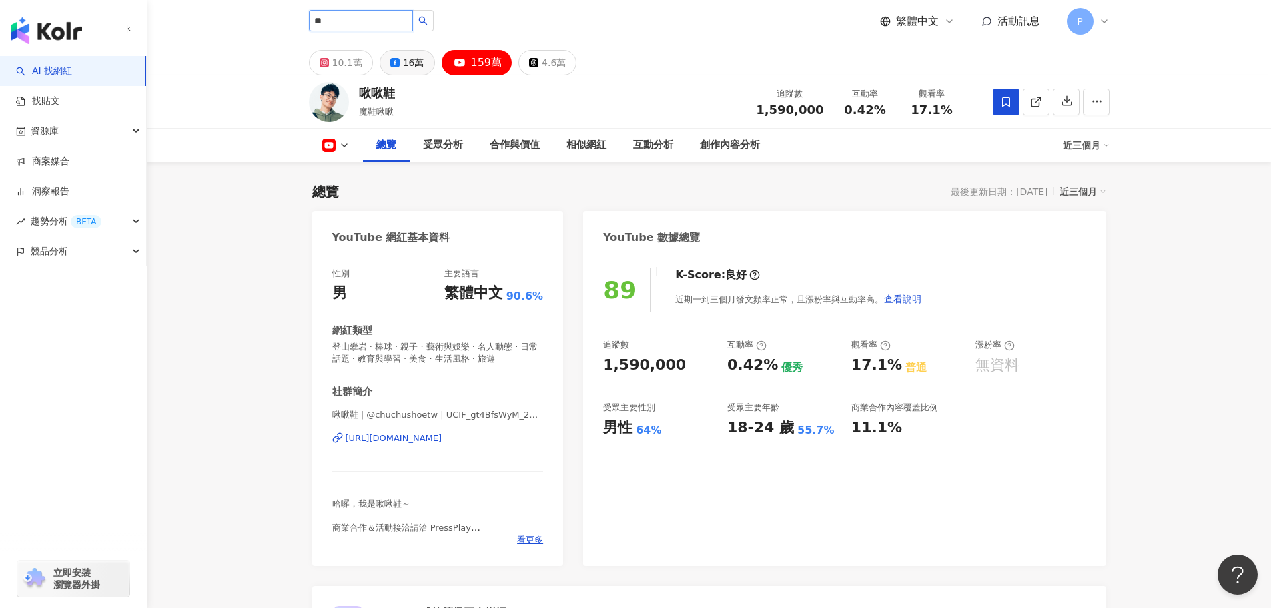
type input "**"
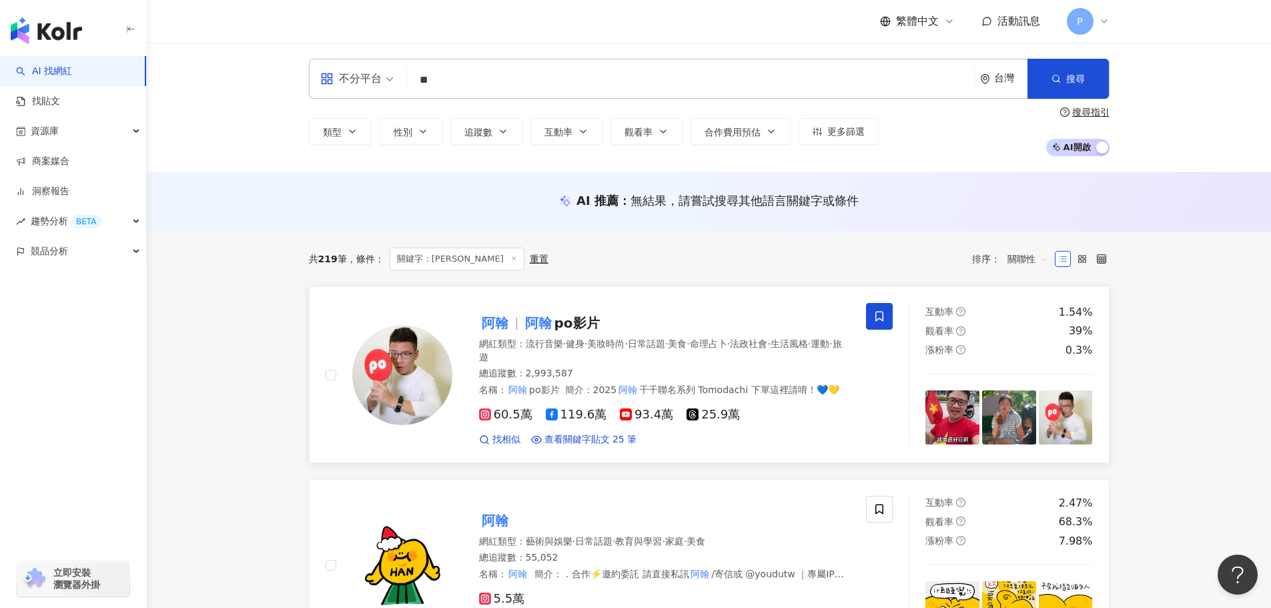
click at [506, 322] on mark "阿翰" at bounding box center [495, 322] width 32 height 21
drag, startPoint x: 466, startPoint y: 93, endPoint x: 385, endPoint y: 78, distance: 82.7
click at [466, 92] on input "**" at bounding box center [690, 79] width 556 height 25
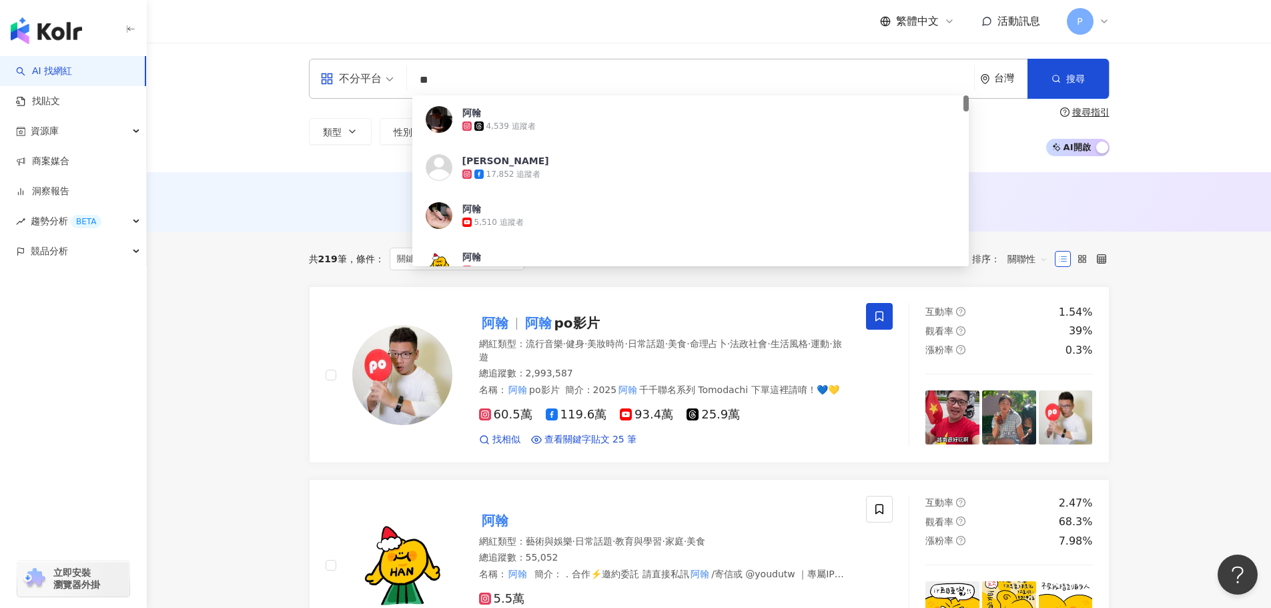
drag, startPoint x: 484, startPoint y: 77, endPoint x: 385, endPoint y: 63, distance: 99.6
click at [385, 63] on div "不分平台 ** 台灣 搜尋 50c927e5-87e6-4bc1-82c7-d91985f45fa5 阿翰 4,539 追蹤者 邱木翰 17,852 追蹤者 …" at bounding box center [709, 79] width 801 height 40
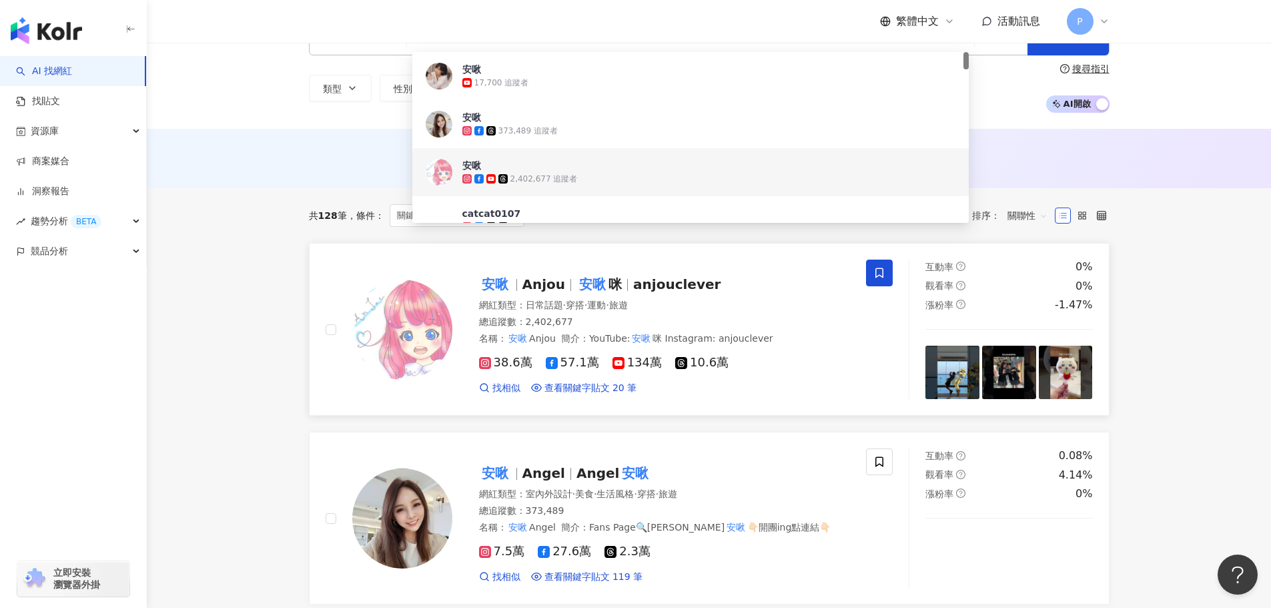
scroll to position [67, 0]
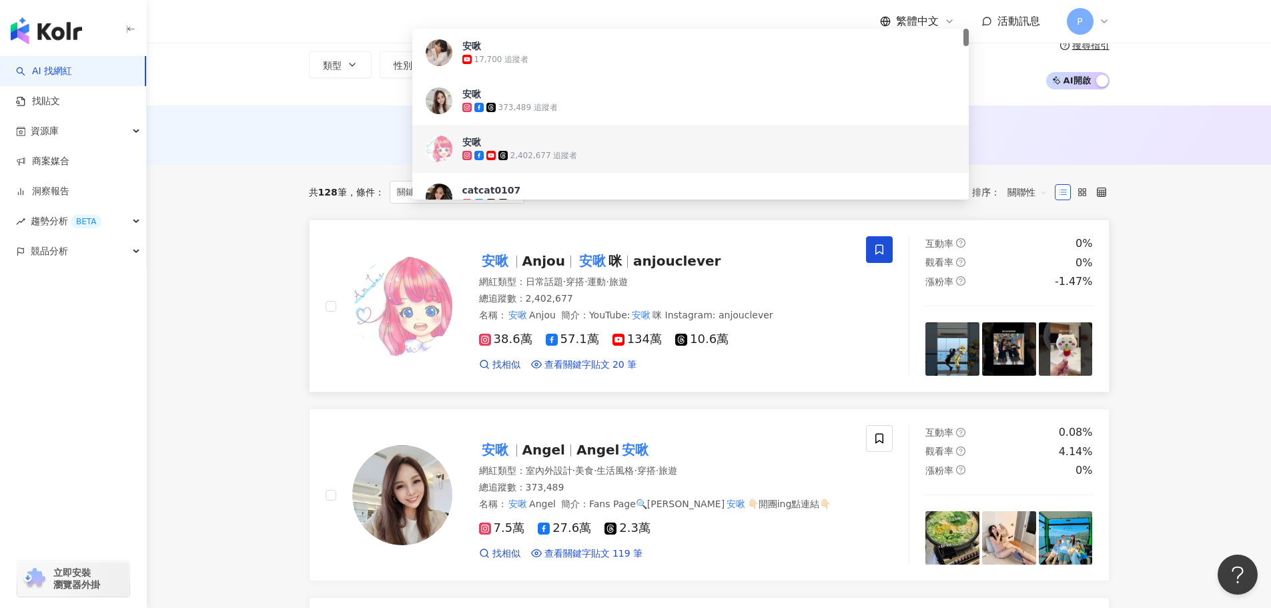
click at [620, 338] on span "134萬" at bounding box center [637, 339] width 49 height 14
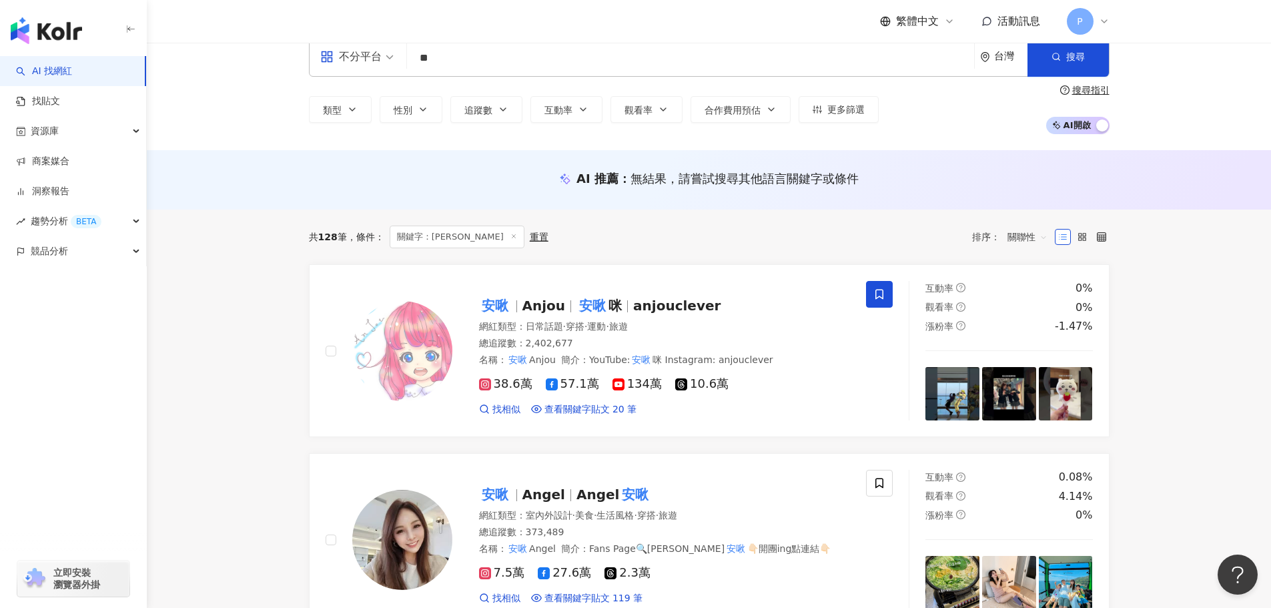
scroll to position [0, 0]
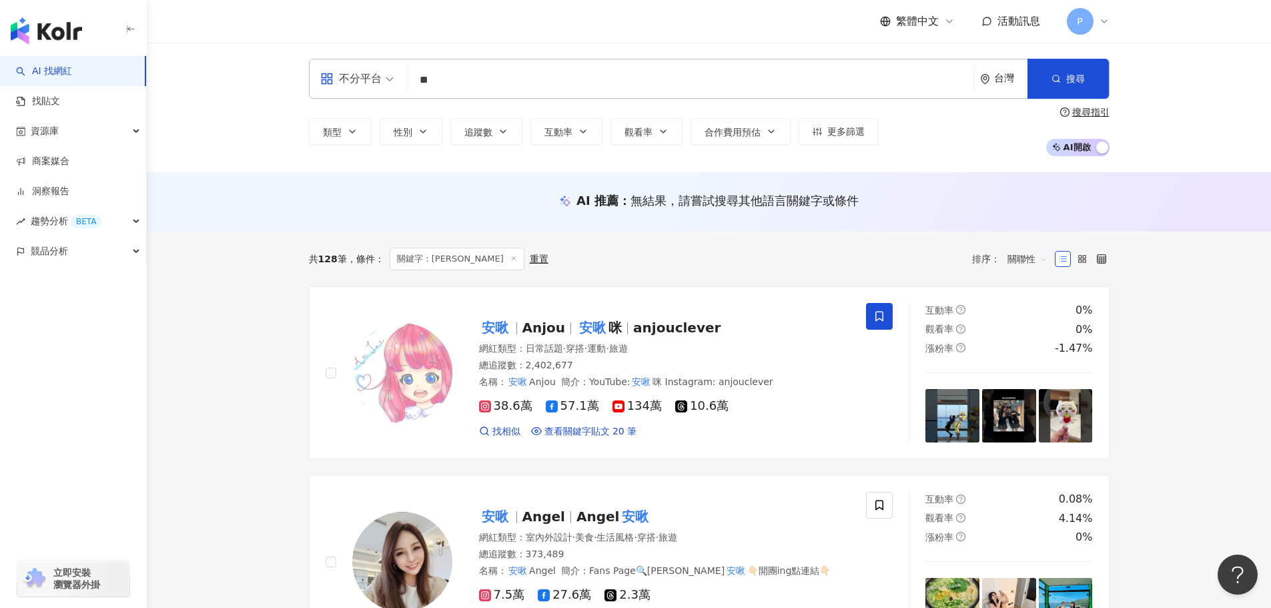
click at [464, 77] on input "**" at bounding box center [690, 79] width 556 height 25
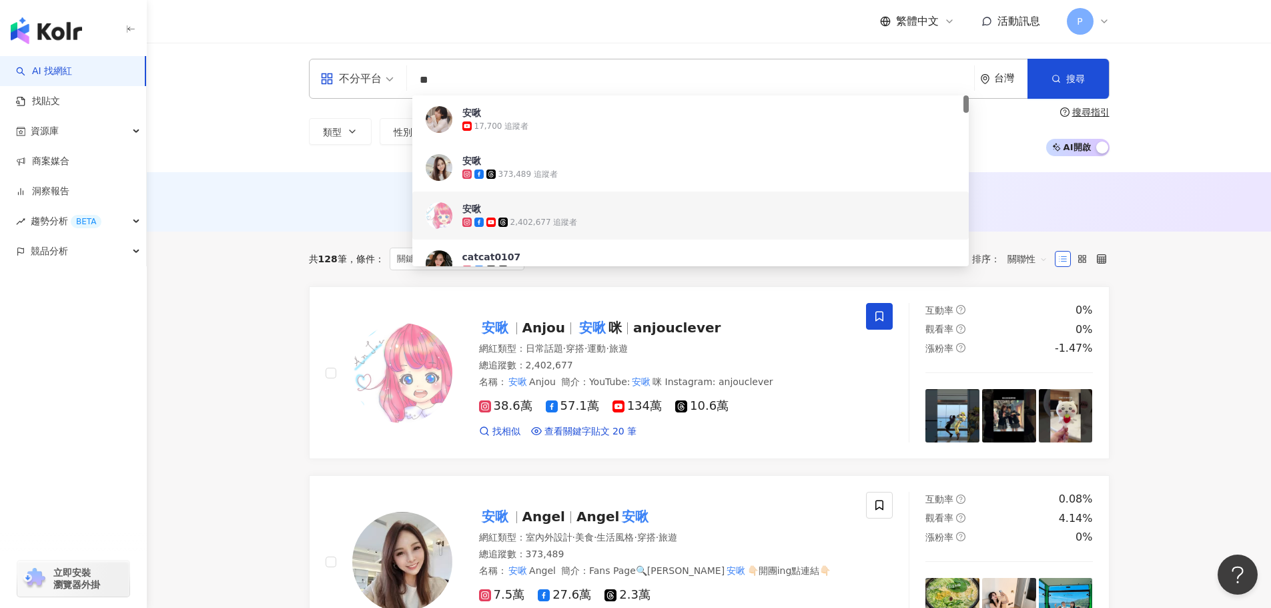
type input "*"
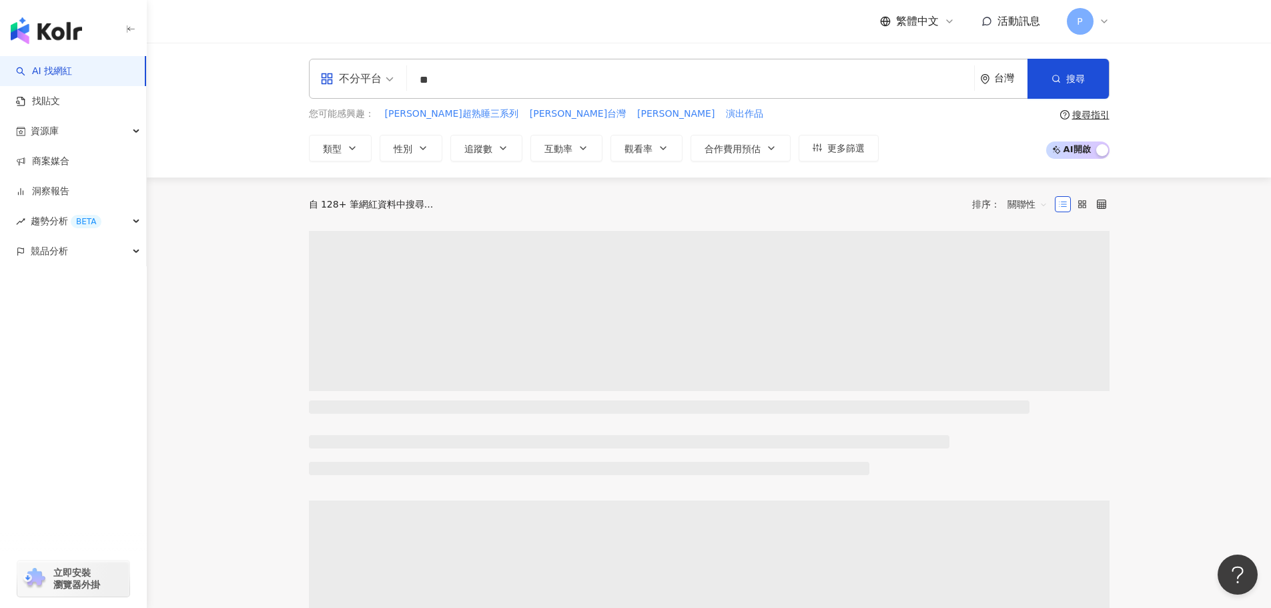
type input "*"
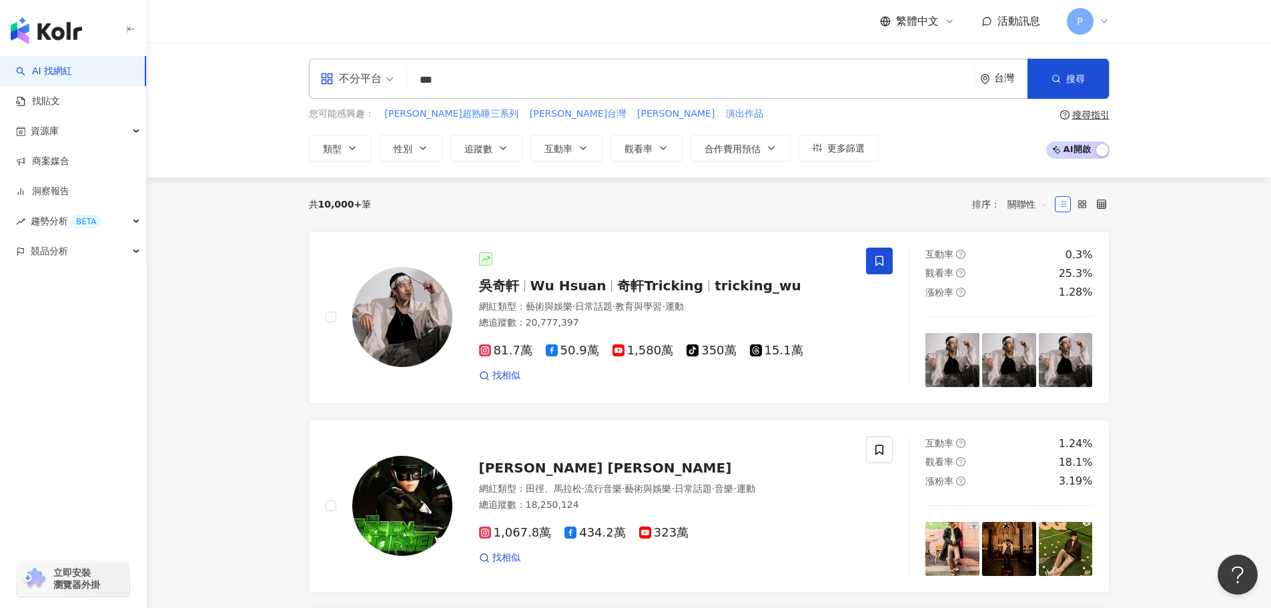
type input "***"
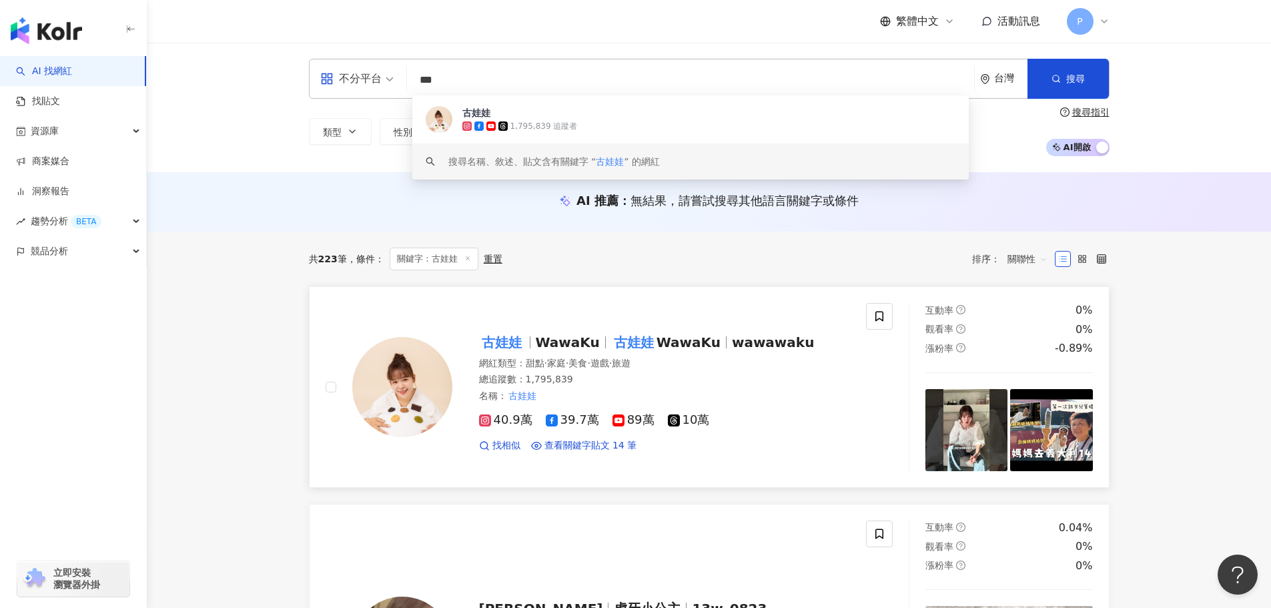
click at [613, 418] on icon at bounding box center [619, 420] width 12 height 12
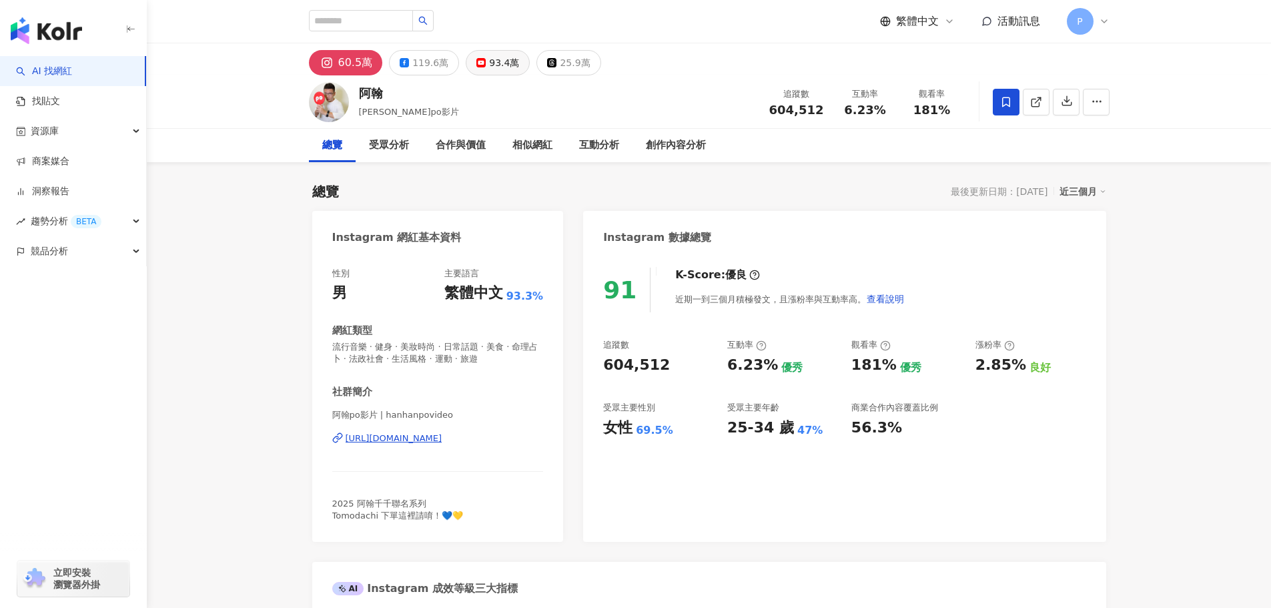
click at [489, 59] on div "93.4萬" at bounding box center [504, 62] width 30 height 19
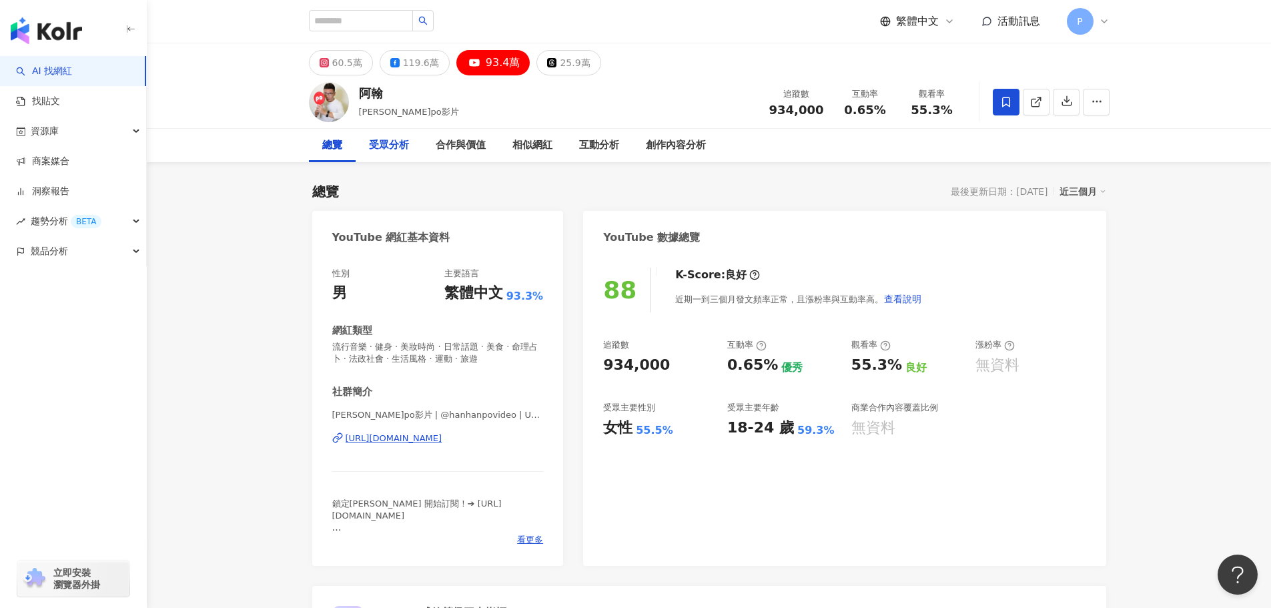
click at [410, 147] on div "受眾分析" at bounding box center [389, 145] width 67 height 33
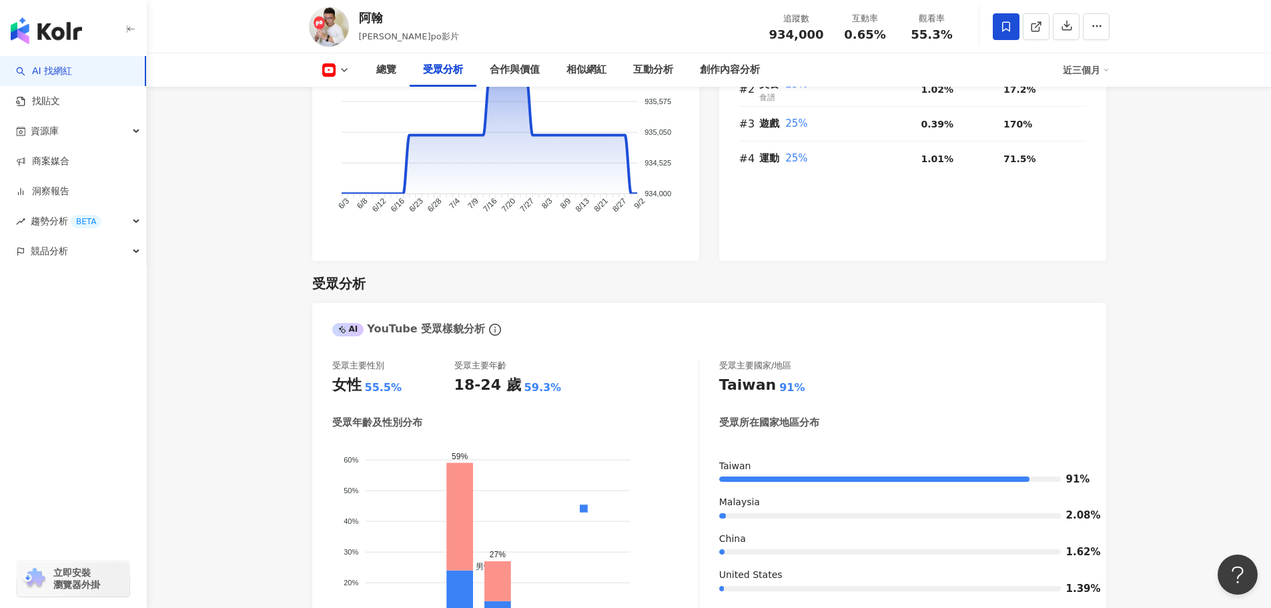
scroll to position [895, 0]
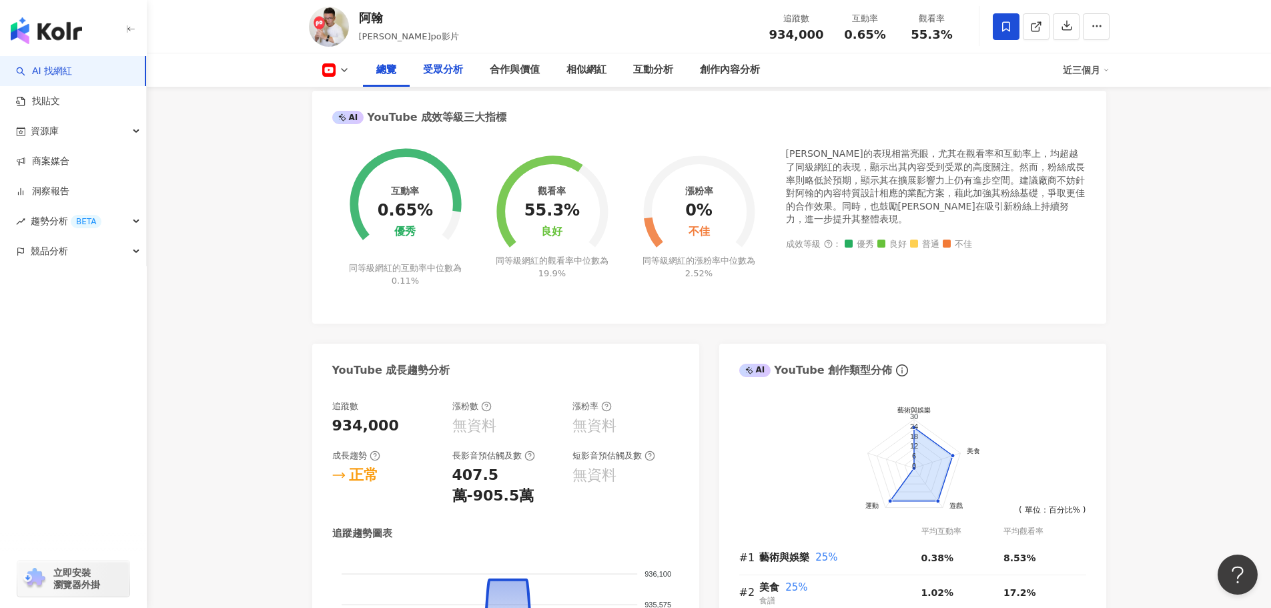
click at [438, 73] on div "受眾分析" at bounding box center [443, 70] width 40 height 16
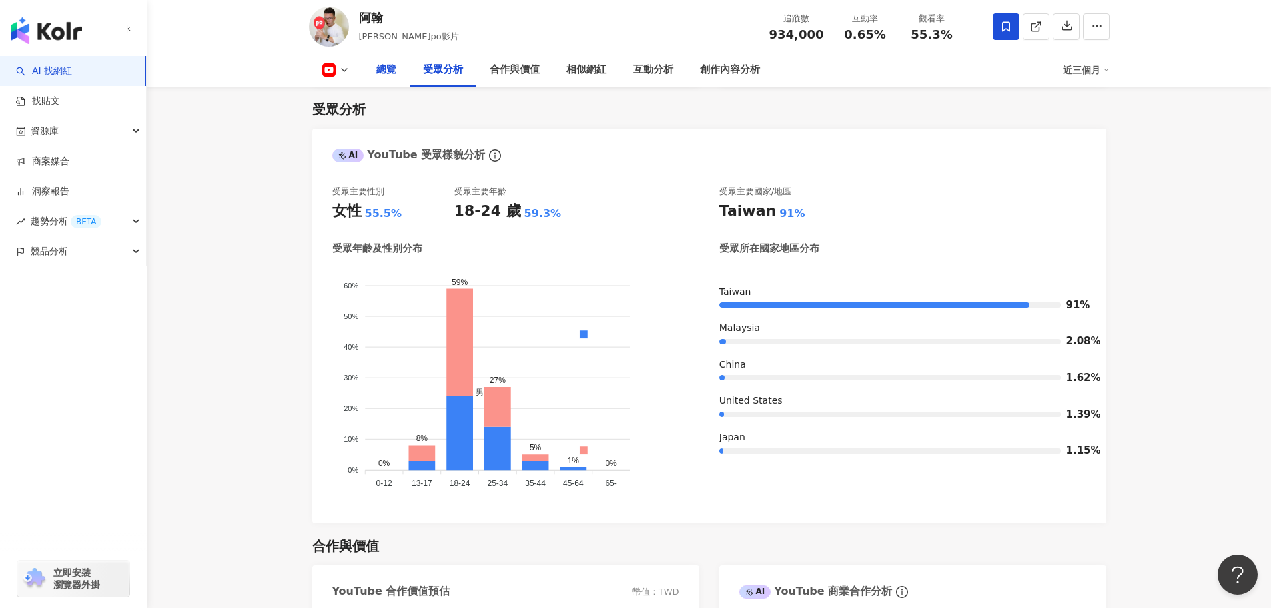
click at [400, 69] on div "總覽" at bounding box center [386, 69] width 47 height 33
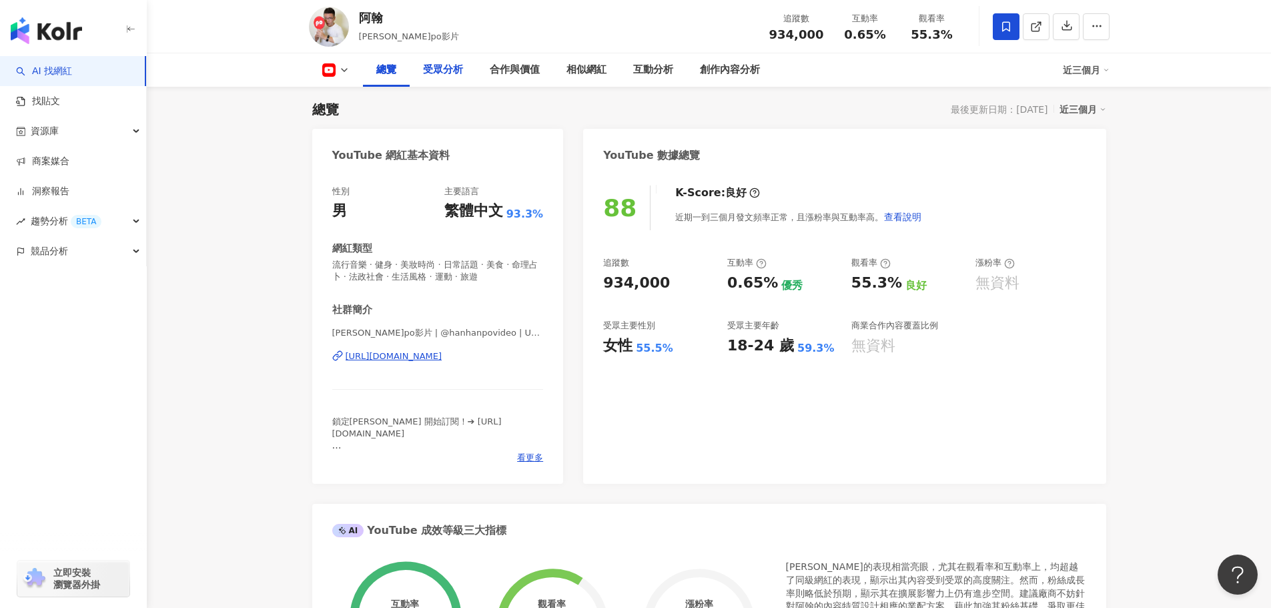
click at [453, 78] on div "受眾分析" at bounding box center [443, 69] width 67 height 33
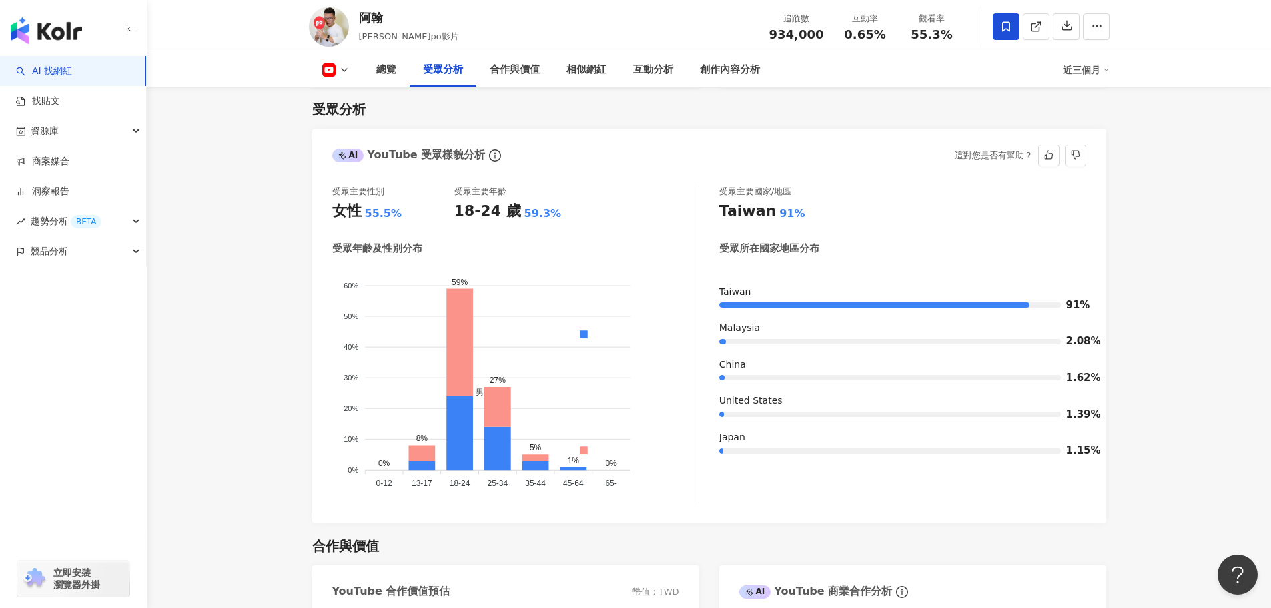
click at [350, 157] on div "AI" at bounding box center [348, 155] width 32 height 13
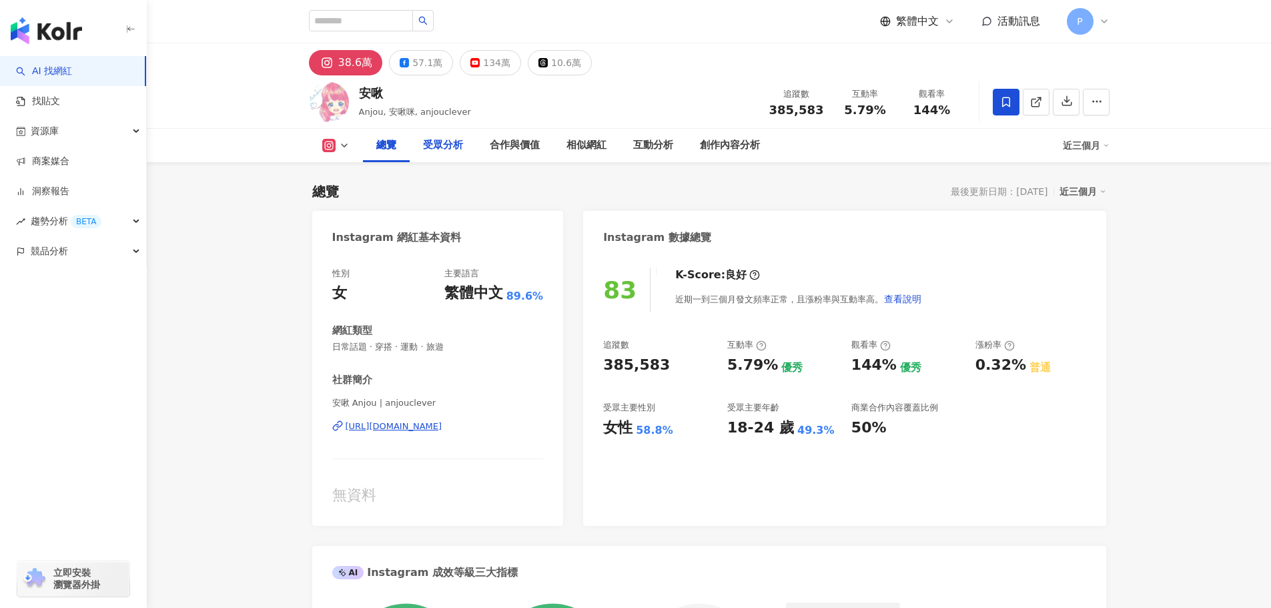
click at [447, 151] on div "受眾分析" at bounding box center [443, 145] width 40 height 16
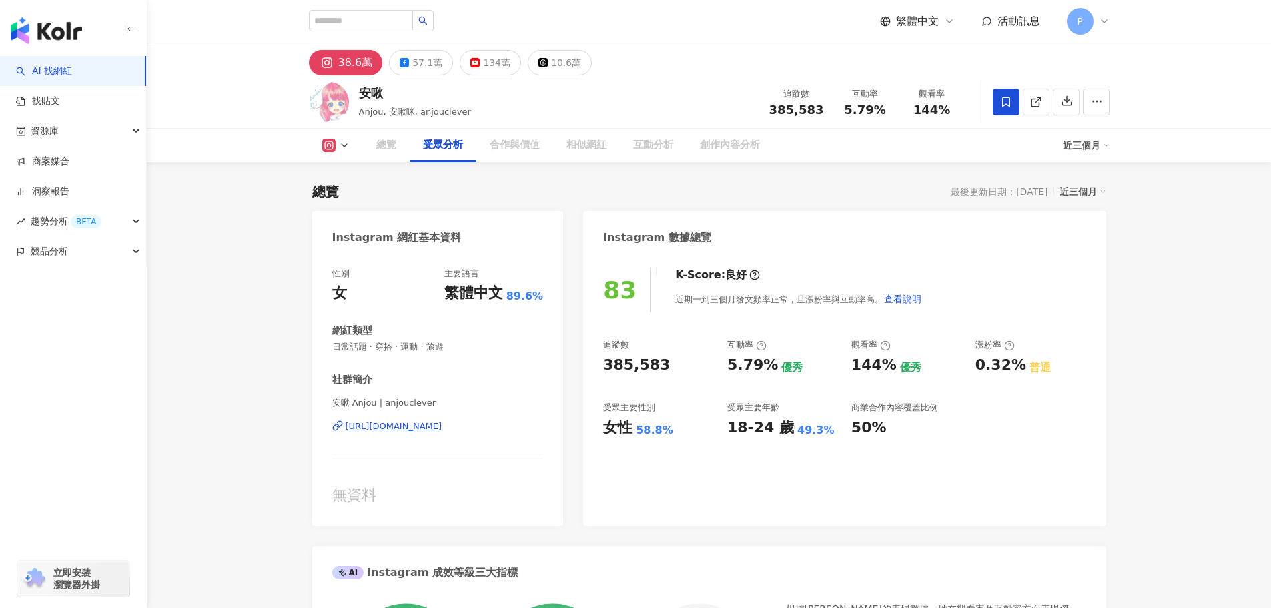
click at [342, 145] on polyline at bounding box center [344, 145] width 5 height 3
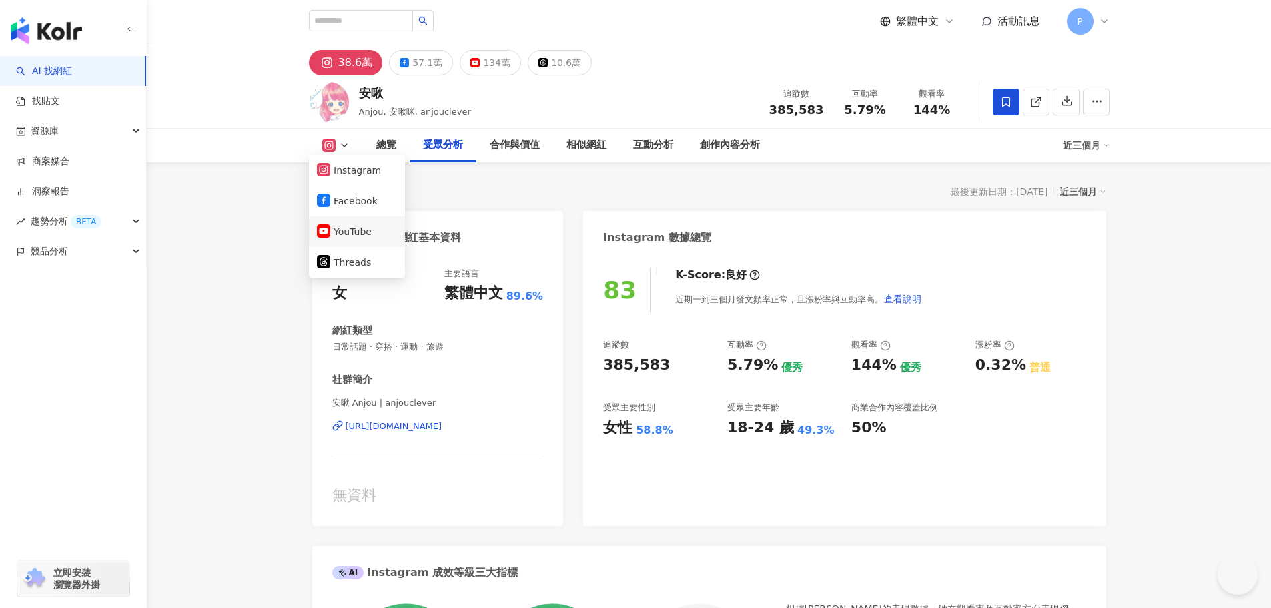
click at [370, 226] on body "AI 找網紅 找貼文 資源庫 商案媒合 洞察報告 趨勢分析 BETA 競品分析 立即安裝 瀏覽器外掛 繁體中文 活動訊息 P 38.6萬 57.1萬 134萬…" at bounding box center [635, 304] width 1271 height 608
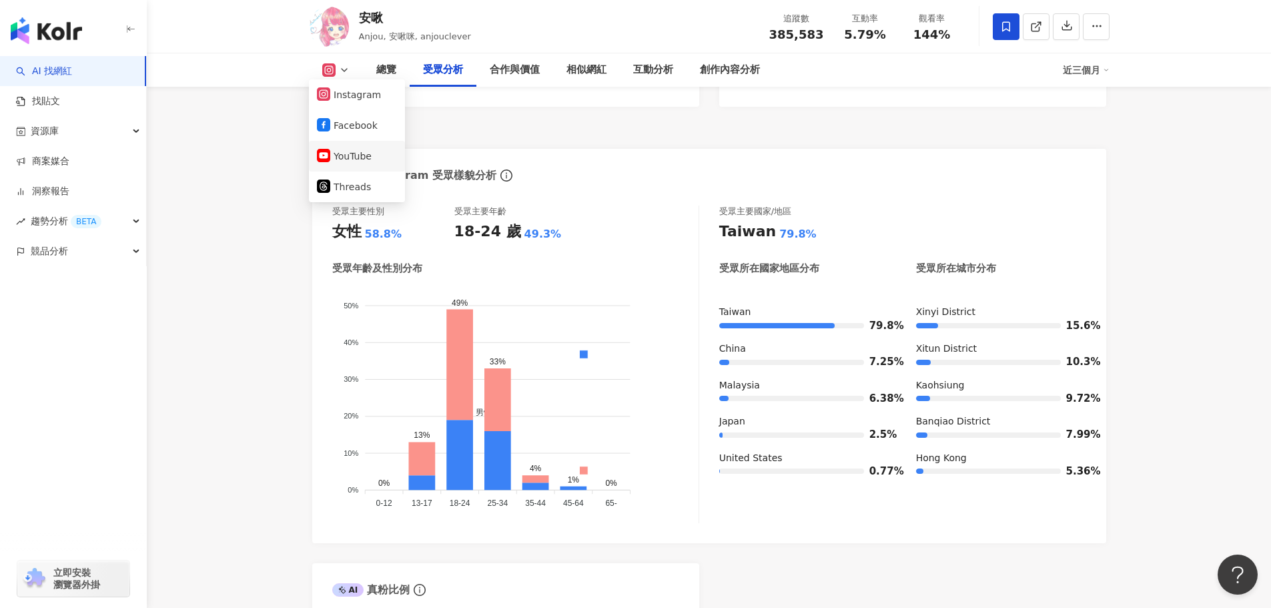
click at [374, 154] on button "YouTube" at bounding box center [357, 156] width 80 height 19
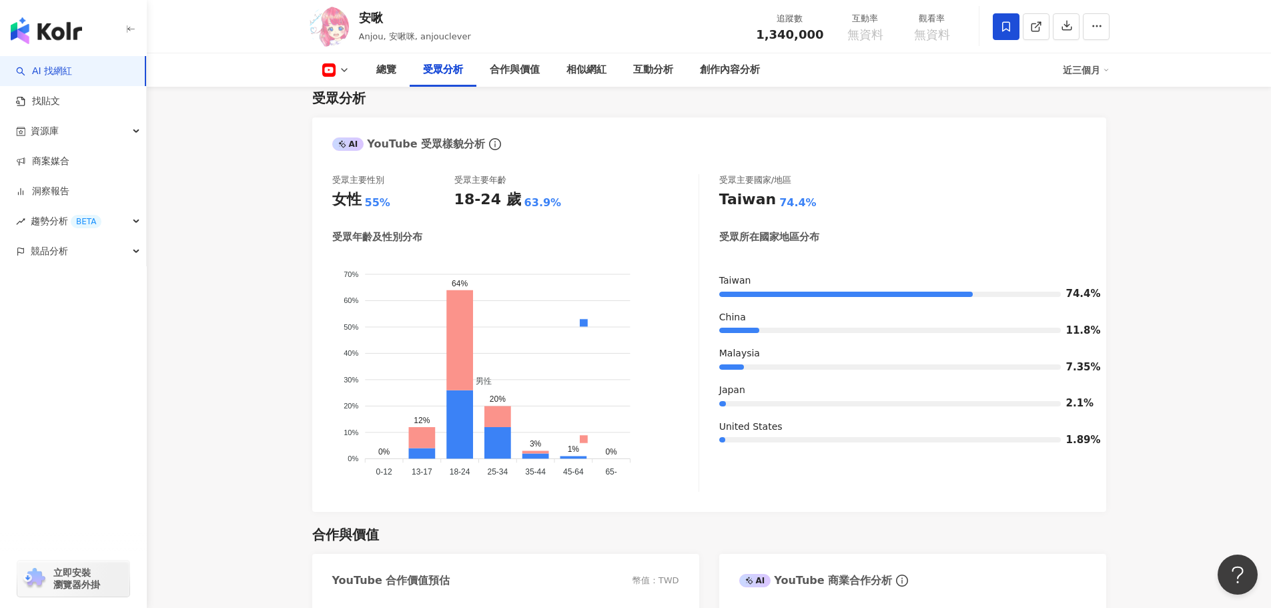
scroll to position [1101, 0]
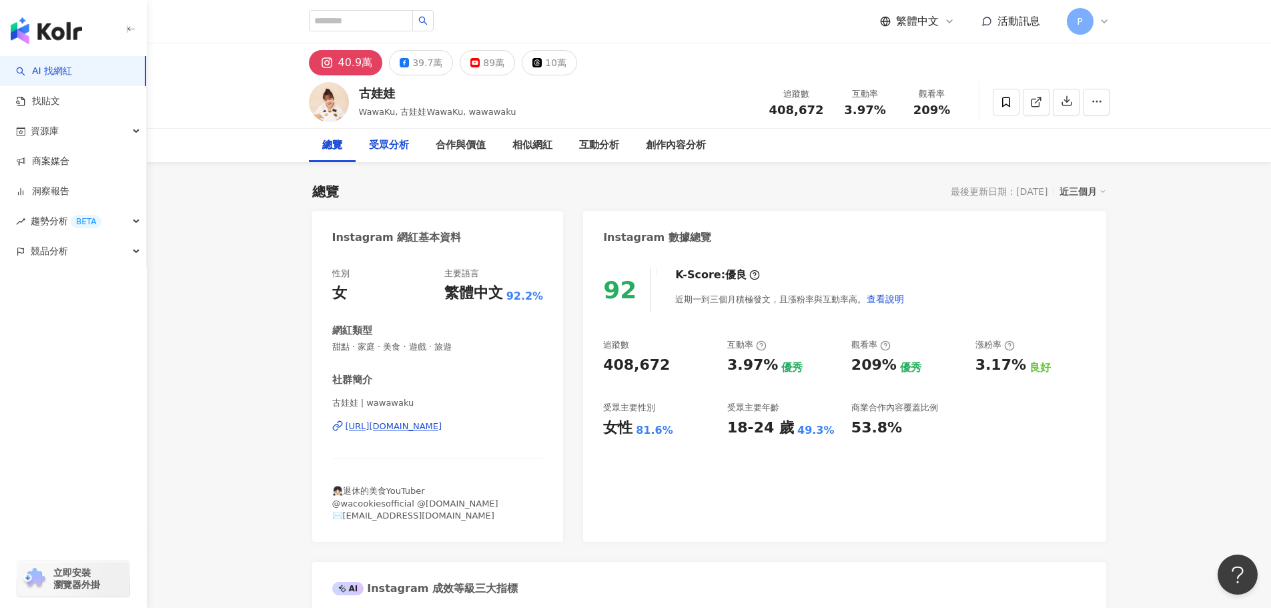
click at [367, 153] on div "受眾分析" at bounding box center [389, 145] width 67 height 33
